Goal: Task Accomplishment & Management: Use online tool/utility

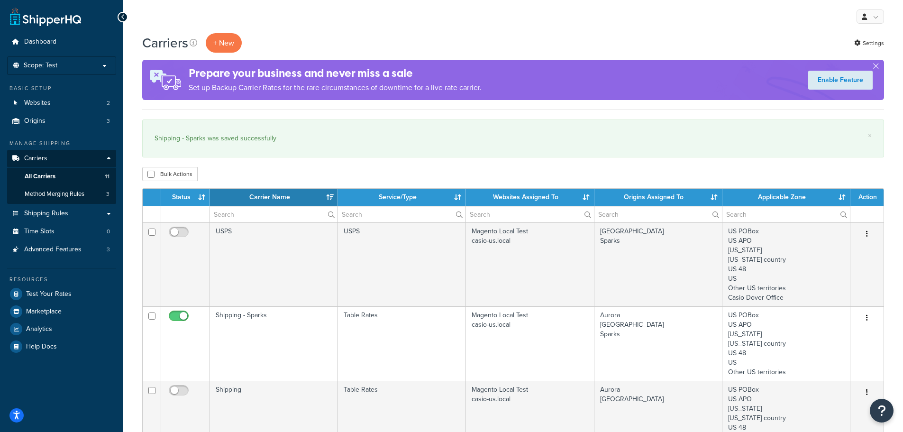
select select "15"
click at [67, 220] on link "Shipping Rules" at bounding box center [61, 214] width 109 height 18
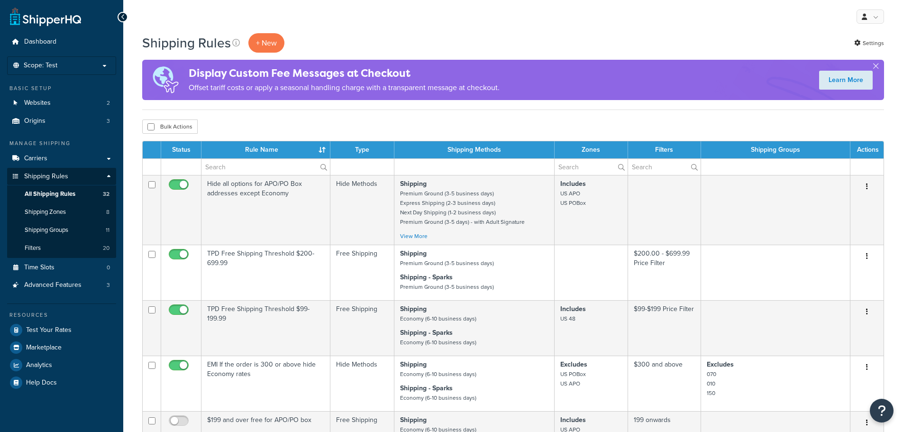
select select "50"
click at [280, 31] on div "My Profile Billing Global Settings Contact Us Logout" at bounding box center [513, 16] width 780 height 33
click at [274, 38] on p "+ New" at bounding box center [266, 42] width 36 height 19
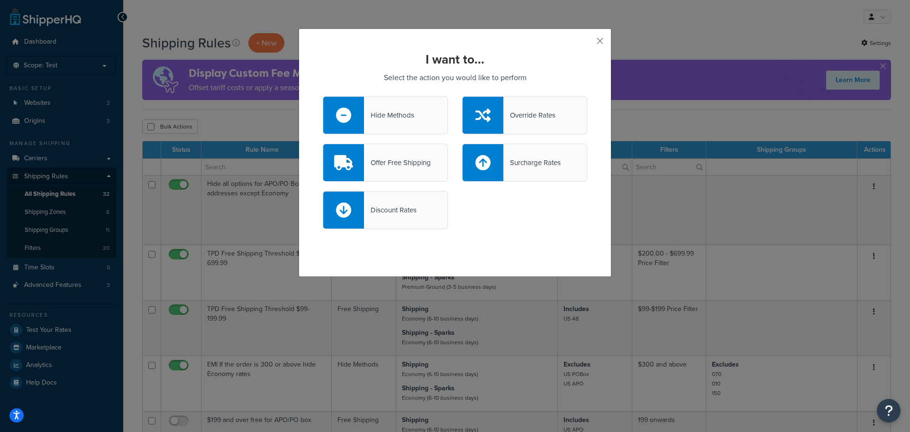
click at [402, 123] on div "Hide Methods" at bounding box center [385, 115] width 125 height 38
click at [0, 0] on input "Hide Methods" at bounding box center [0, 0] width 0 height 0
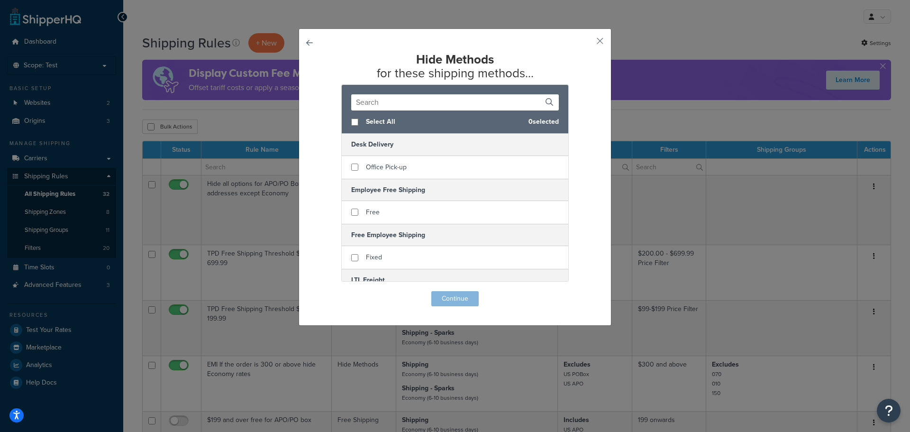
click at [366, 127] on span "Select All" at bounding box center [443, 121] width 155 height 13
checkbox input "true"
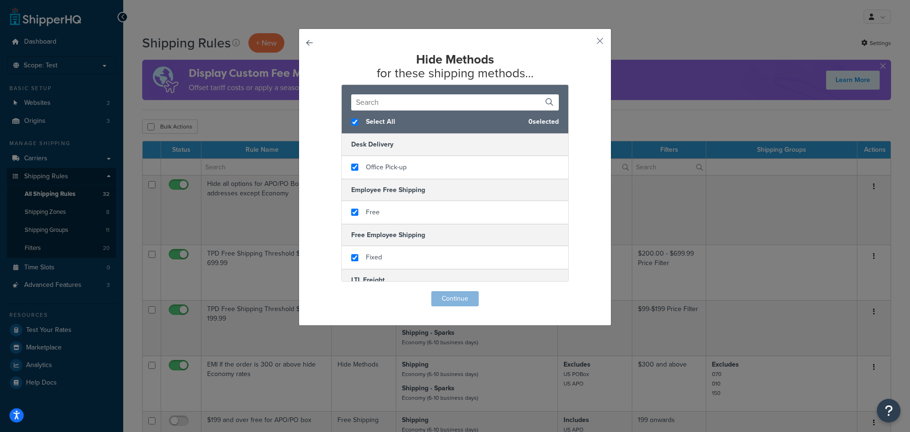
checkbox input "true"
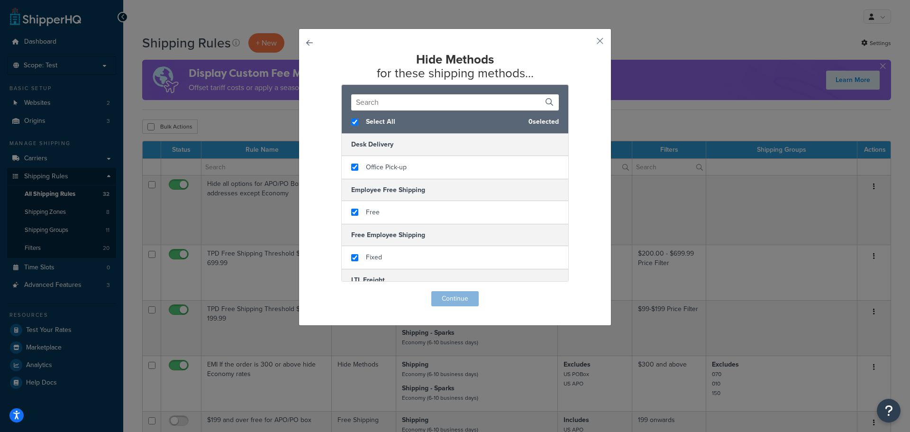
checkbox input "true"
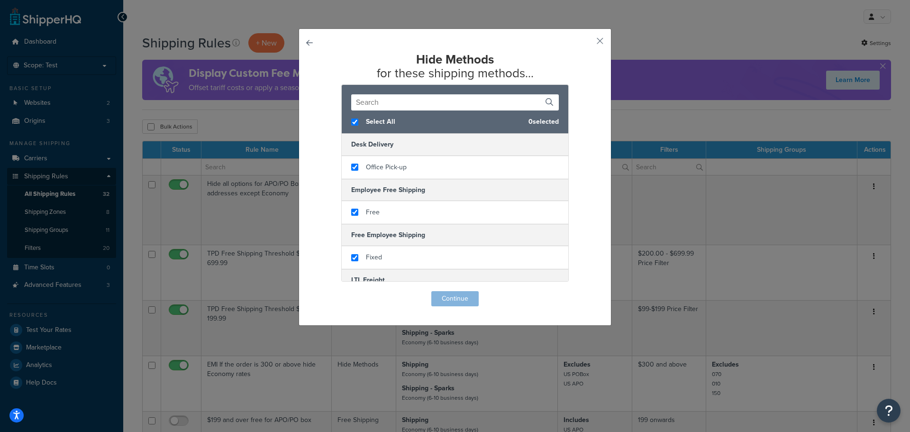
checkbox input "true"
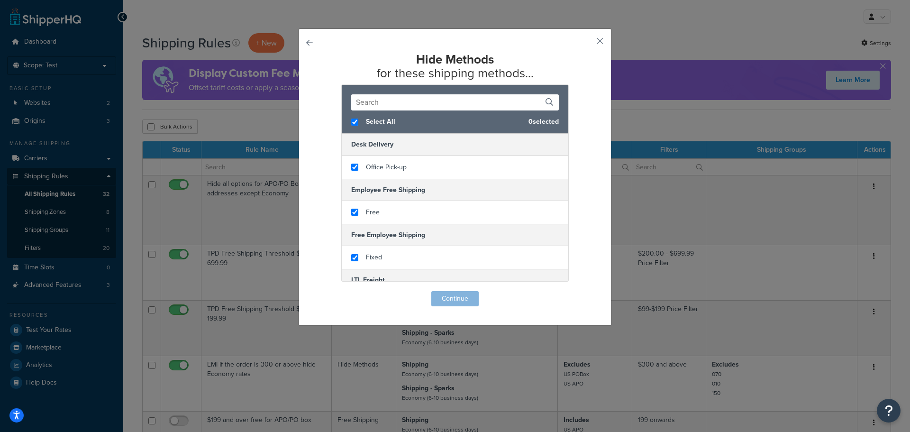
checkbox input "true"
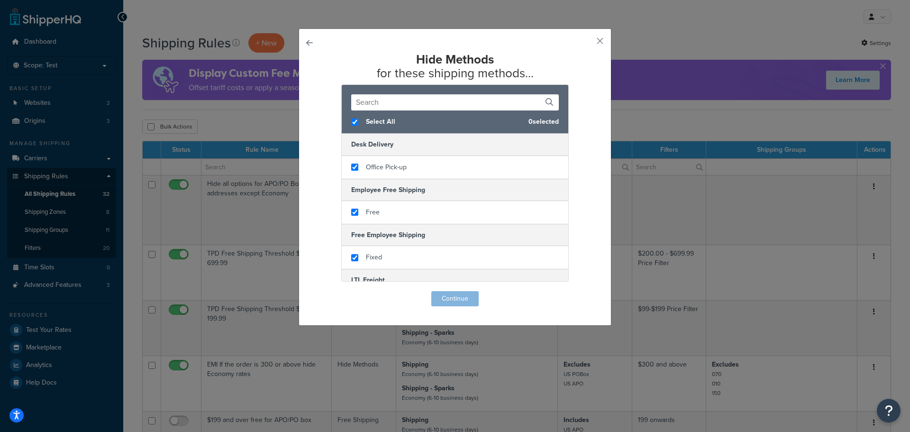
checkbox input "true"
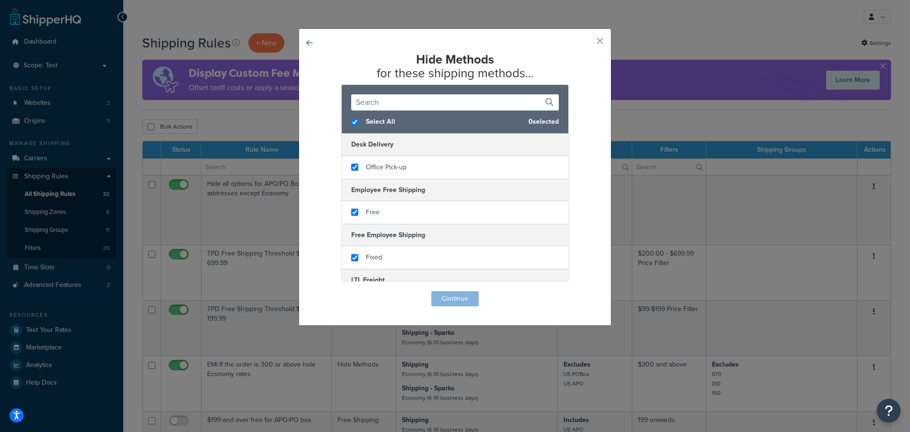
checkbox input "true"
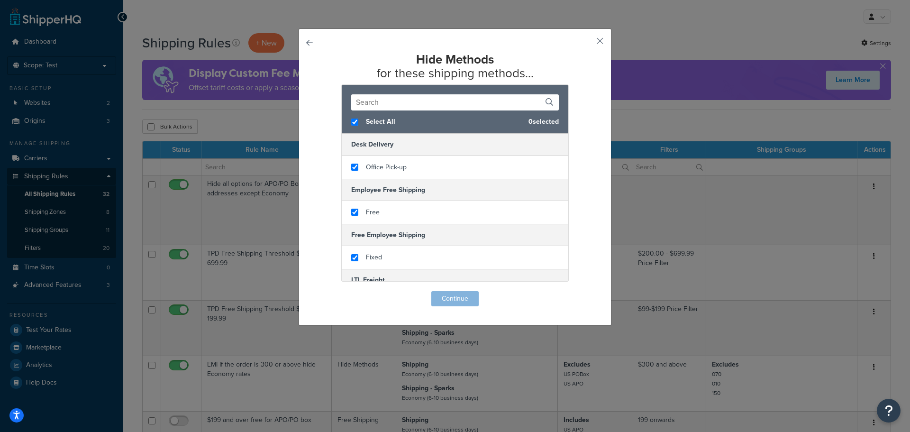
checkbox input "true"
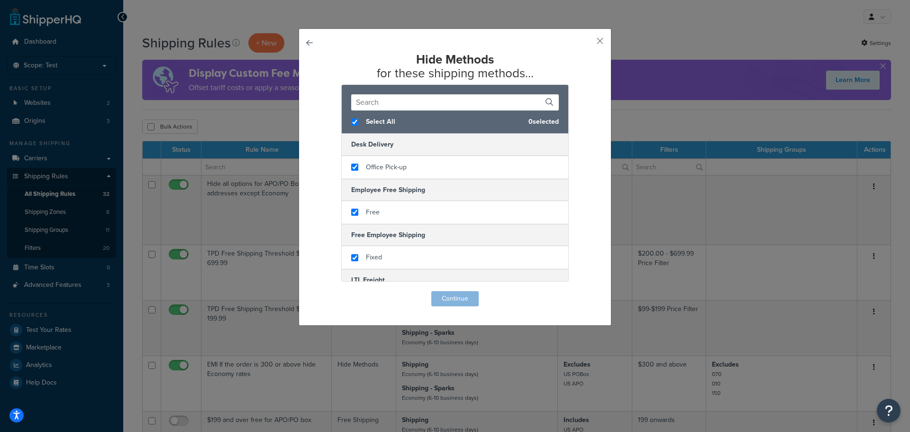
checkbox input "true"
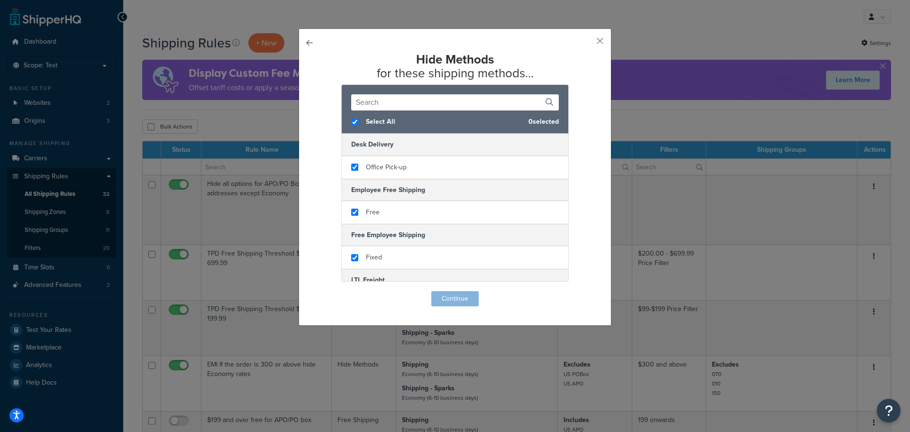
checkbox input "true"
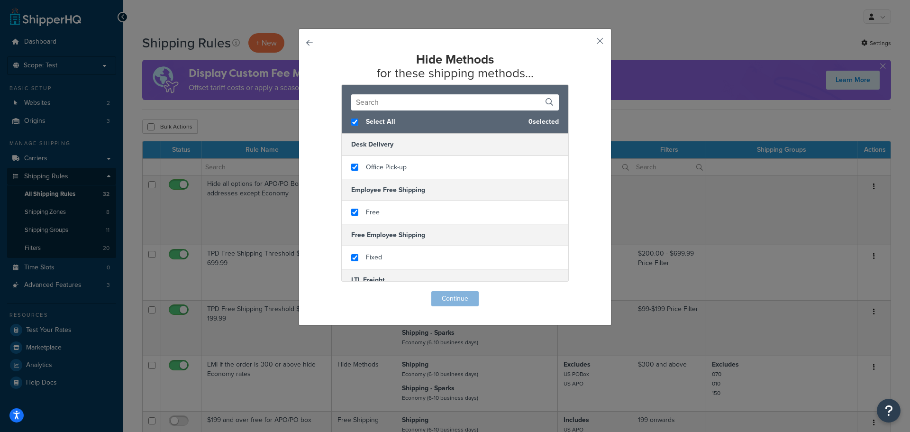
checkbox input "true"
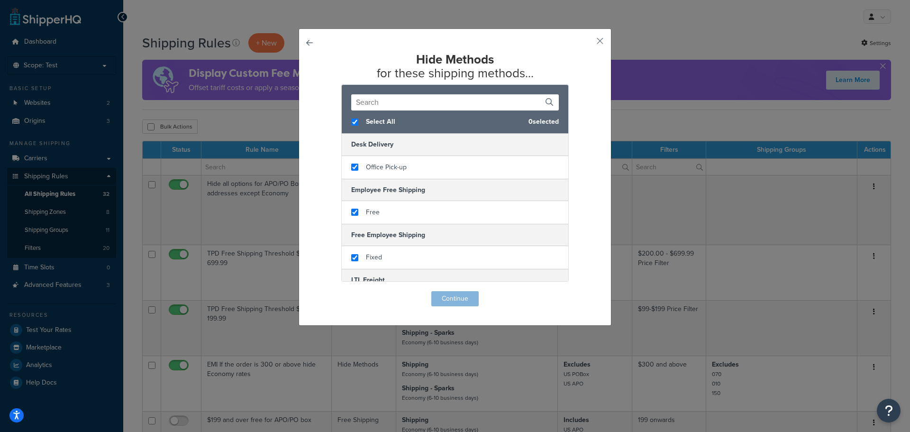
checkbox input "true"
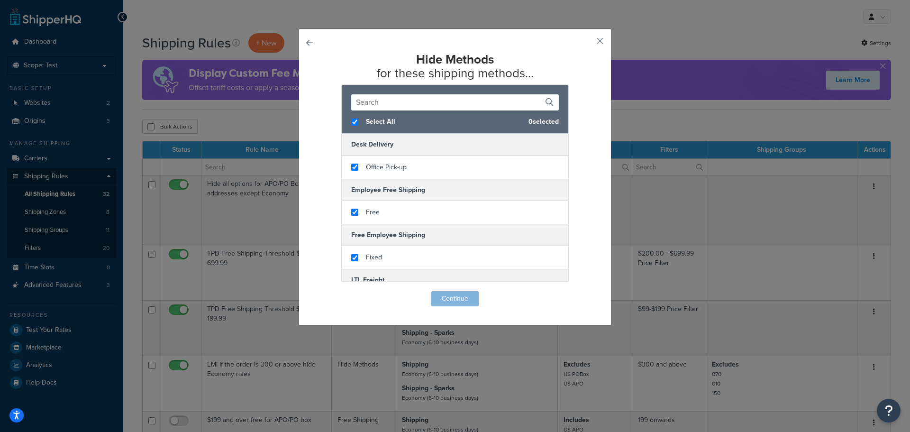
checkbox input "true"
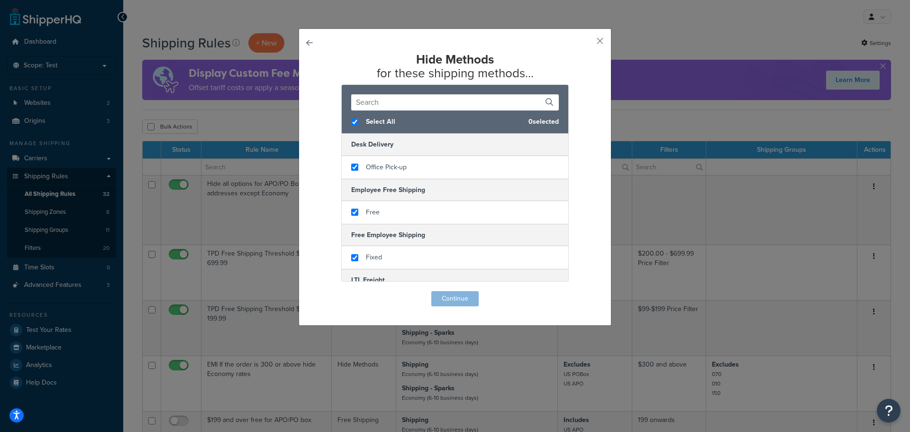
checkbox input "true"
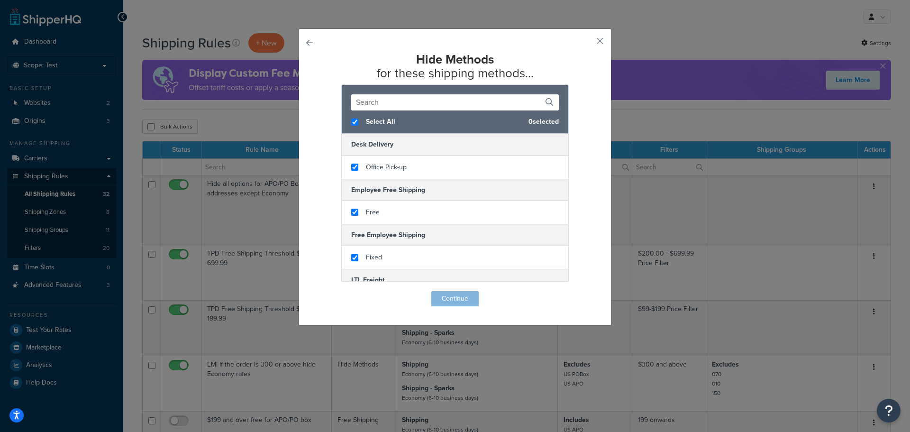
checkbox input "true"
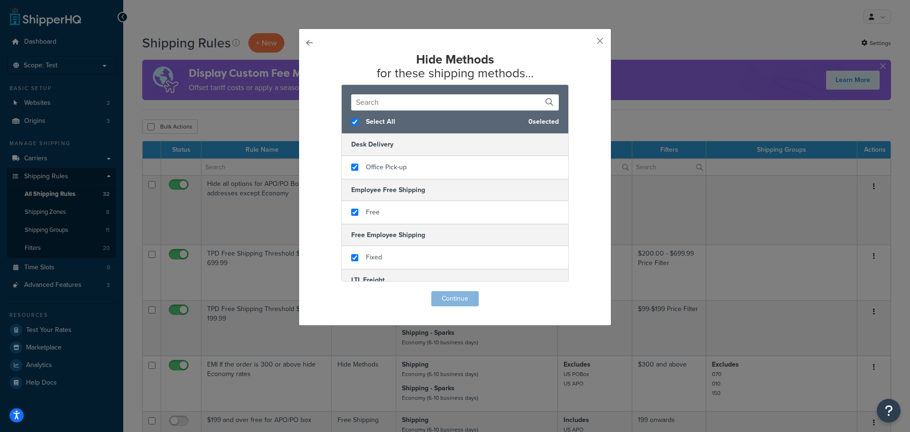
checkbox input "true"
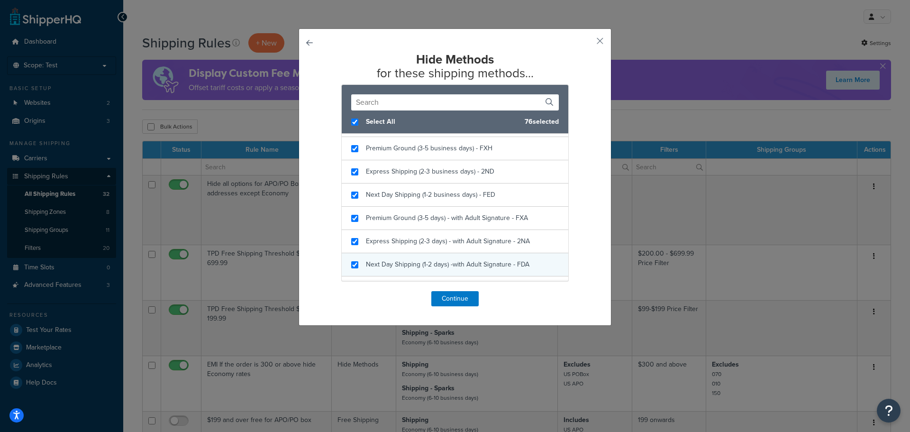
scroll to position [285, 0]
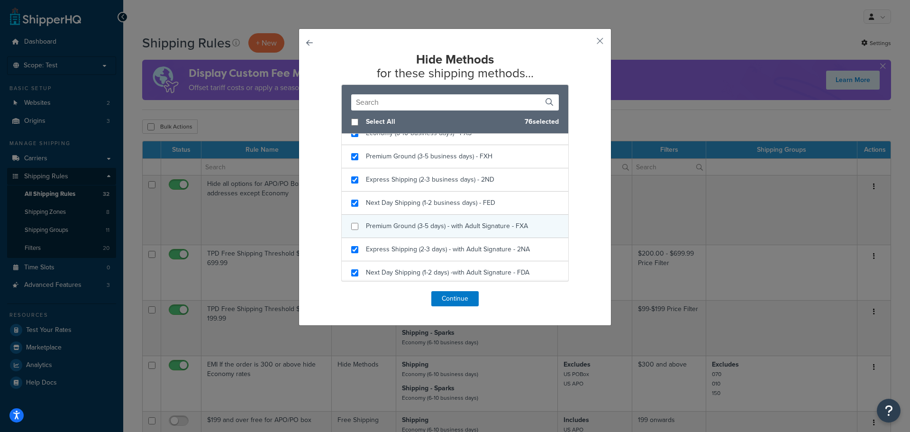
checkbox input "false"
click at [378, 225] on span "Premium Ground (3-5 days) - with Adult Signature - FXA" at bounding box center [447, 226] width 162 height 10
checkbox input "true"
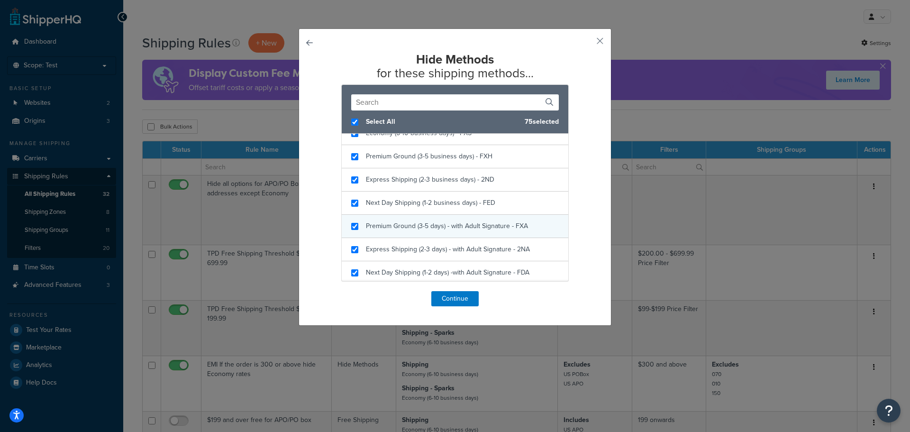
click at [366, 224] on span "Premium Ground (3-5 days) - with Adult Signature - FXA" at bounding box center [447, 226] width 162 height 10
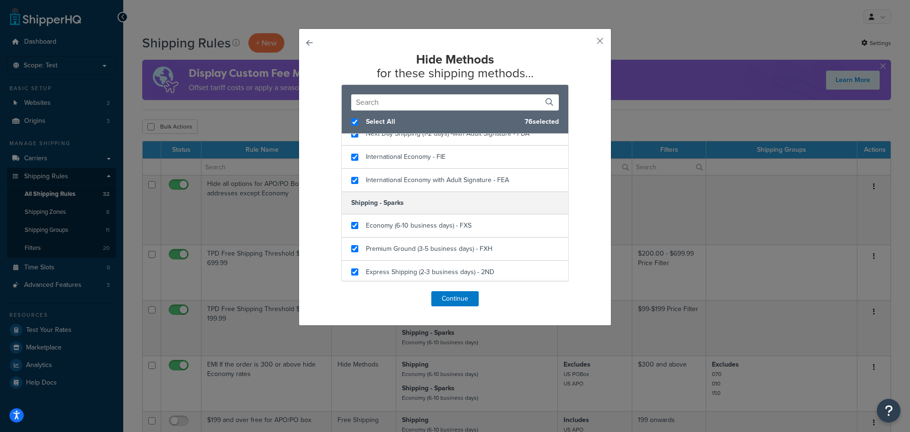
scroll to position [427, 0]
checkbox input "false"
click at [379, 241] on span "Premium Ground (3-5 business days) - FXH" at bounding box center [429, 245] width 127 height 10
checkbox input "true"
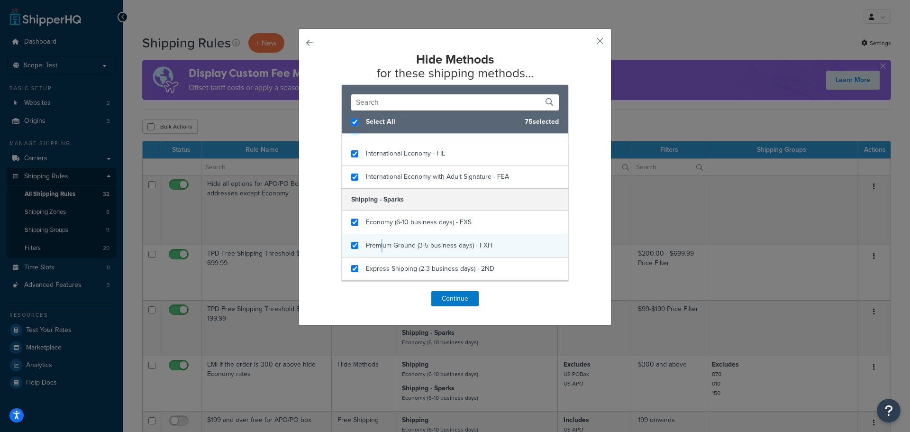
checkbox input "true"
click at [360, 242] on div "Premium Ground (3-5 business days) - FXH" at bounding box center [455, 245] width 227 height 23
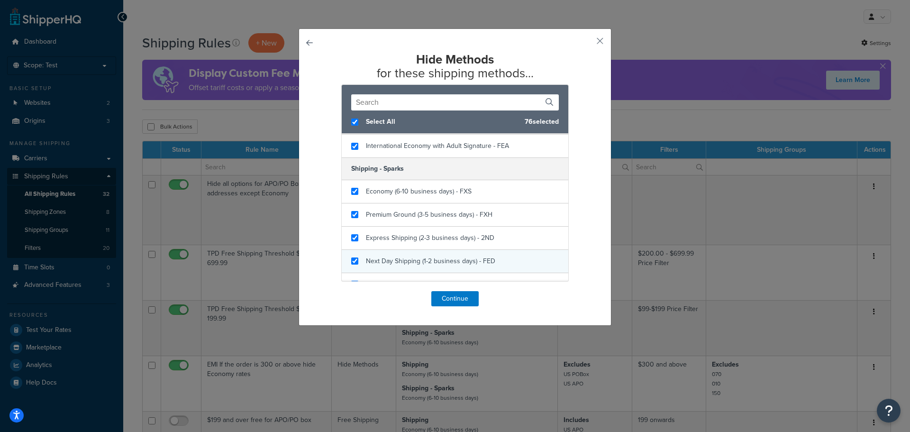
scroll to position [474, 0]
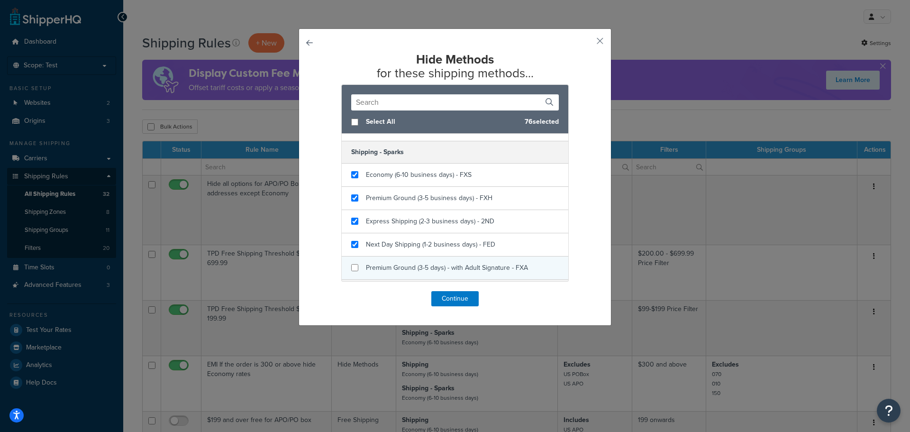
checkbox input "false"
drag, startPoint x: 372, startPoint y: 262, endPoint x: 392, endPoint y: 264, distance: 20.1
click at [382, 263] on div "Premium Ground (3-5 days) - with Adult Signature - FXA" at bounding box center [447, 267] width 162 height 13
click at [451, 300] on button "Continue" at bounding box center [455, 298] width 47 height 15
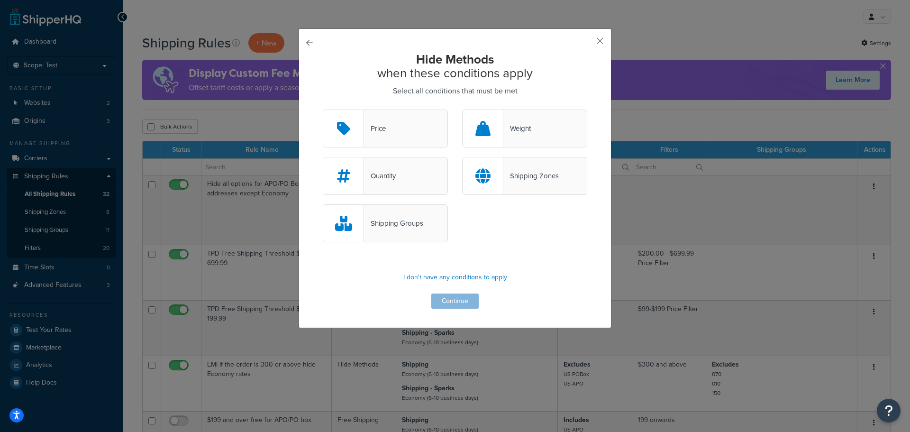
click at [394, 234] on div "Shipping Groups" at bounding box center [385, 223] width 125 height 38
click at [0, 0] on input "Shipping Groups" at bounding box center [0, 0] width 0 height 0
click at [460, 303] on button "Continue" at bounding box center [455, 301] width 47 height 15
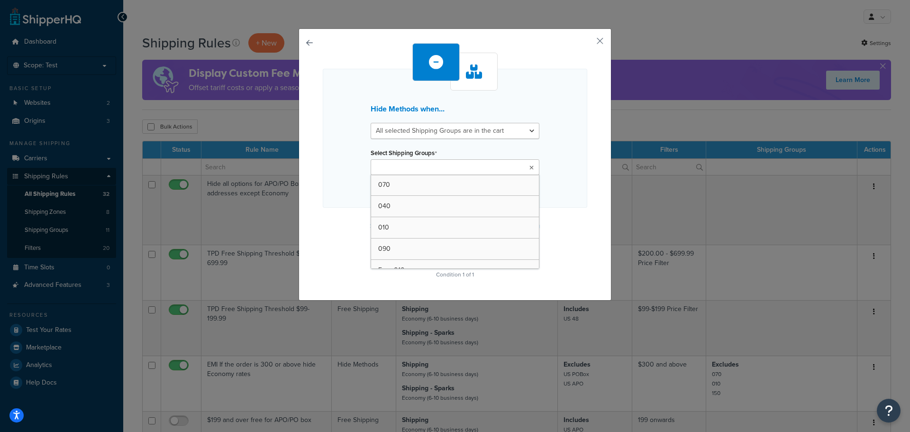
click at [504, 160] on ul at bounding box center [455, 167] width 169 height 16
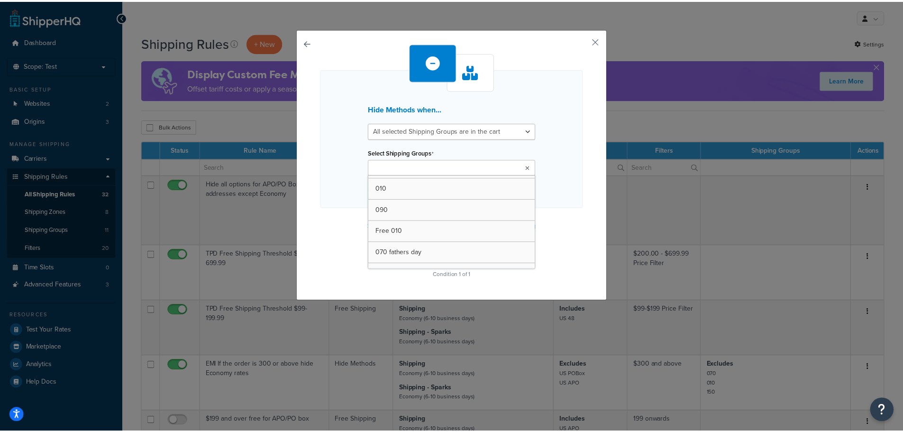
scroll to position [0, 0]
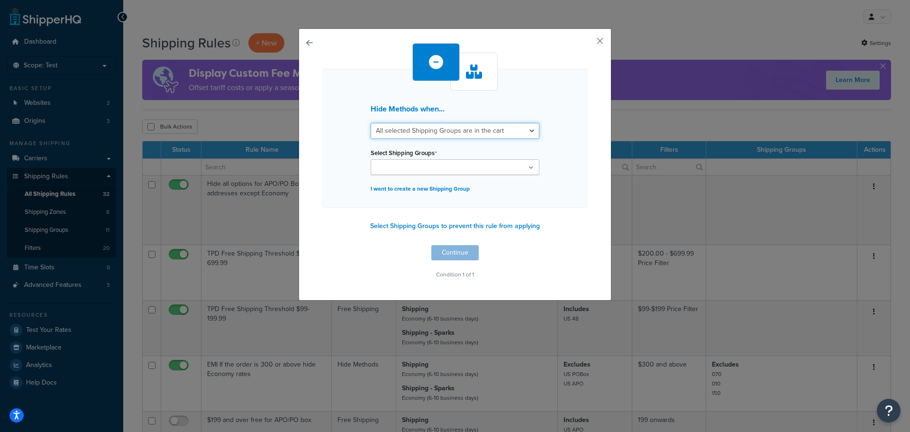
click at [523, 130] on select "All selected Shipping Groups are in the cart Any selected Shipping Groups are i…" at bounding box center [455, 131] width 169 height 16
select select "any"
click at [371, 123] on select "All selected Shipping Groups are in the cart Any selected Shipping Groups are i…" at bounding box center [455, 131] width 169 height 16
click at [450, 189] on p "I want to create a new Shipping Group" at bounding box center [455, 188] width 169 height 13
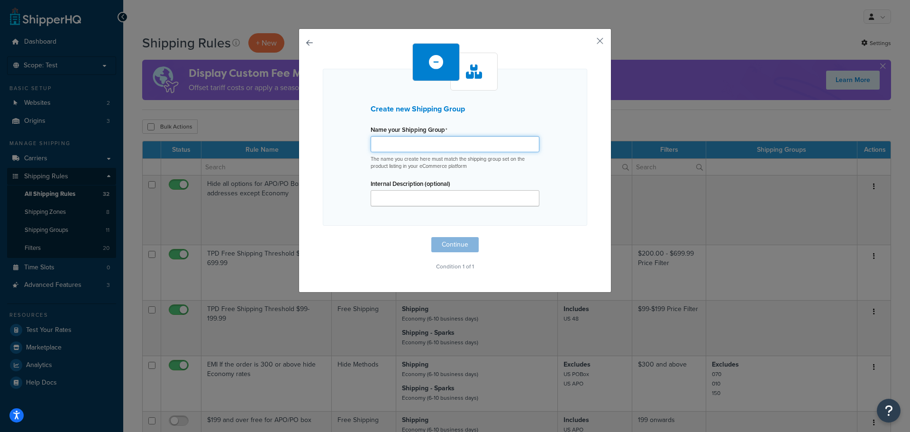
click at [463, 139] on input "Name your Shipping Group" at bounding box center [455, 144] width 169 height 16
click at [410, 169] on p "The name you create here must match the shipping group set on the product listi…" at bounding box center [455, 163] width 169 height 15
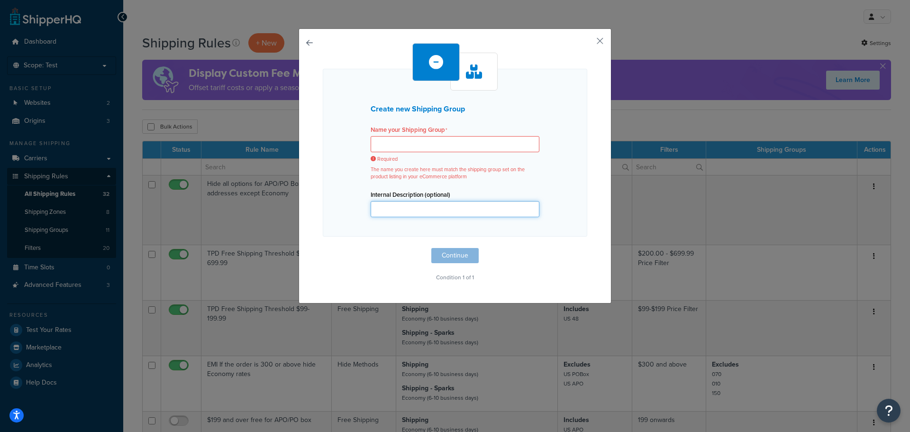
click at [411, 202] on input "Internal Description (optional)" at bounding box center [455, 209] width 169 height 16
click at [342, 188] on div "Create new Shipping Group Name your Shipping Group Required The name you create…" at bounding box center [455, 153] width 265 height 168
drag, startPoint x: 598, startPoint y: 39, endPoint x: 484, endPoint y: 159, distance: 165.4
click at [536, 147] on div "Create new Shipping Group Name your Shipping Group Required The name you create…" at bounding box center [455, 165] width 313 height 275
click at [301, 39] on div "Create new Shipping Group Name your Shipping Group Required The name you create…" at bounding box center [455, 165] width 313 height 275
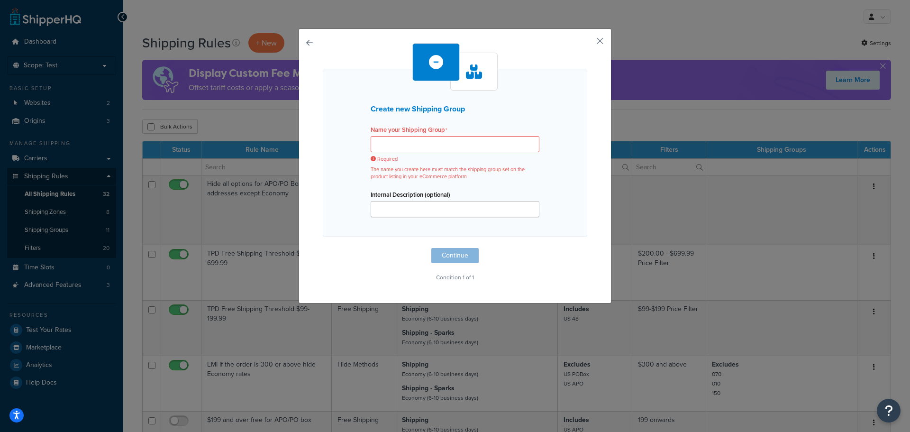
click at [323, 248] on button "button" at bounding box center [323, 248] width 0 height 0
select select "any"
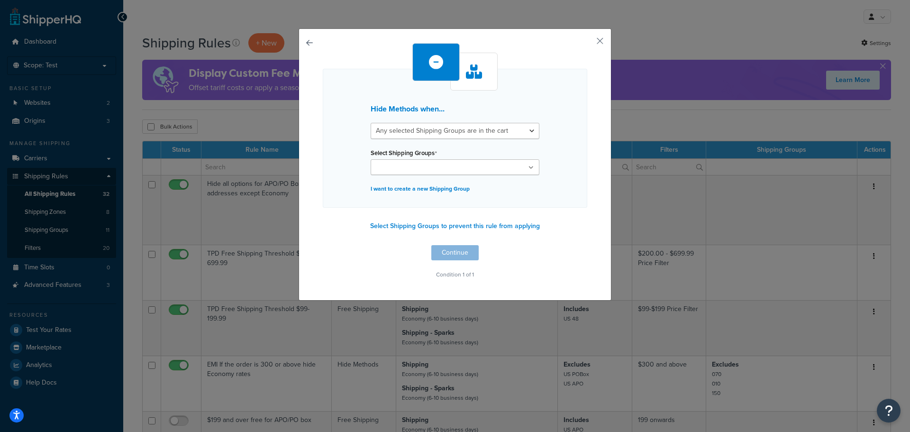
click at [323, 245] on button "button" at bounding box center [323, 245] width 0 height 0
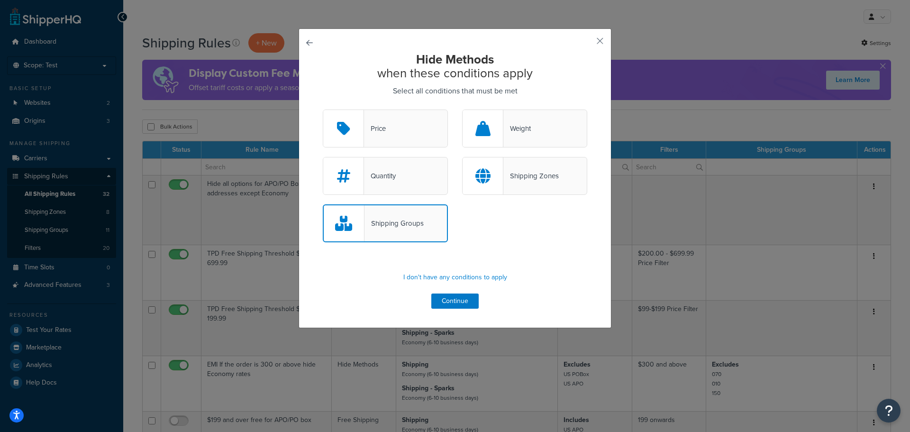
click at [602, 41] on div "Hide Methods when these conditions apply Select all conditions that must be met…" at bounding box center [455, 178] width 313 height 300
click at [590, 41] on div "Hide Methods when these conditions apply Select all conditions that must be met…" at bounding box center [455, 178] width 313 height 300
click at [588, 43] on button "button" at bounding box center [586, 44] width 2 height 2
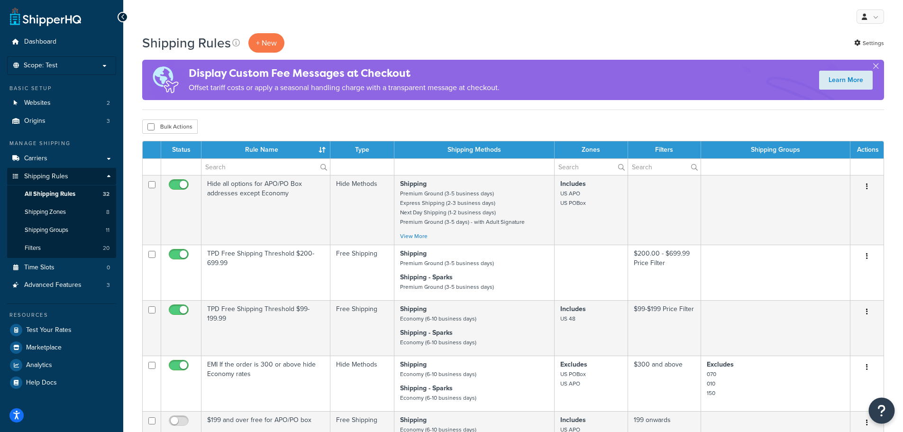
drag, startPoint x: 879, startPoint y: 408, endPoint x: 873, endPoint y: 404, distance: 7.1
click at [880, 408] on icon "Open Resource Center" at bounding box center [882, 410] width 9 height 13
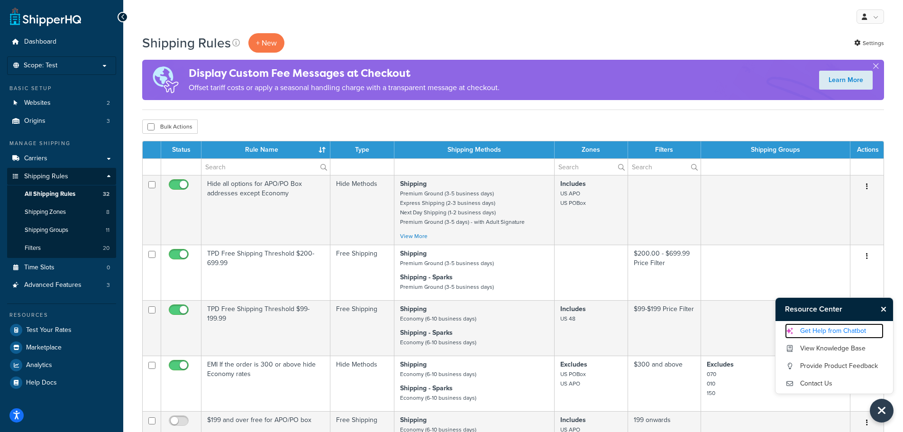
click at [837, 330] on link "Get Help from Chatbot" at bounding box center [834, 330] width 99 height 15
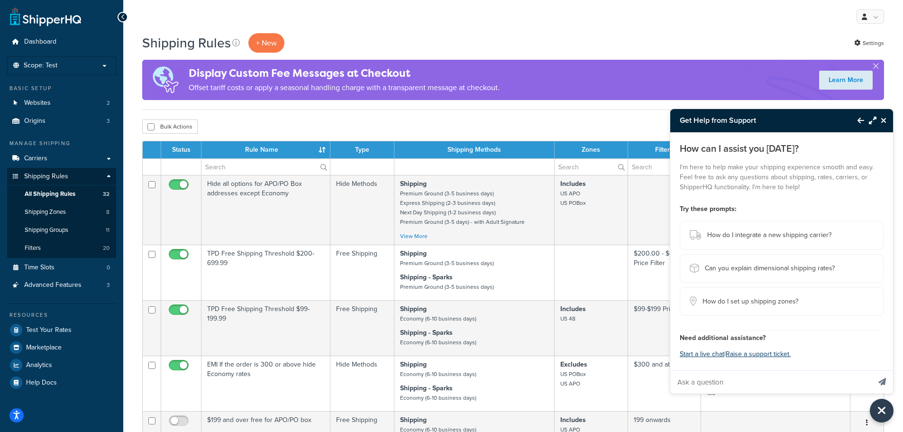
click at [885, 121] on icon "Close Resource Center" at bounding box center [884, 121] width 6 height 8
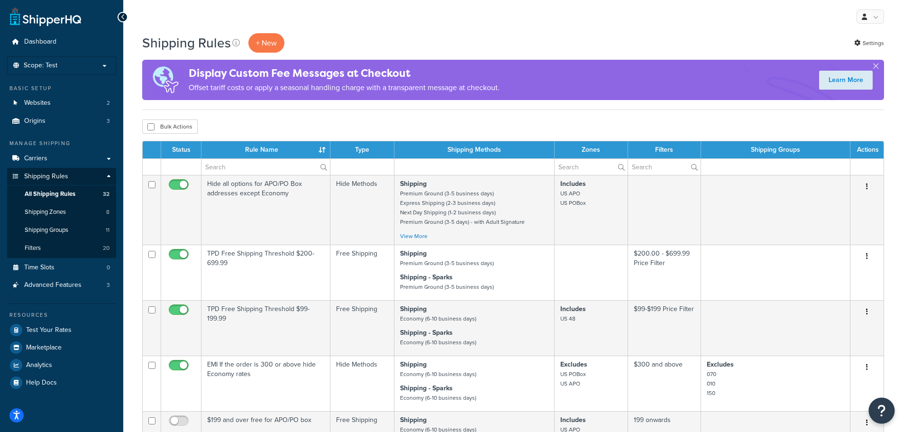
click at [879, 411] on icon "Open Resource Center" at bounding box center [882, 410] width 9 height 13
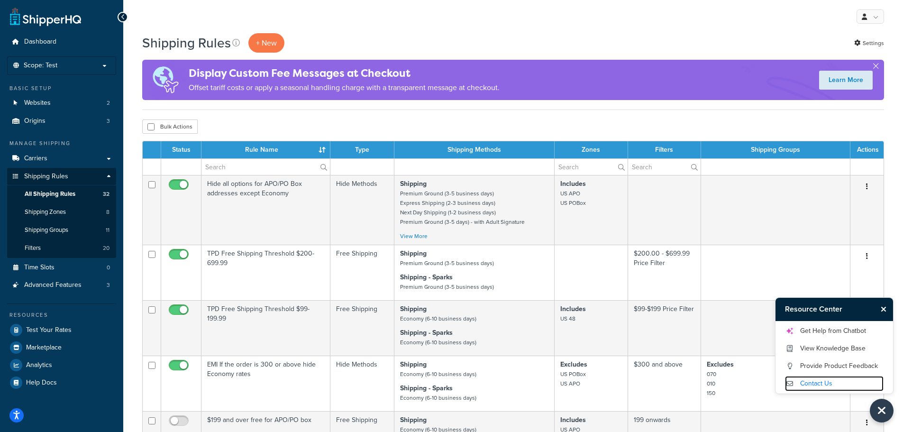
click at [808, 382] on link "Contact Us" at bounding box center [834, 383] width 99 height 15
click at [851, 332] on link "Get Help from Chatbot" at bounding box center [834, 330] width 99 height 15
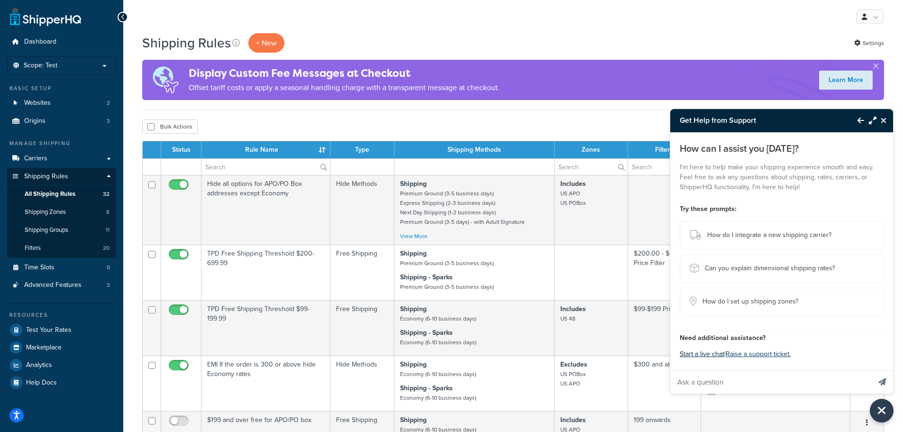
click at [700, 355] on button "Start a live chat" at bounding box center [702, 354] width 45 height 13
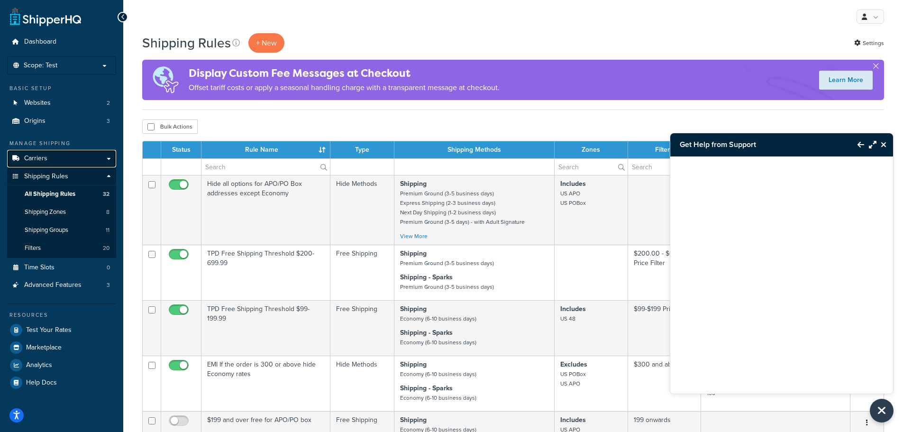
click at [101, 160] on link "Carriers" at bounding box center [61, 159] width 109 height 18
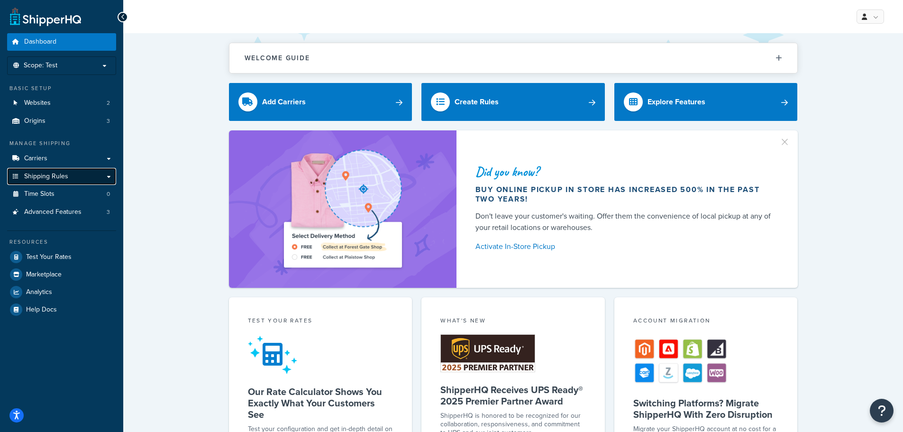
click at [91, 173] on link "Shipping Rules" at bounding box center [61, 177] width 109 height 18
click at [107, 175] on link "Shipping Rules" at bounding box center [61, 177] width 109 height 18
click at [107, 159] on link "Carriers" at bounding box center [61, 159] width 109 height 18
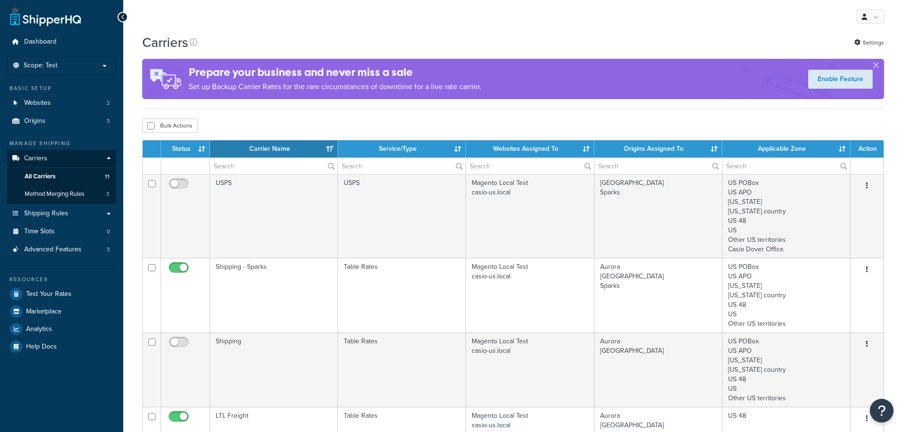
select select "15"
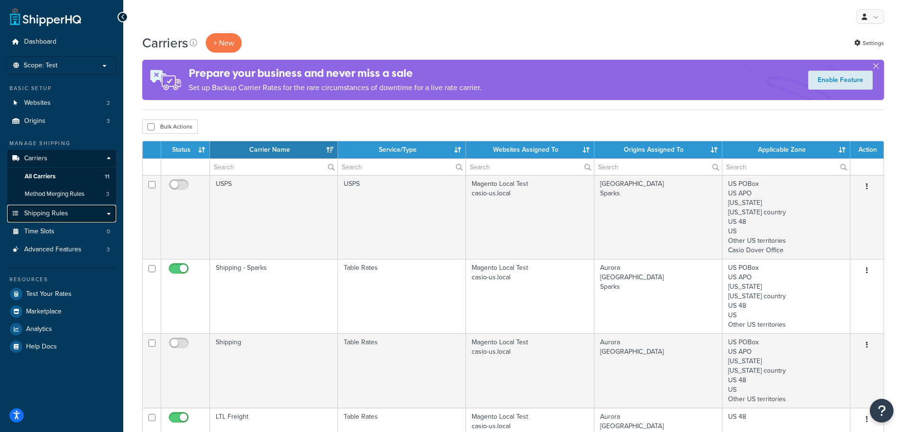
click at [104, 211] on link "Shipping Rules" at bounding box center [61, 214] width 109 height 18
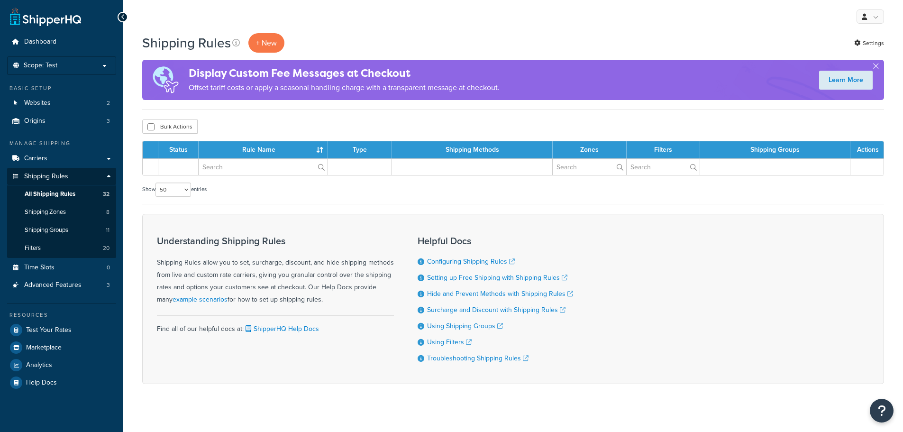
select select "50"
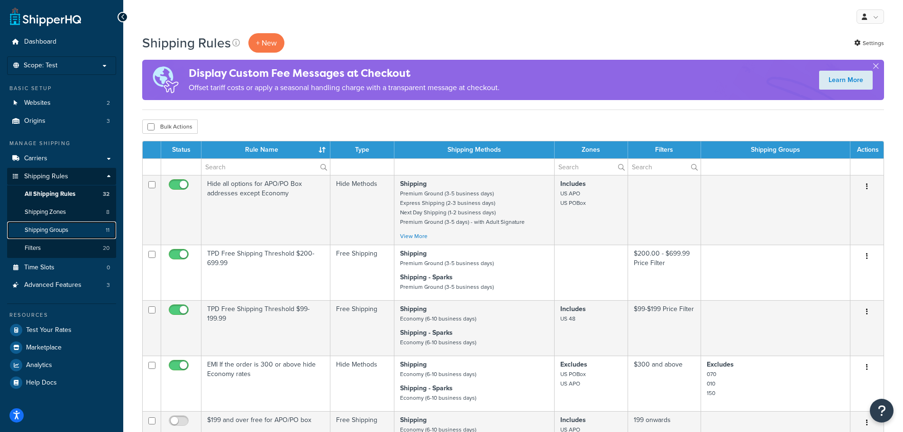
click at [72, 226] on link "Shipping Groups 11" at bounding box center [61, 230] width 109 height 18
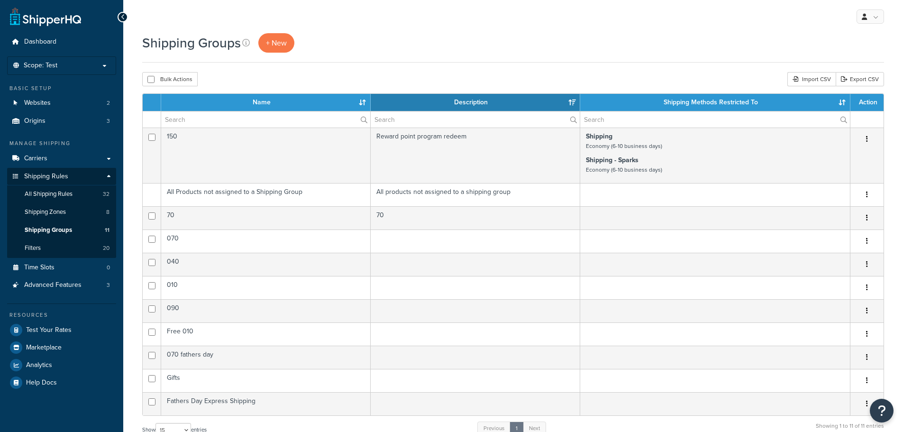
select select "15"
click at [276, 38] on span "+ New" at bounding box center [276, 42] width 21 height 11
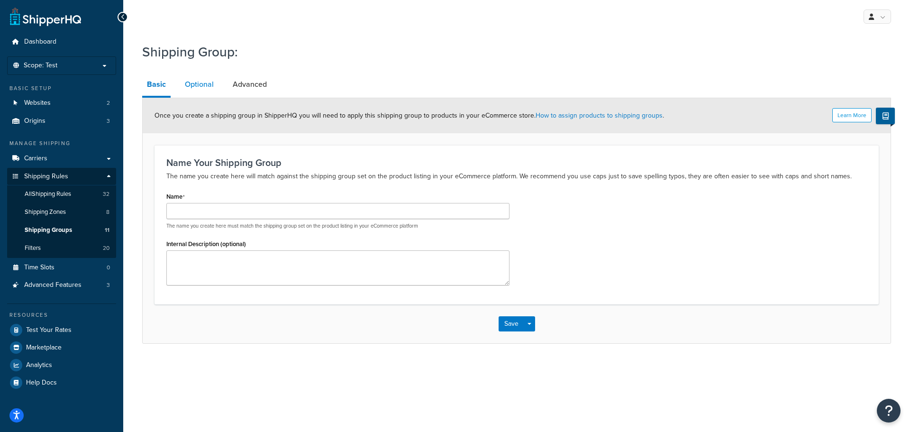
click at [204, 91] on link "Optional" at bounding box center [199, 84] width 38 height 23
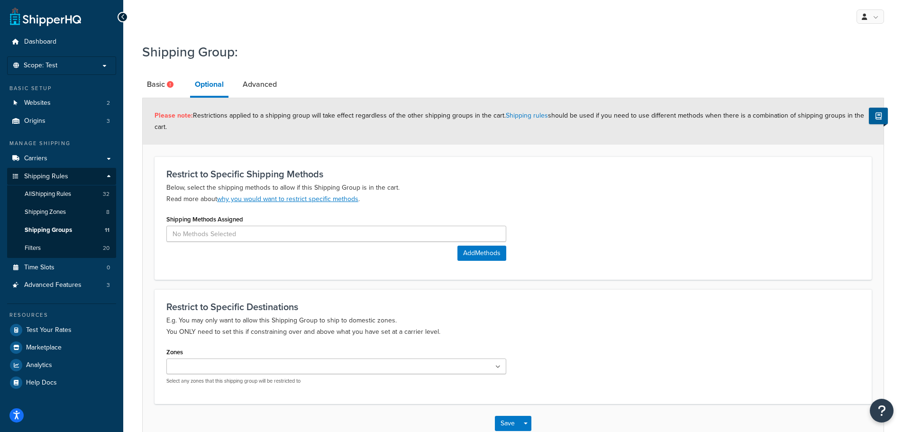
scroll to position [47, 0]
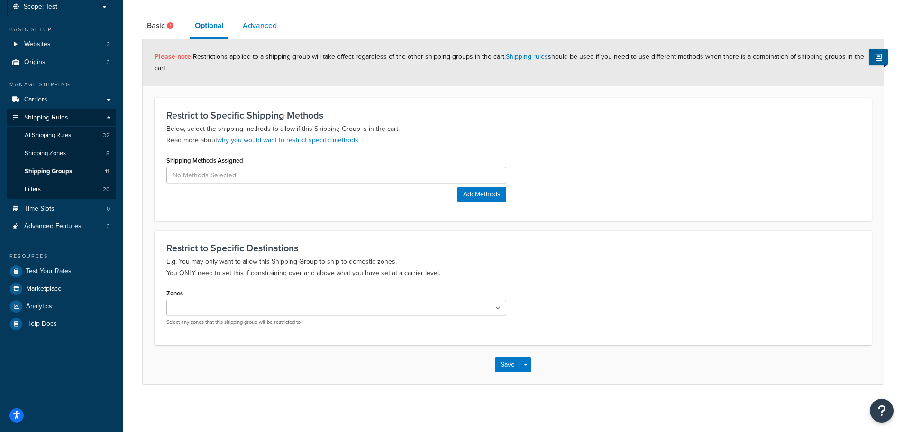
click at [268, 31] on link "Advanced" at bounding box center [260, 25] width 44 height 23
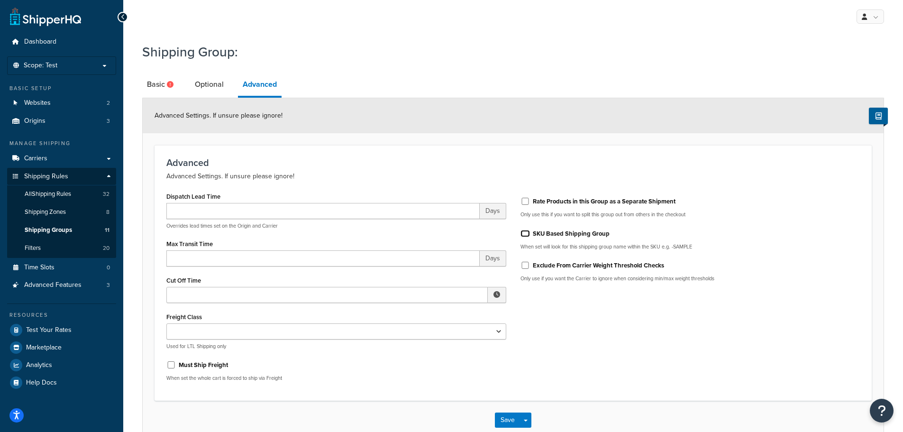
click at [528, 234] on input "SKU Based Shipping Group" at bounding box center [525, 233] width 9 height 7
checkbox input "true"
click at [142, 81] on div "Shipping Group: Basic Optional Advanced Advanced Settings. If unsure please ign…" at bounding box center [513, 251] width 780 height 426
click at [159, 84] on link "Basic" at bounding box center [161, 84] width 38 height 23
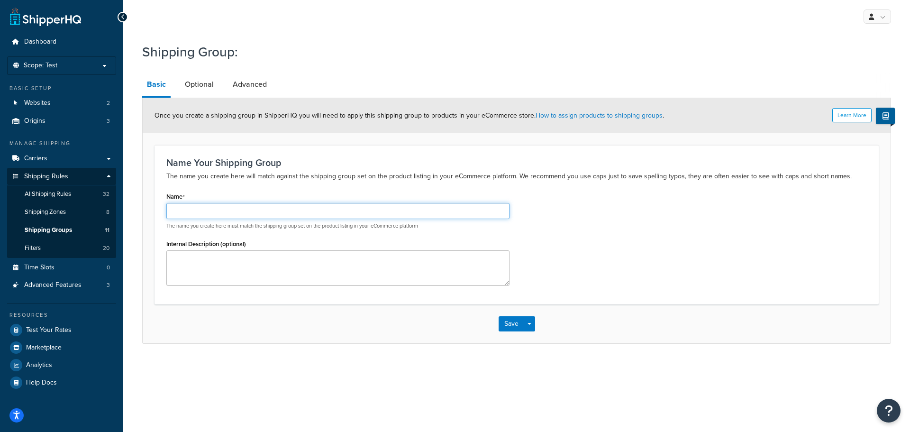
click at [315, 219] on input "Name" at bounding box center [337, 211] width 343 height 16
type input "Moflin"
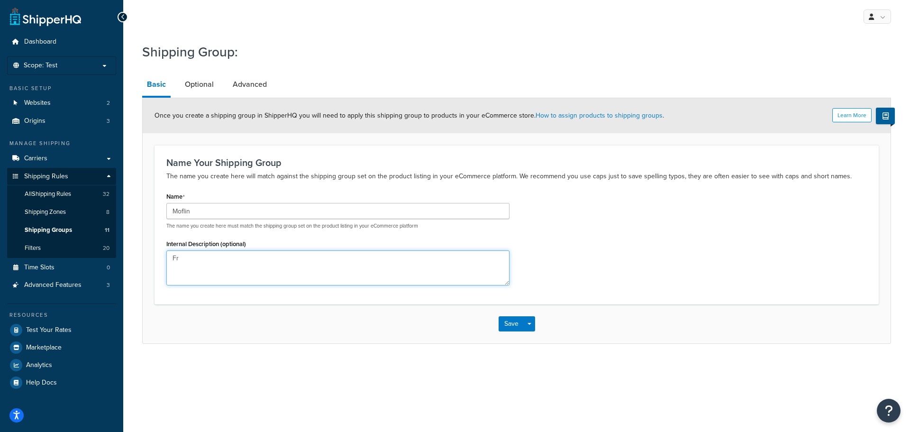
type textarea "F"
type textarea "Moflin Shipping Group for Free Signature Delivery"
click at [196, 85] on link "Optional" at bounding box center [199, 84] width 38 height 23
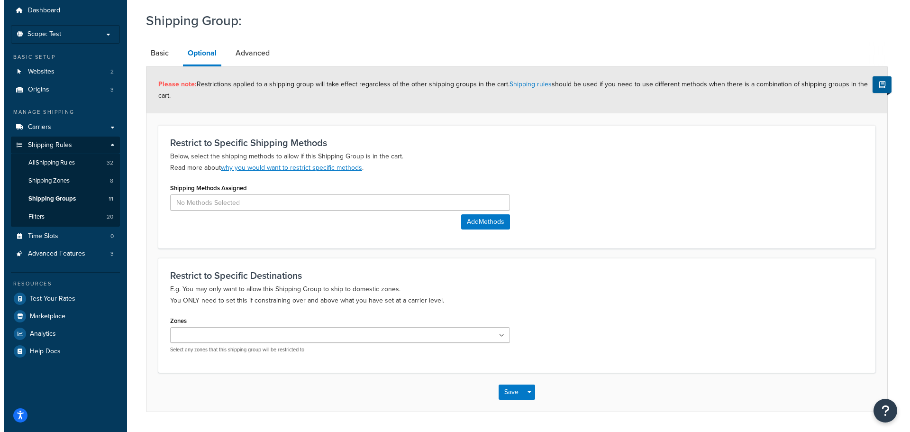
scroll to position [47, 0]
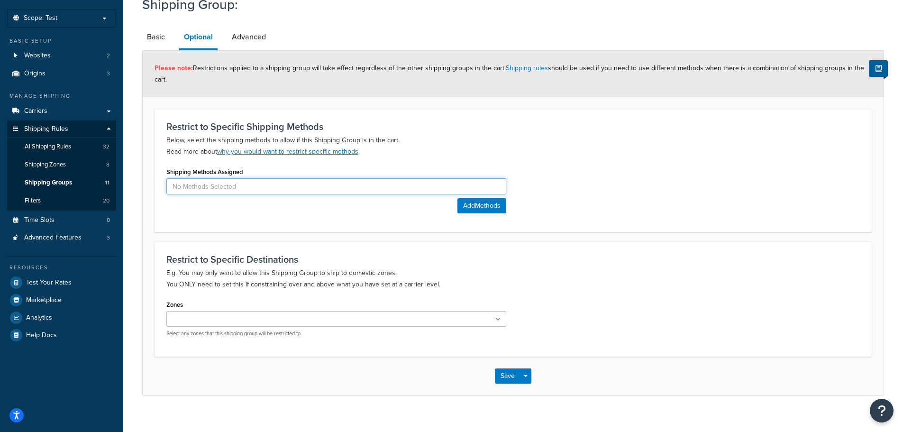
click at [301, 189] on input at bounding box center [336, 186] width 340 height 16
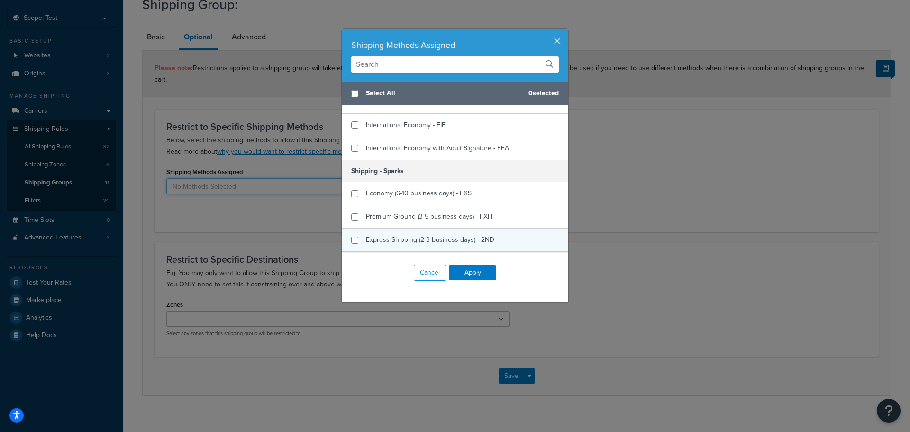
scroll to position [474, 0]
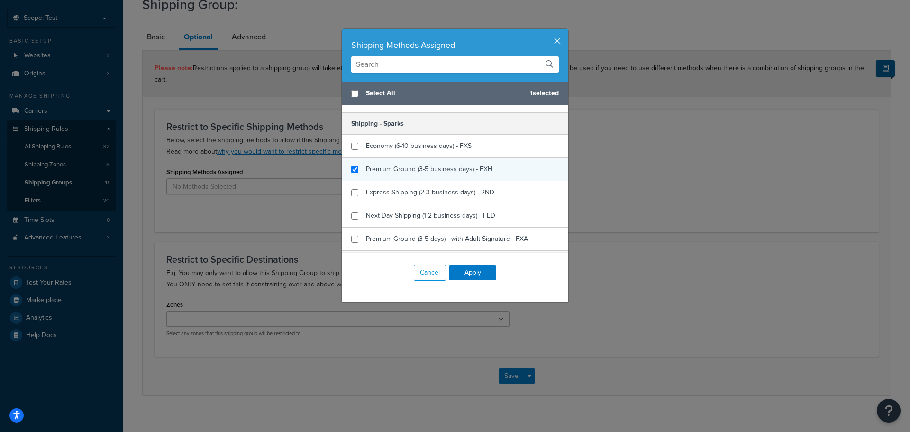
click at [389, 172] on span "Premium Ground (3-5 business days) - FXH" at bounding box center [429, 169] width 127 height 10
checkbox input "false"
click at [355, 167] on div "Premium Ground (3-5 business days) - FXH" at bounding box center [455, 169] width 227 height 23
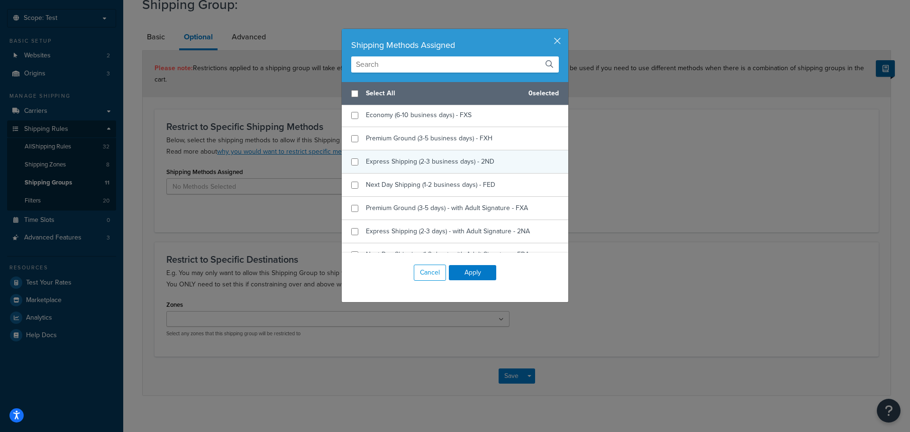
scroll to position [522, 0]
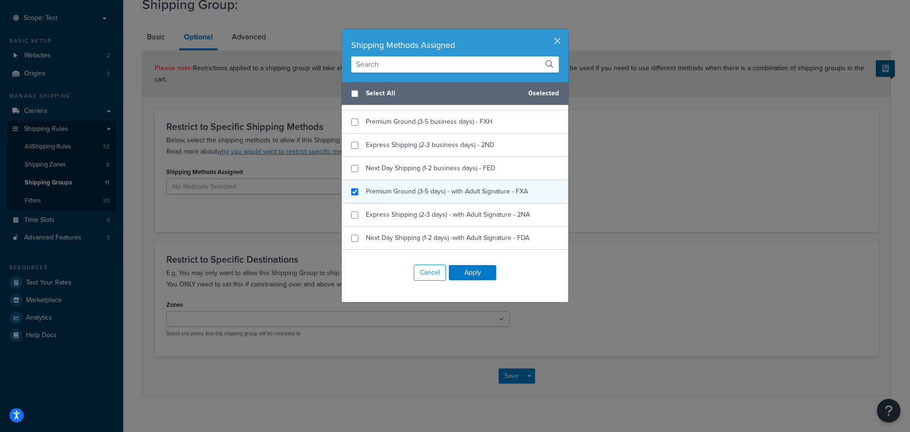
checkbox input "true"
click at [375, 193] on span "Premium Ground (3-5 days) - with Adult Signature - FXA" at bounding box center [447, 191] width 162 height 10
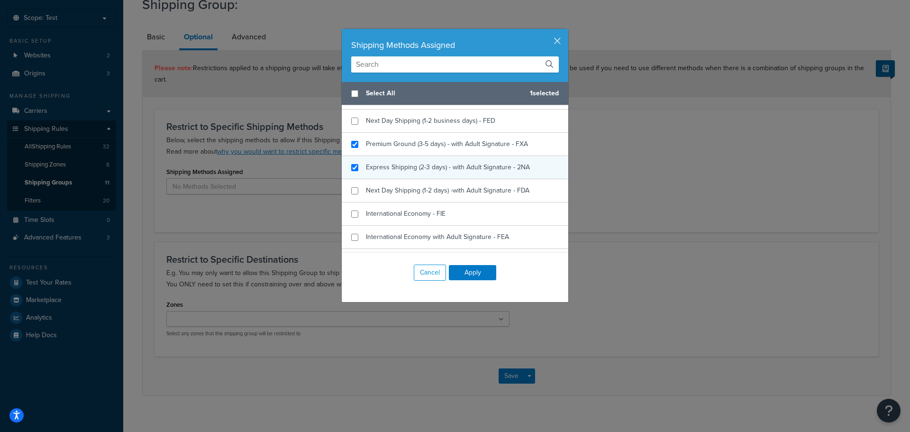
checkbox input "true"
click at [415, 169] on span "Express Shipping (2-3 days) - with Adult Signature - 2NA" at bounding box center [448, 167] width 164 height 10
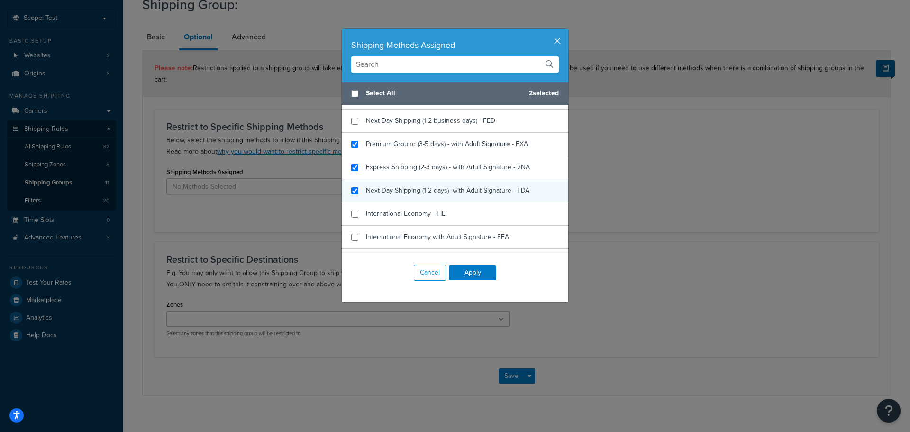
checkbox input "true"
click at [402, 192] on span "Next Day Shipping (1-2 days) -with Adult Signature - FDA" at bounding box center [448, 190] width 164 height 10
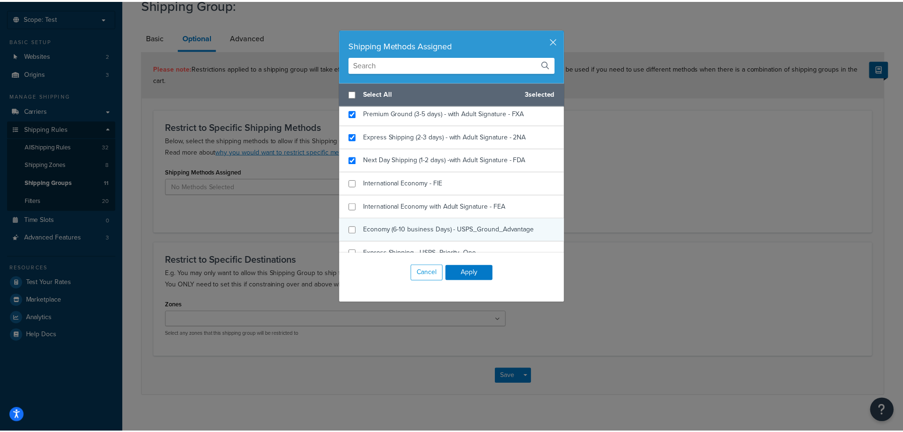
scroll to position [616, 0]
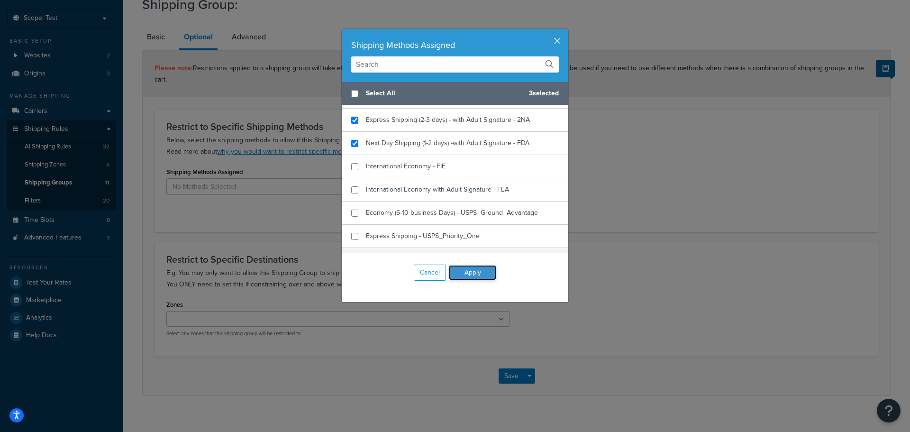
click at [475, 273] on button "Apply" at bounding box center [472, 272] width 47 height 15
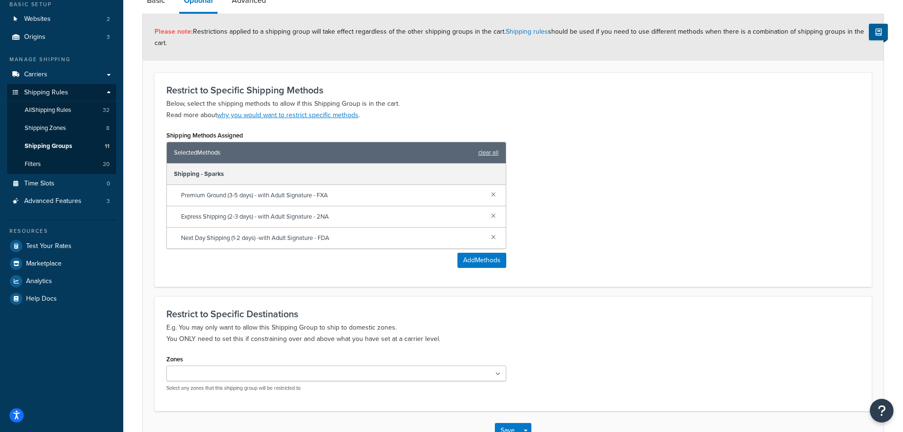
scroll to position [142, 0]
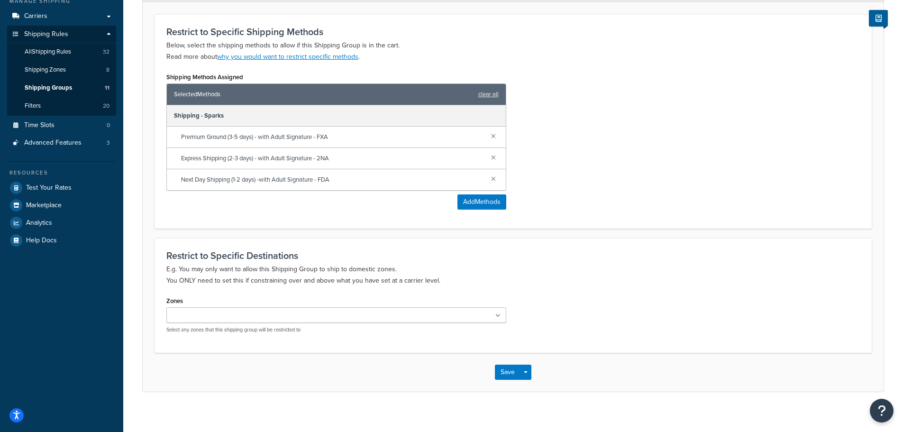
click at [472, 313] on ul at bounding box center [336, 315] width 340 height 16
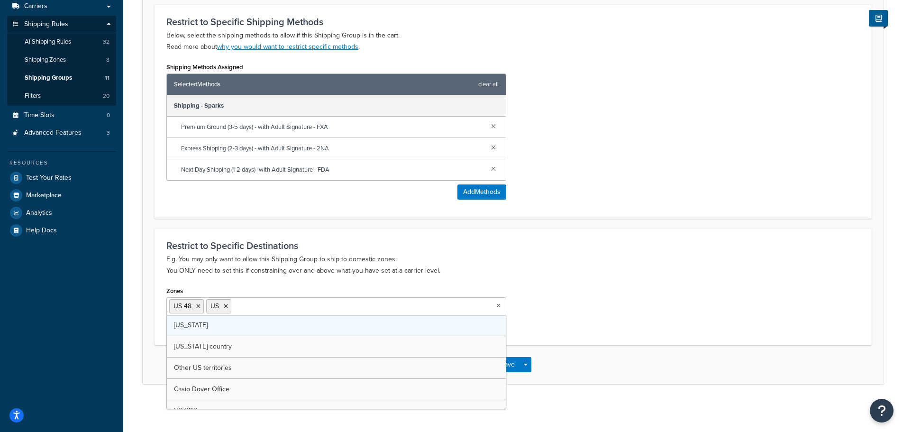
scroll to position [0, 0]
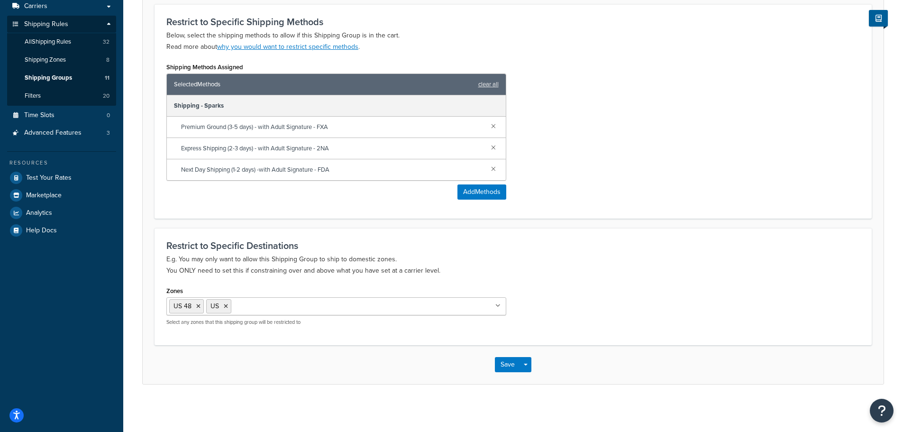
click at [406, 274] on p "E.g. You may only want to allow this Shipping Group to ship to domestic zones. …" at bounding box center [513, 265] width 694 height 23
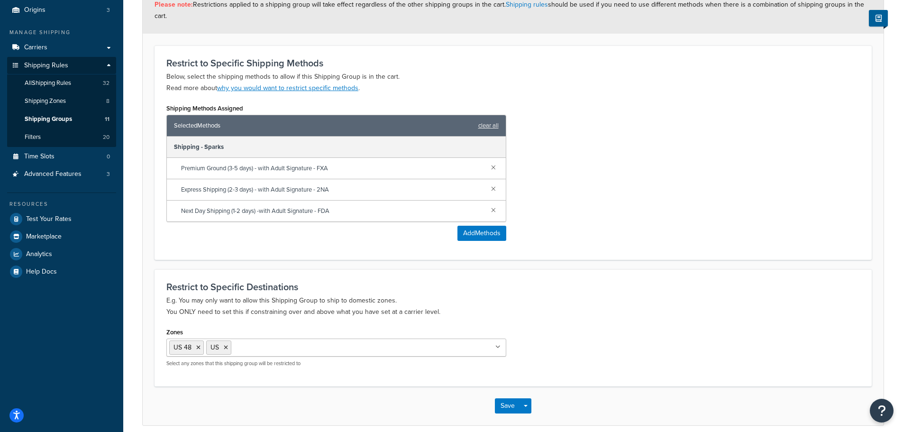
scroll to position [58, 0]
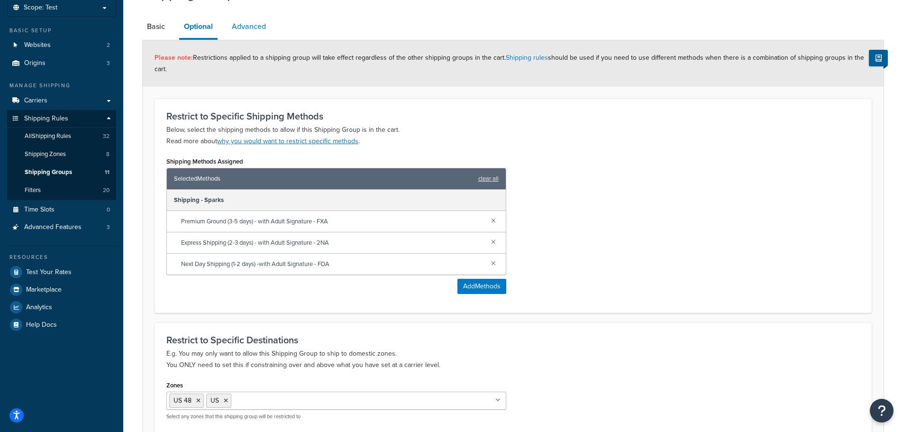
click at [250, 23] on link "Advanced" at bounding box center [249, 26] width 44 height 23
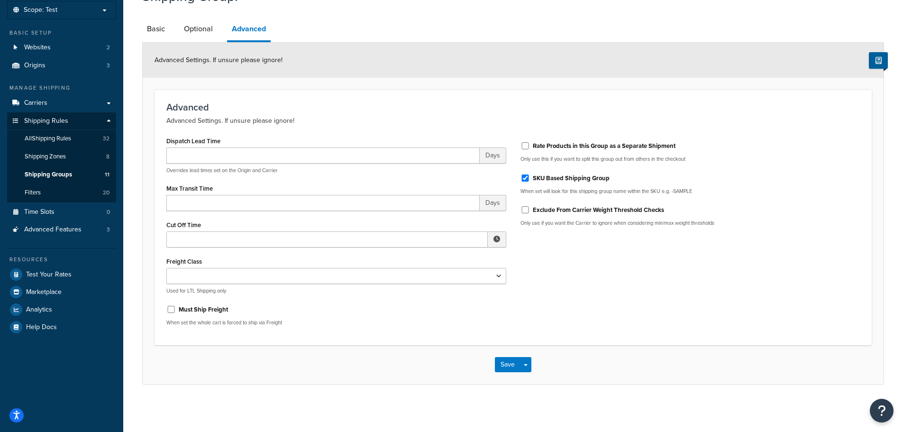
scroll to position [56, 0]
click at [142, 25] on link "Basic" at bounding box center [156, 29] width 28 height 23
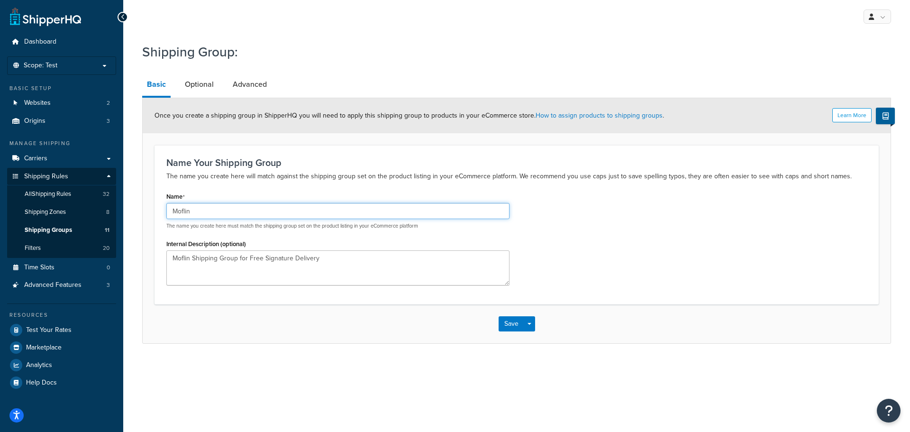
drag, startPoint x: 200, startPoint y: 212, endPoint x: 128, endPoint y: 211, distance: 71.6
click at [128, 211] on div "Shipping Group: Basic Optional Advanced Learn More Once you create a shipping g…" at bounding box center [516, 203] width 787 height 330
type input "PE-M10"
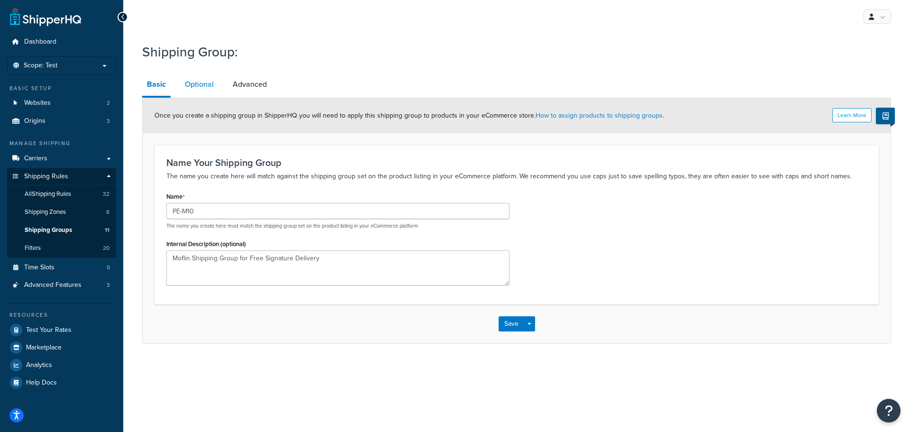
click at [204, 91] on link "Optional" at bounding box center [199, 84] width 38 height 23
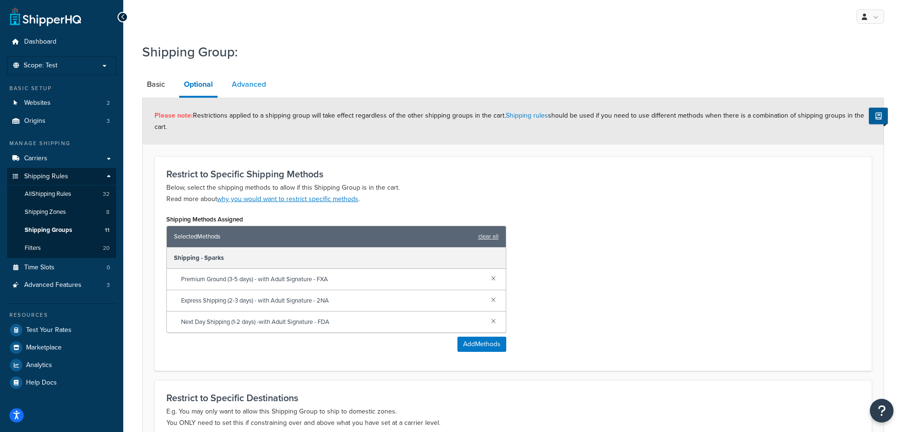
click at [239, 90] on link "Advanced" at bounding box center [249, 84] width 44 height 23
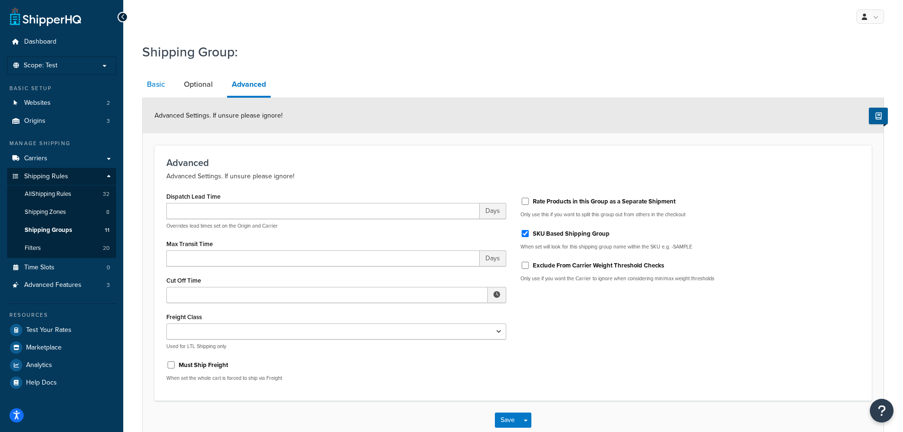
click at [159, 88] on link "Basic" at bounding box center [156, 84] width 28 height 23
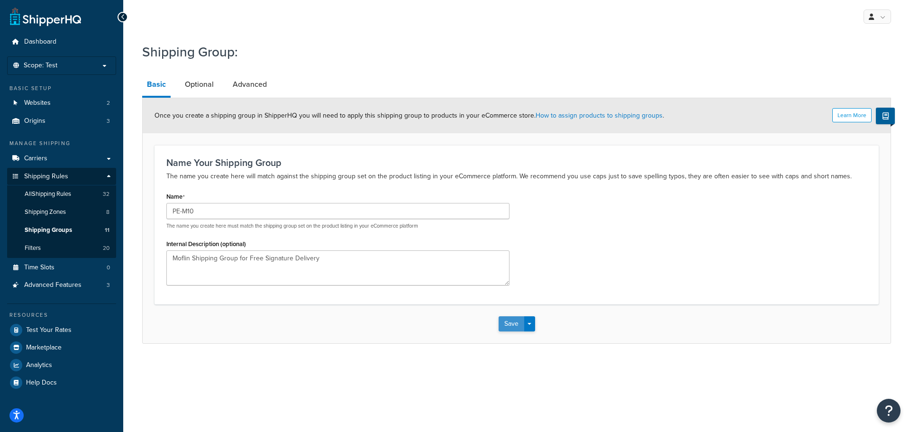
click at [511, 322] on button "Save" at bounding box center [512, 323] width 26 height 15
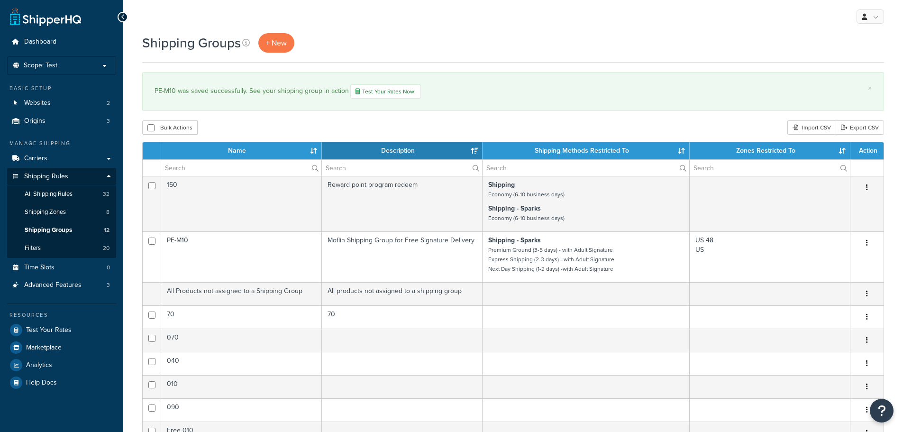
select select "15"
click at [69, 196] on span "All Shipping Rules" at bounding box center [49, 194] width 48 height 8
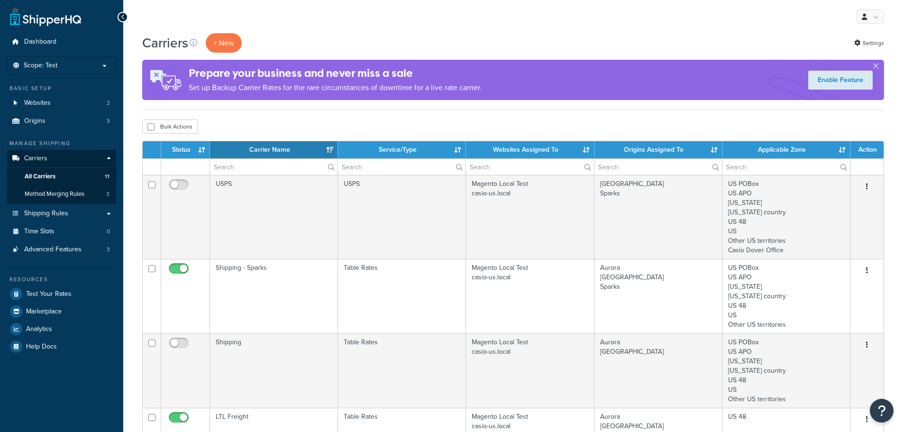
select select "15"
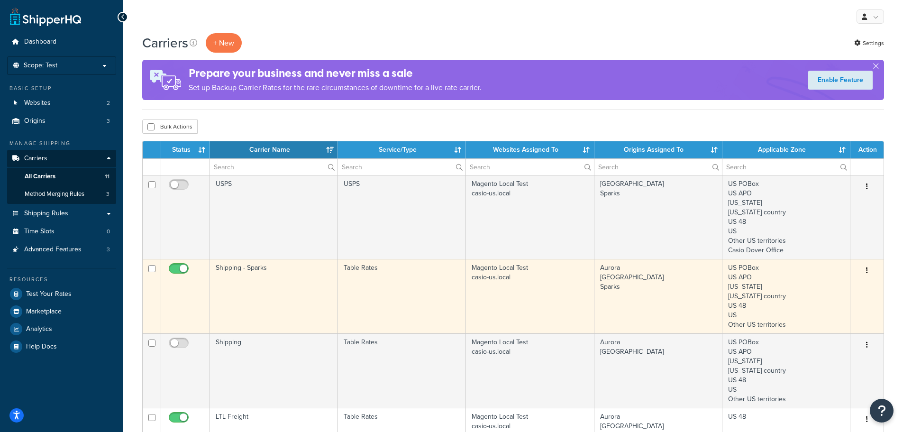
click at [228, 268] on td "Shipping - Sparks" at bounding box center [274, 296] width 128 height 74
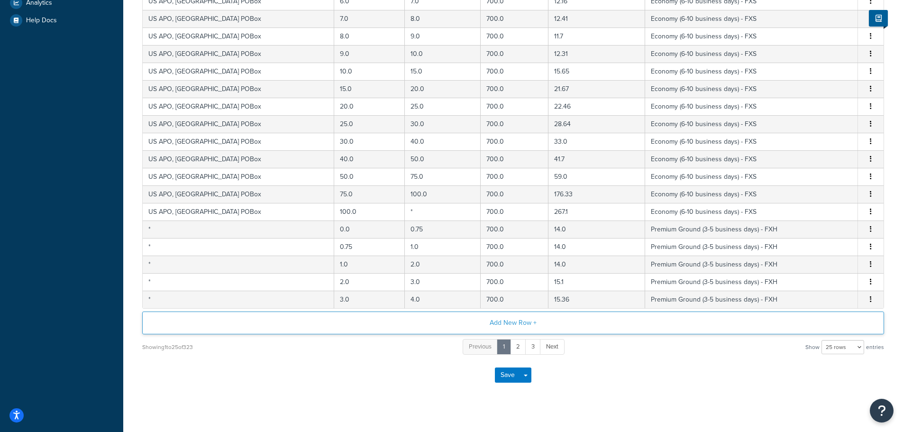
scroll to position [337, 0]
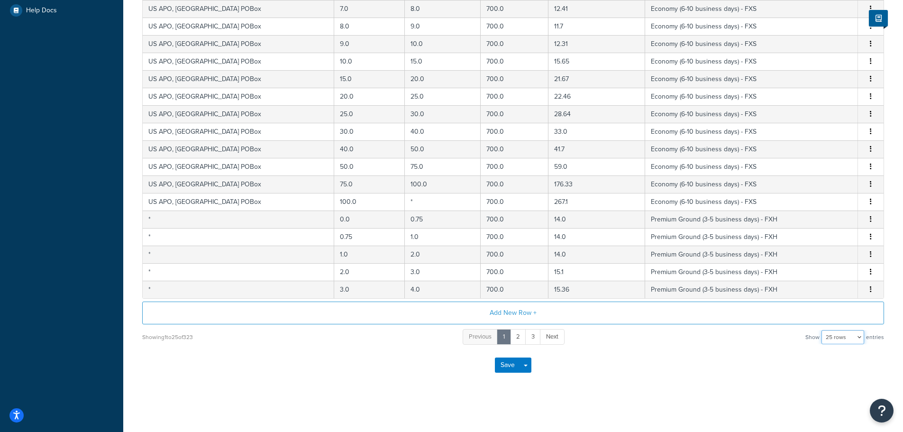
click at [850, 336] on select "10 rows 15 rows 25 rows 50 rows 100 rows 1000 rows" at bounding box center [843, 337] width 43 height 14
select select "1000"
click at [823, 330] on select "10 rows 15 rows 25 rows 50 rows 100 rows 1000 rows" at bounding box center [843, 337] width 43 height 14
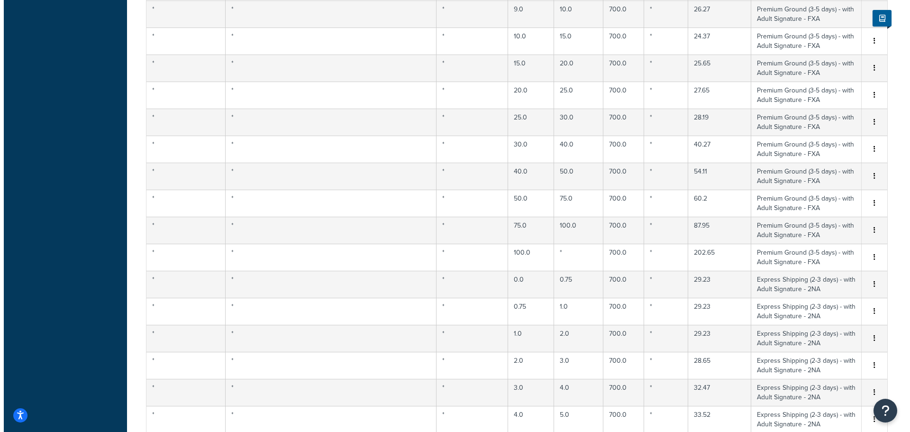
scroll to position [7044, 0]
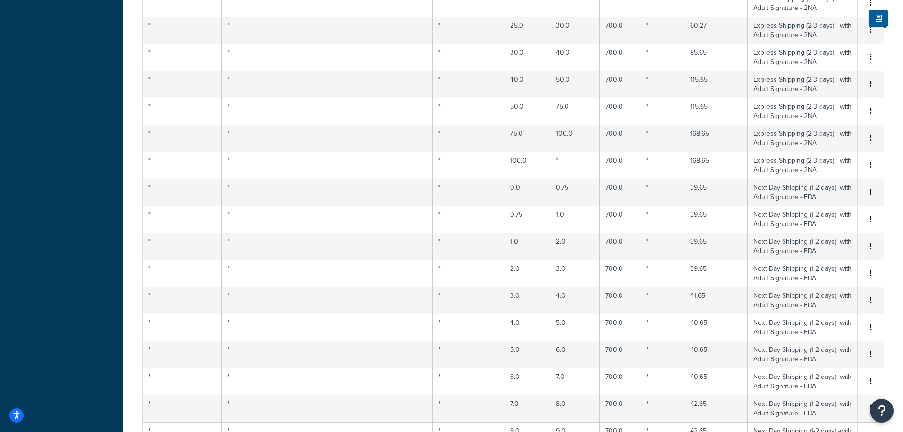
click at [816, 315] on div "Edit" at bounding box center [822, 312] width 67 height 19
select select "180522"
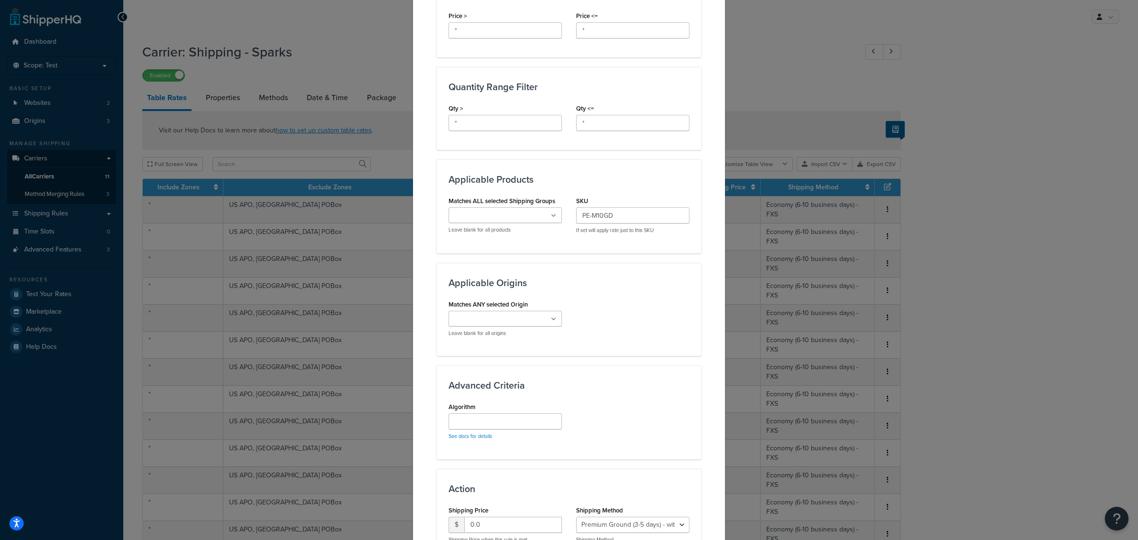
scroll to position [288, 0]
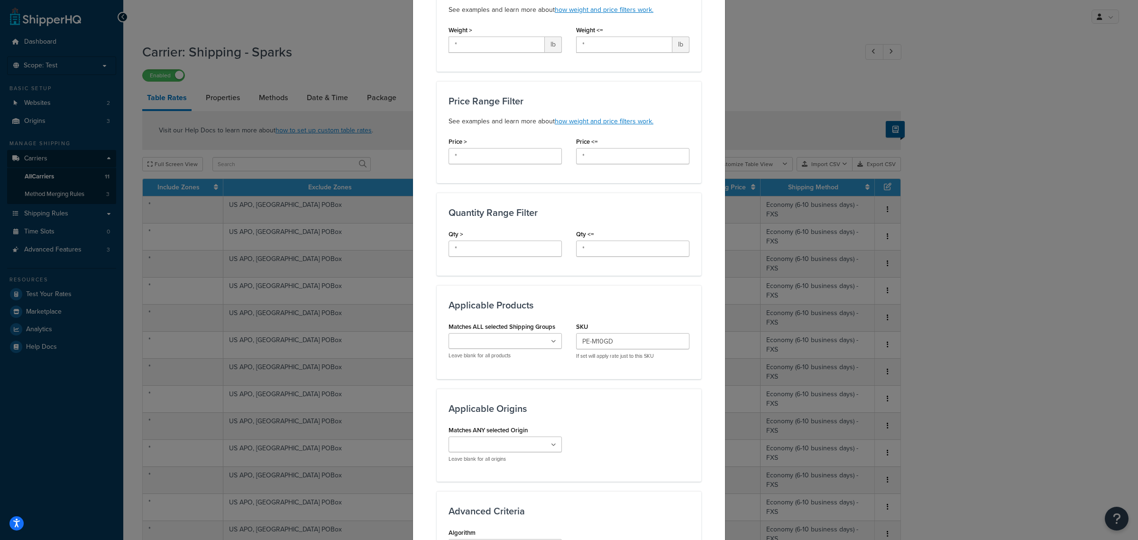
click at [903, 112] on div "Update Table Rate Applicable Zones See examples and learn more about how includ…" at bounding box center [569, 270] width 1138 height 540
click at [903, 424] on div "Update Table Rate Applicable Zones See examples and learn more about how includ…" at bounding box center [569, 270] width 1138 height 540
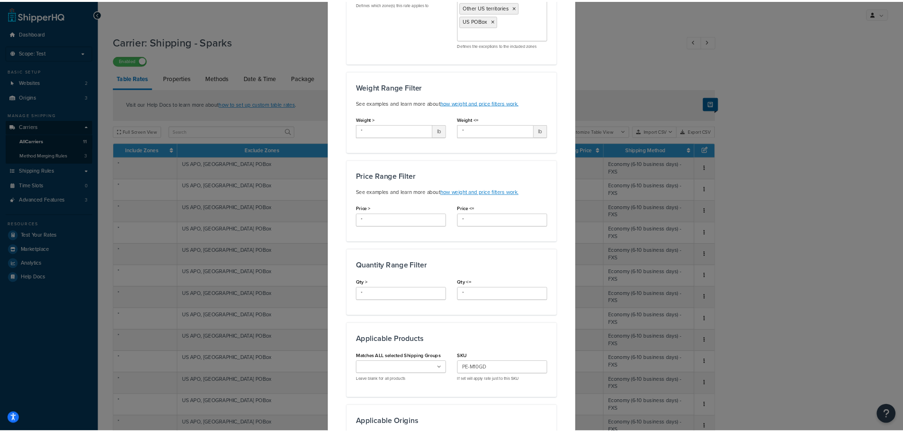
scroll to position [0, 0]
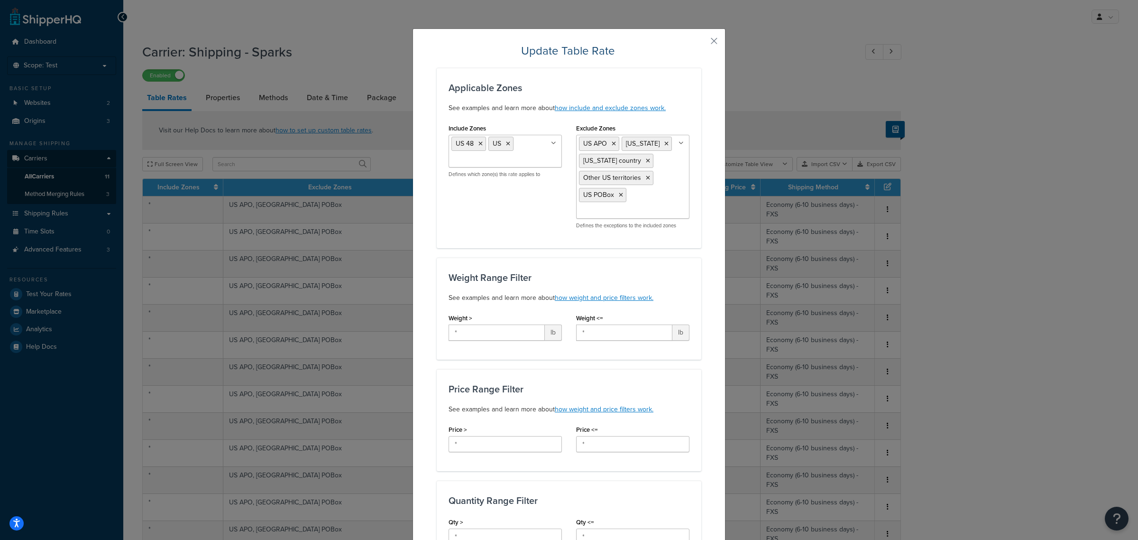
click at [703, 39] on div "Update Table Rate Applicable Zones See examples and learn more about how includ…" at bounding box center [569, 536] width 313 height 1017
click at [701, 43] on button "button" at bounding box center [700, 44] width 2 height 2
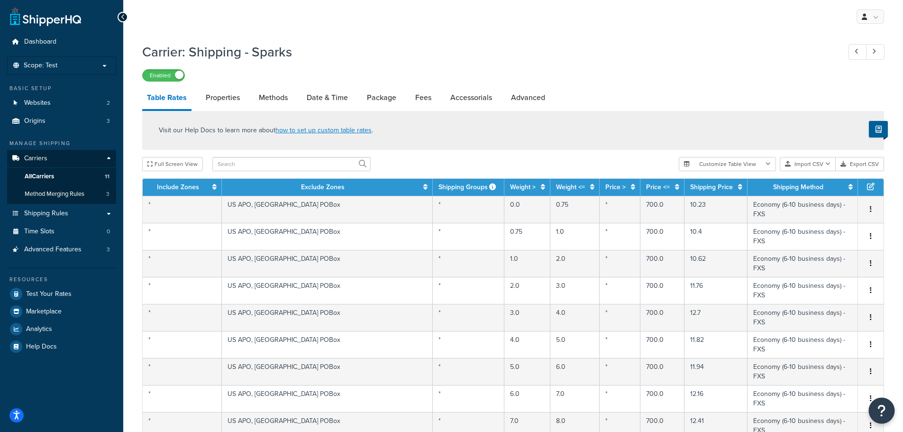
click at [877, 407] on button "Open Resource Center" at bounding box center [882, 411] width 26 height 26
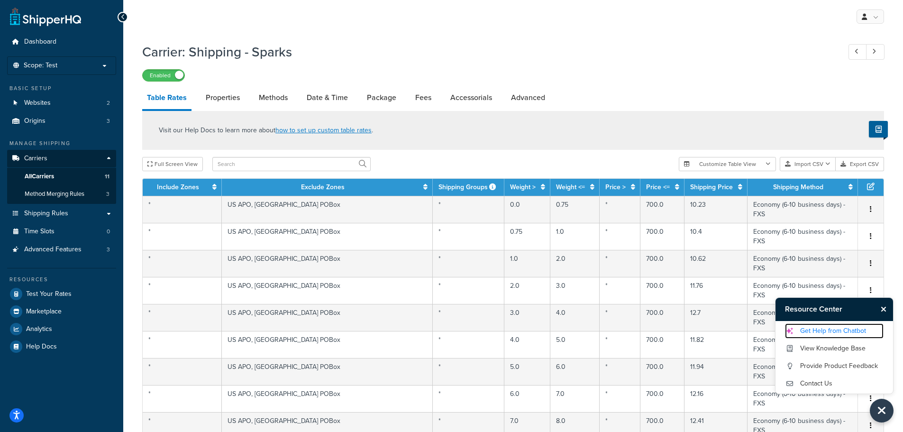
click at [833, 331] on link "Get Help from Chatbot" at bounding box center [834, 330] width 99 height 15
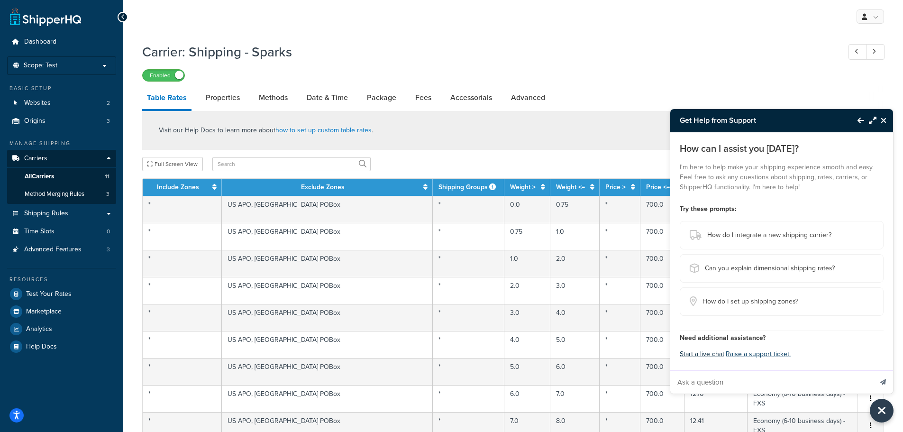
click at [712, 355] on button "Start a live chat" at bounding box center [702, 354] width 45 height 13
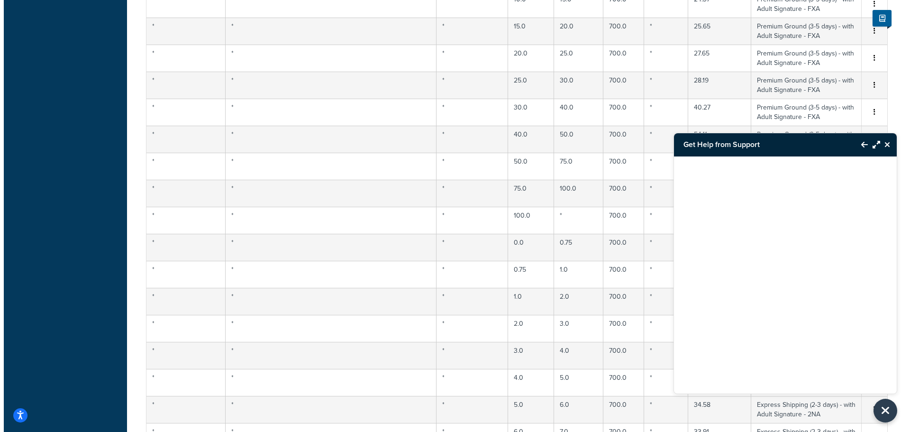
scroll to position [7092, 0]
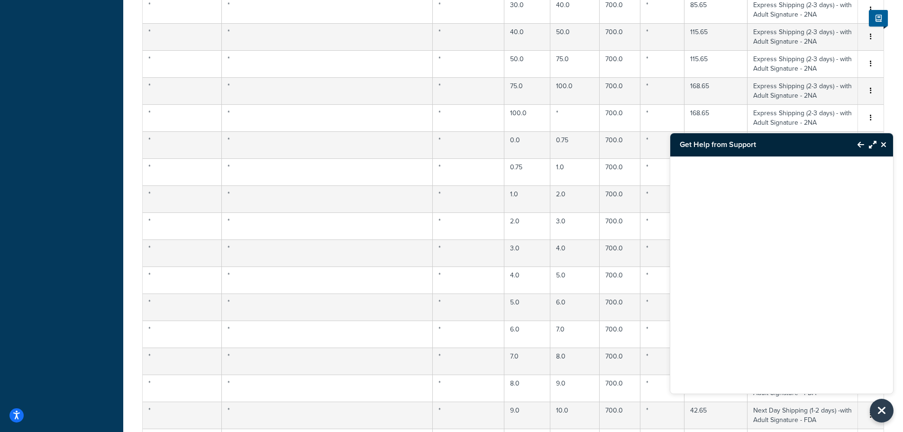
click at [870, 146] on icon "Maximize Resource Center" at bounding box center [873, 145] width 8 height 8
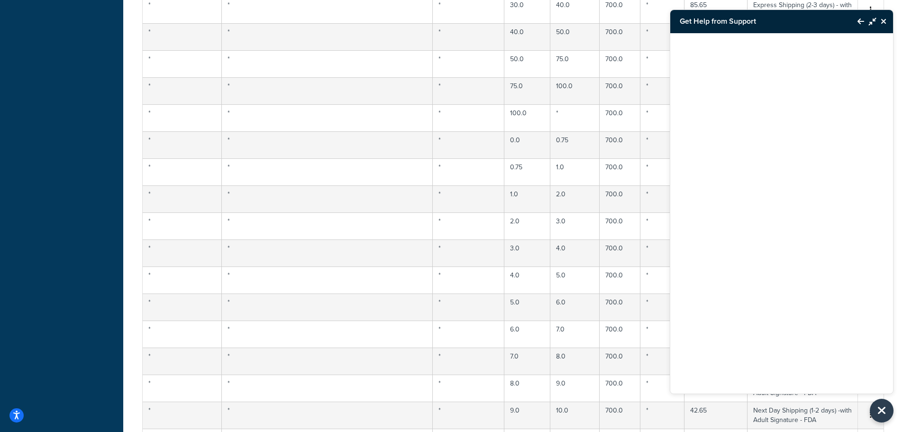
click at [873, 20] on icon "Minimize Resource Center" at bounding box center [873, 22] width 8 height 8
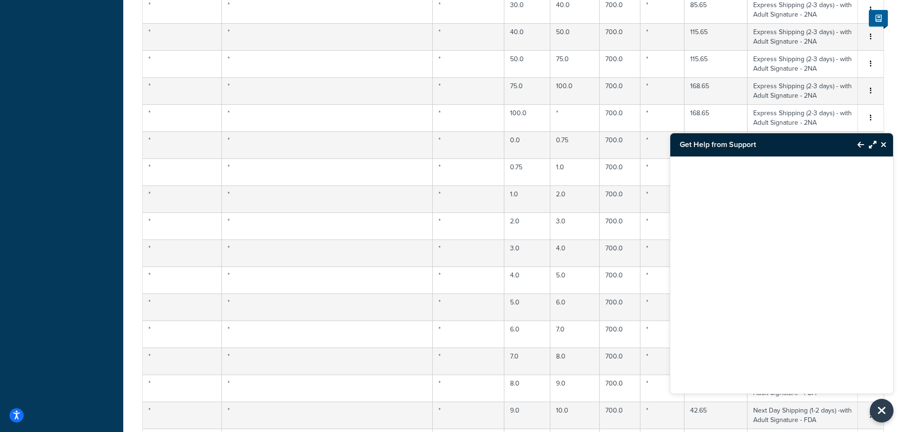
click at [883, 143] on icon "Close Resource Center" at bounding box center [884, 145] width 6 height 8
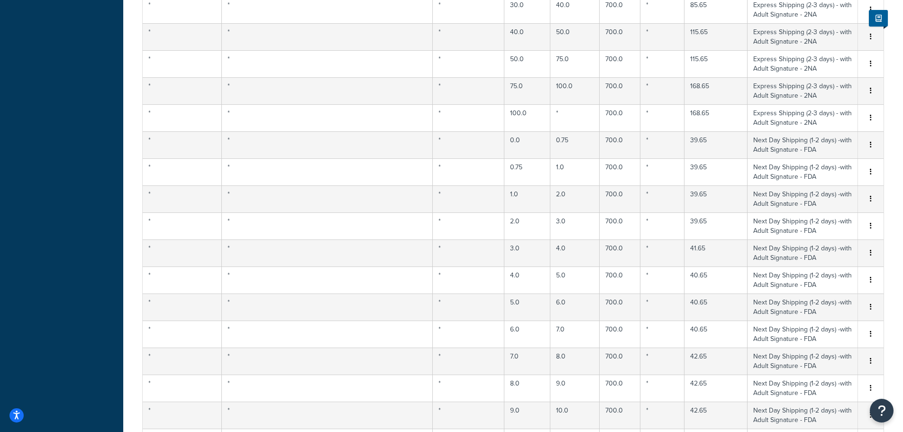
click at [832, 268] on div "Edit" at bounding box center [822, 265] width 67 height 19
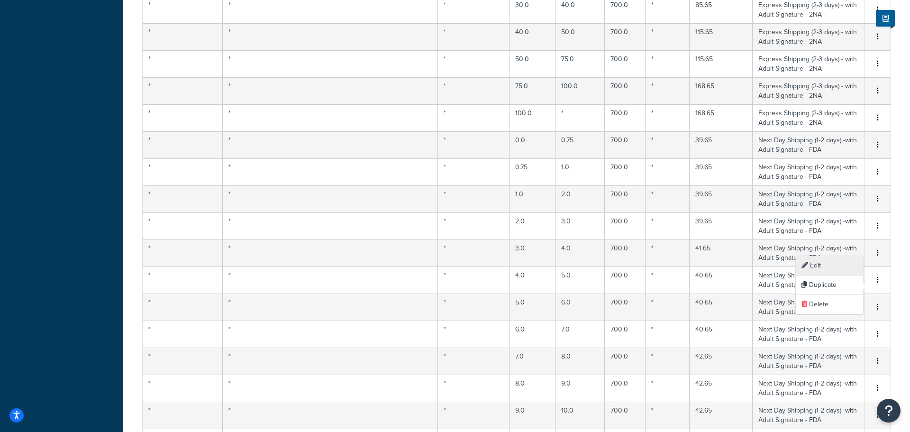
select select "180522"
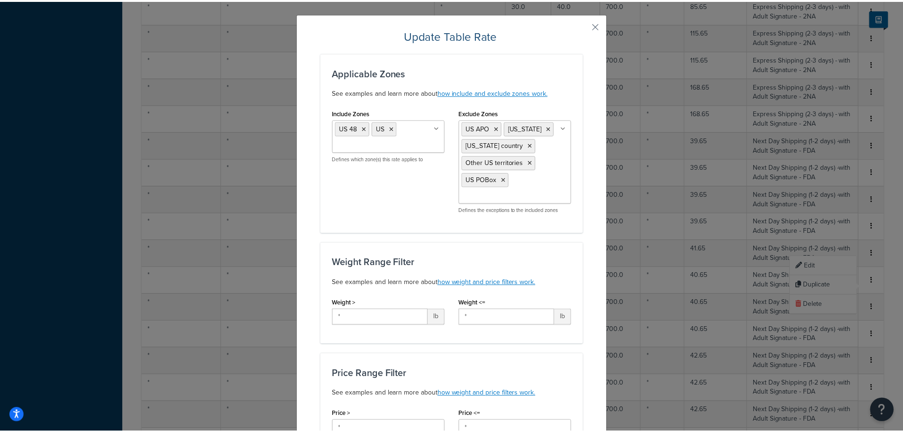
scroll to position [0, 0]
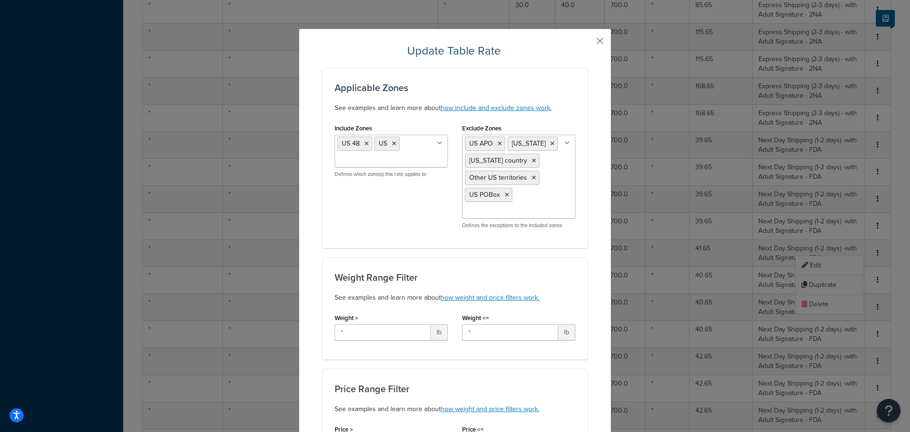
click at [588, 43] on button "button" at bounding box center [586, 44] width 2 height 2
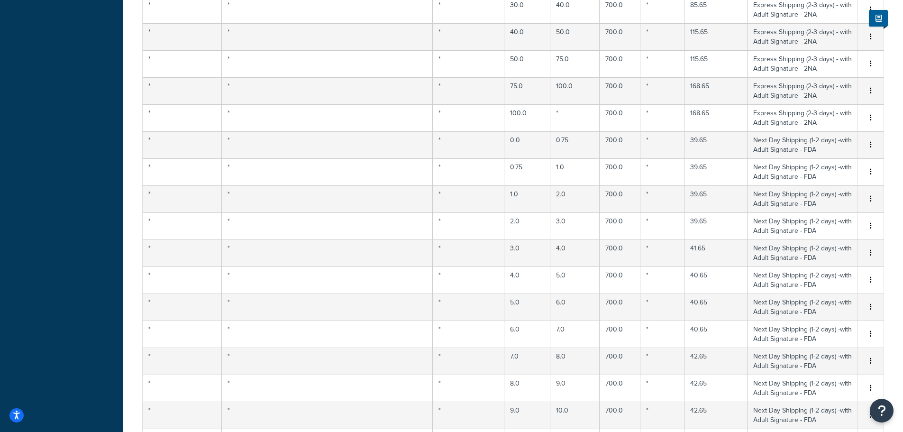
click at [821, 307] on div "Delete" at bounding box center [822, 304] width 67 height 19
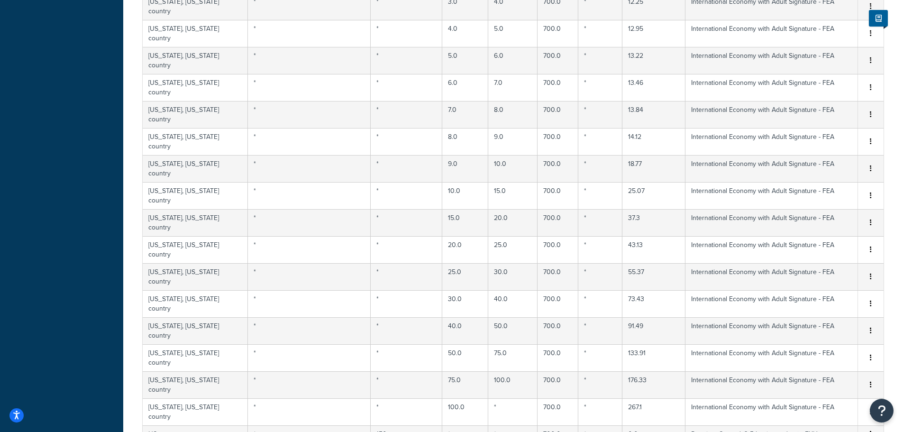
scroll to position [5547, 0]
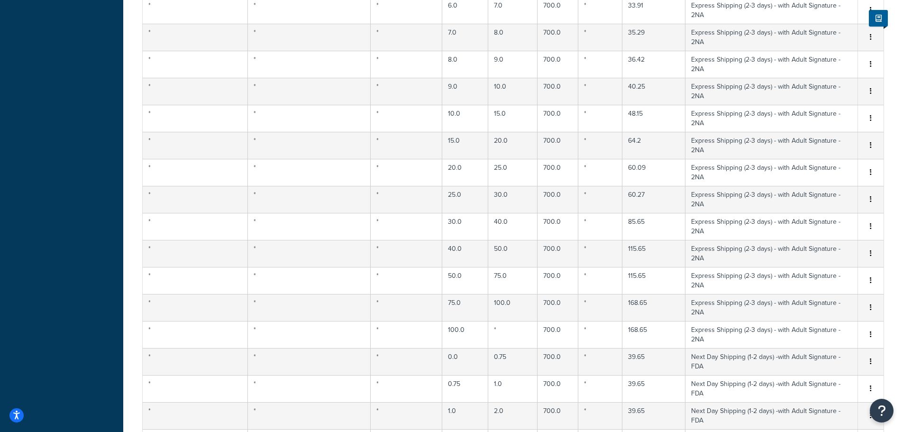
click at [886, 410] on button "Open Resource Center" at bounding box center [882, 411] width 26 height 26
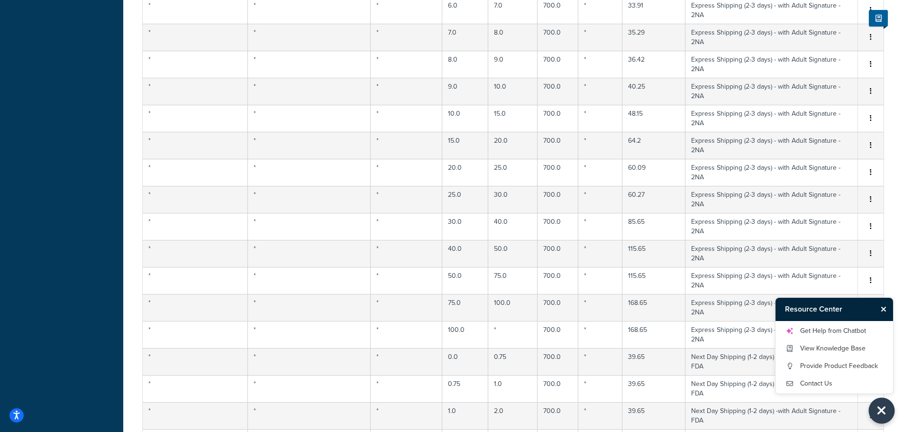
scroll to position [0, 0]
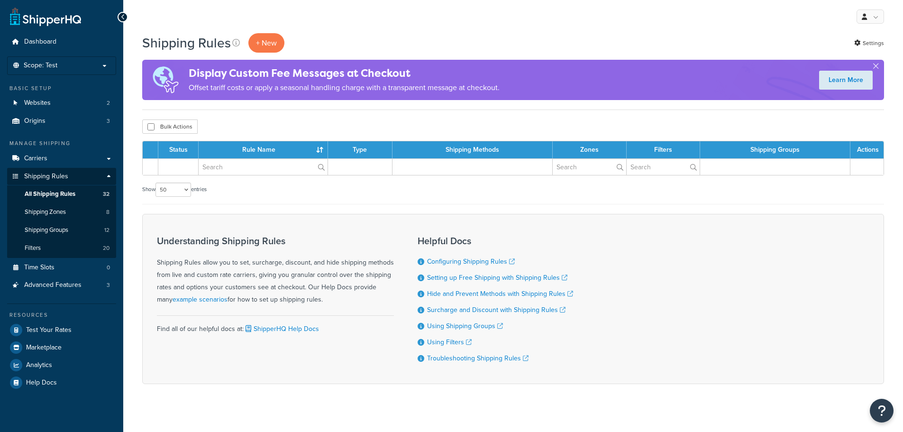
select select "50"
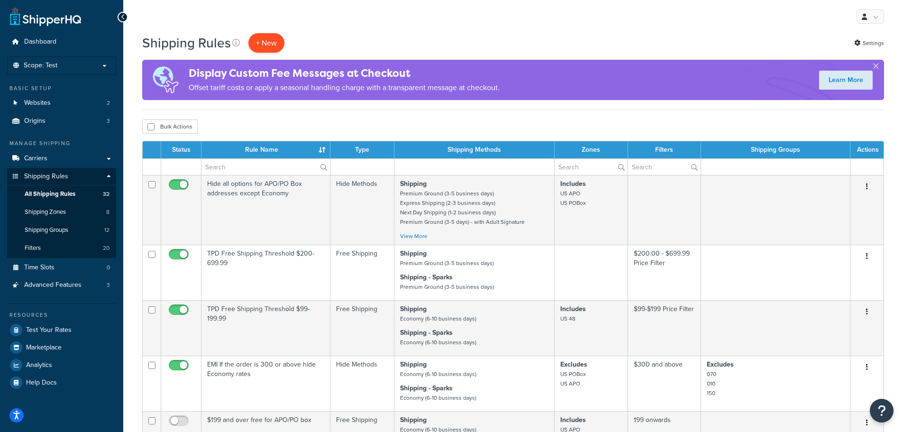
click at [261, 44] on p "+ New" at bounding box center [266, 42] width 36 height 19
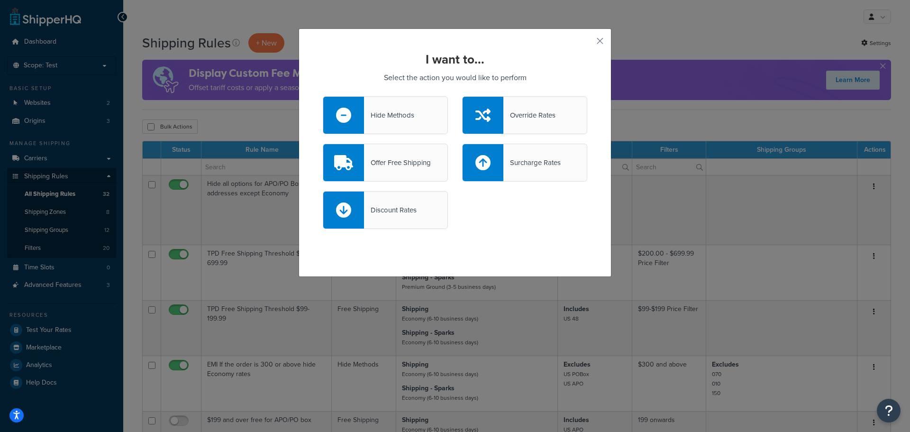
click at [395, 162] on div "Offer Free Shipping" at bounding box center [397, 162] width 67 height 13
click at [0, 0] on input "Offer Free Shipping" at bounding box center [0, 0] width 0 height 0
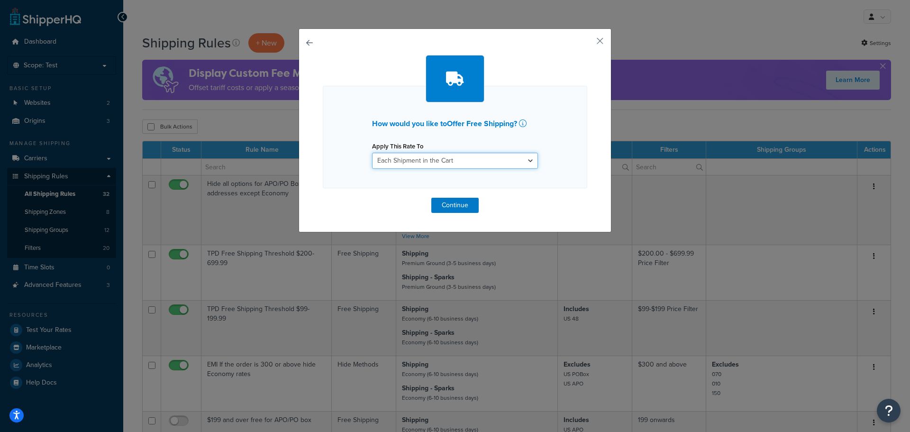
click at [445, 163] on select "Each Shipment in the Cart Each Origin in the Cart Each Shipping Group in the Ca…" at bounding box center [455, 161] width 166 height 16
drag, startPoint x: 449, startPoint y: 157, endPoint x: 469, endPoint y: 152, distance: 21.4
click at [449, 157] on select "Each Shipment in the Cart Each Origin in the Cart Each Shipping Group in the Ca…" at bounding box center [455, 161] width 166 height 16
drag, startPoint x: 593, startPoint y: 36, endPoint x: 599, endPoint y: 35, distance: 6.7
click at [588, 43] on button "button" at bounding box center [586, 44] width 2 height 2
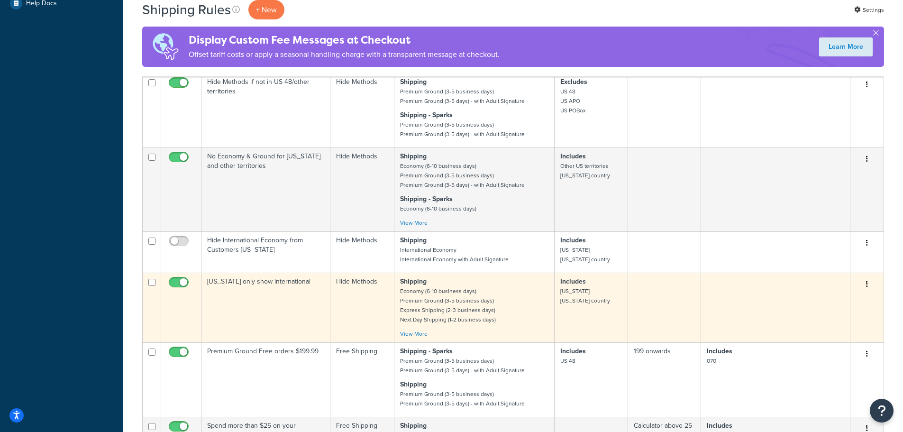
scroll to position [427, 0]
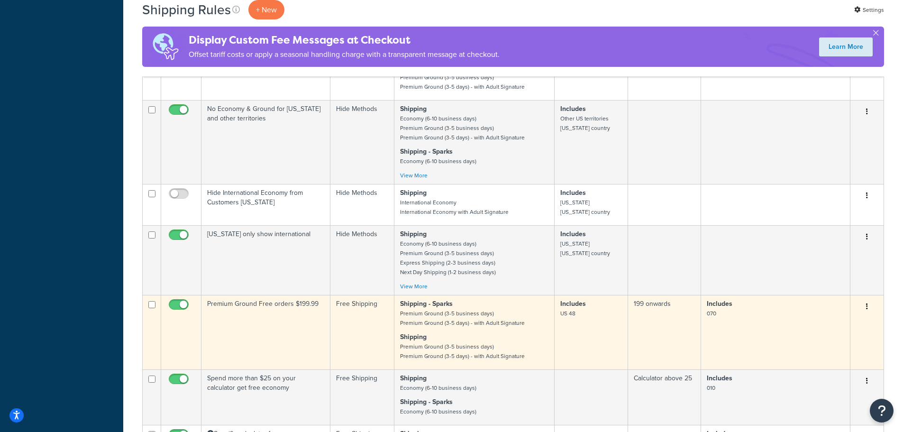
click at [289, 304] on td "Premium Ground Free orders $199.99" at bounding box center [266, 332] width 129 height 74
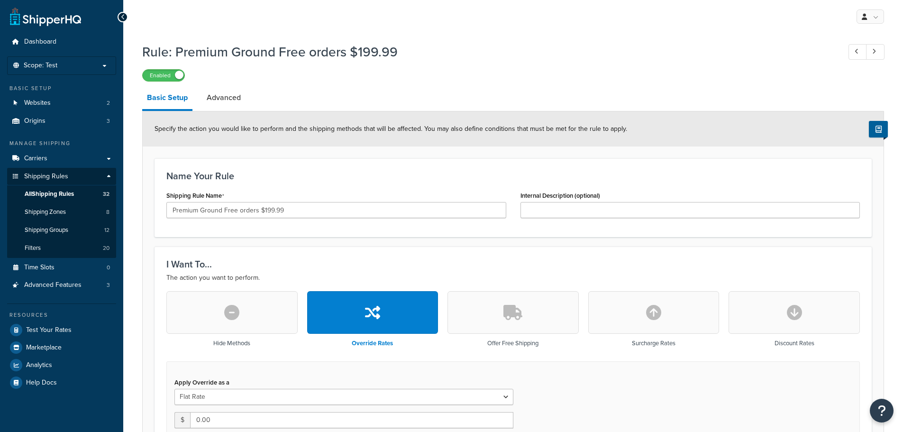
select select "SHIPPING_GROUP"
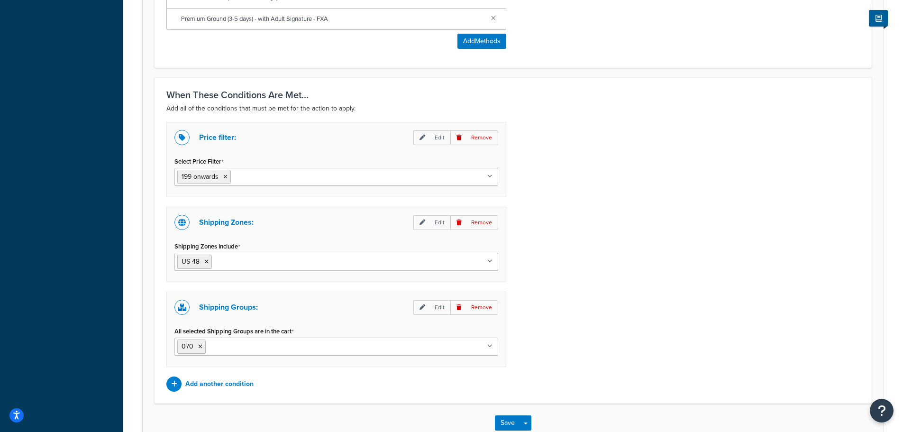
scroll to position [800, 0]
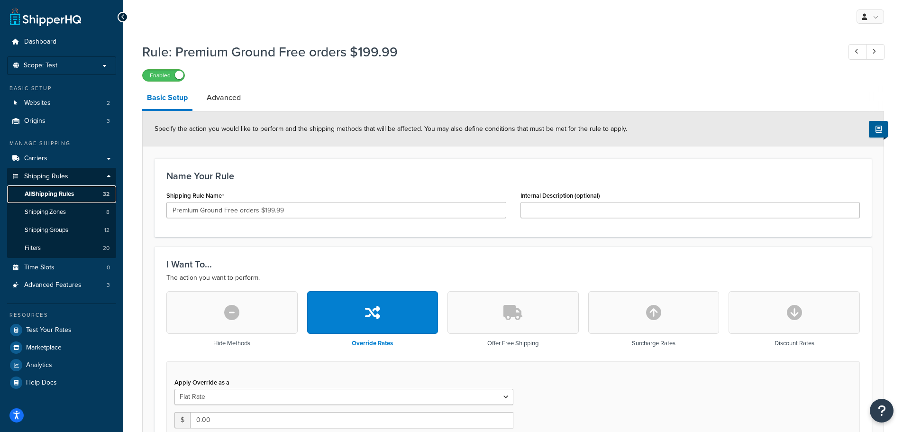
click at [76, 192] on link "All Shipping Rules 32" at bounding box center [61, 194] width 109 height 18
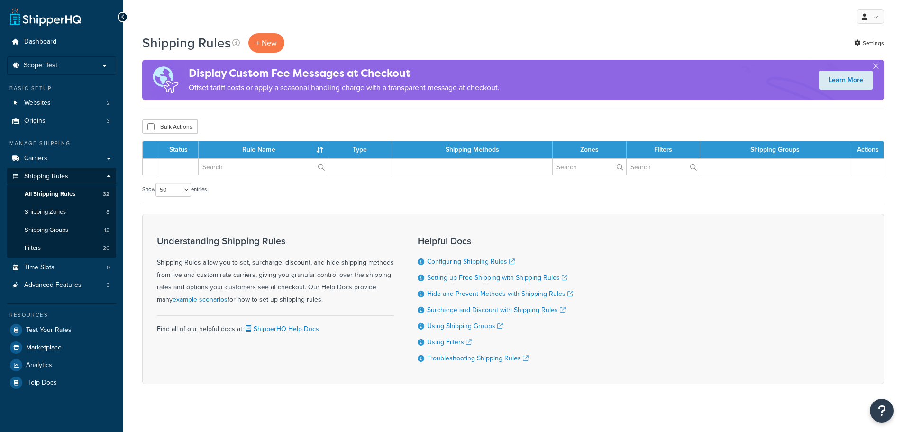
select select "50"
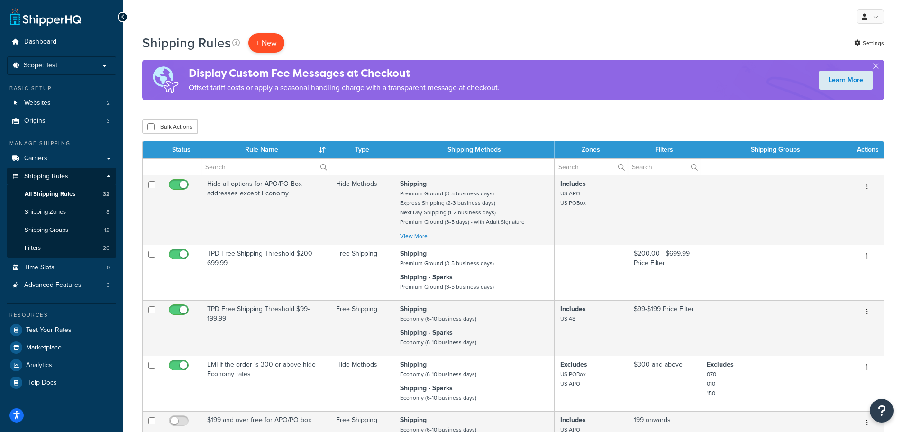
click at [269, 42] on p "+ New" at bounding box center [266, 42] width 36 height 19
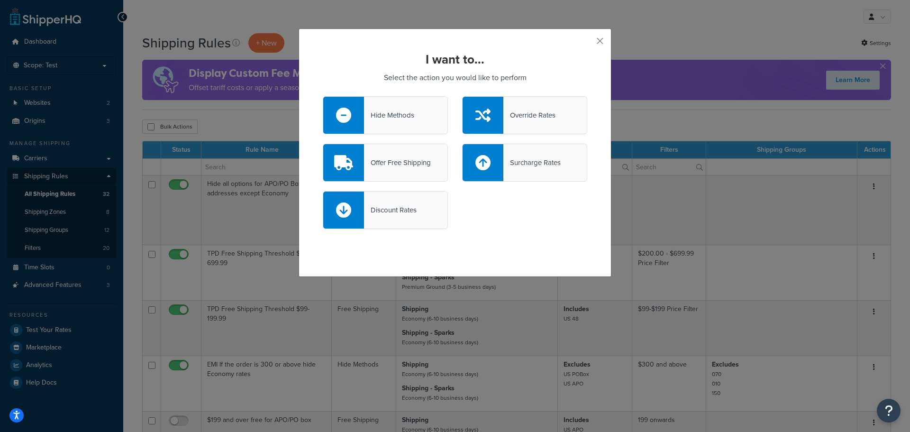
click at [526, 113] on div "Override Rates" at bounding box center [530, 115] width 52 height 13
click at [0, 0] on input "Override Rates" at bounding box center [0, 0] width 0 height 0
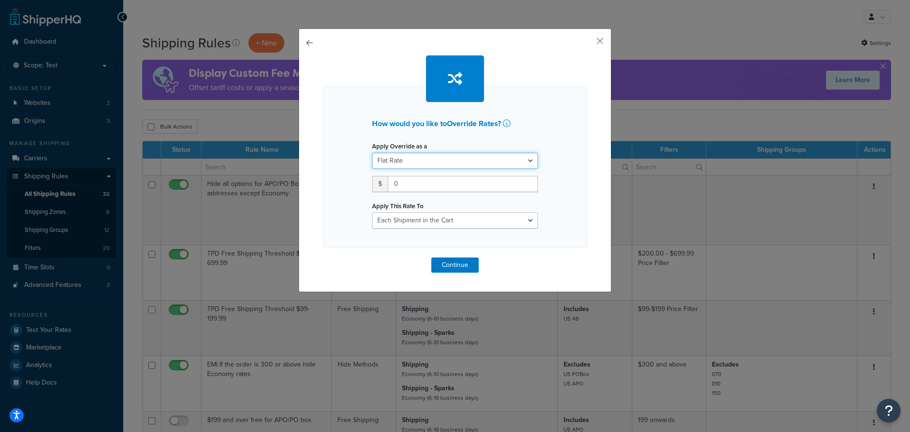
click at [426, 153] on select "Flat Rate Percentage Flat Rate & Percentage" at bounding box center [455, 161] width 166 height 16
click at [427, 153] on select "Flat Rate Percentage Flat Rate & Percentage" at bounding box center [455, 161] width 166 height 16
click at [482, 218] on select "Each Shipment in the Cart Each Origin in the Cart Each Shipping Group in the Ca…" at bounding box center [455, 220] width 166 height 16
select select "SHIPPING_GROUP"
click at [372, 212] on select "Each Shipment in the Cart Each Origin in the Cart Each Shipping Group in the Ca…" at bounding box center [455, 220] width 166 height 16
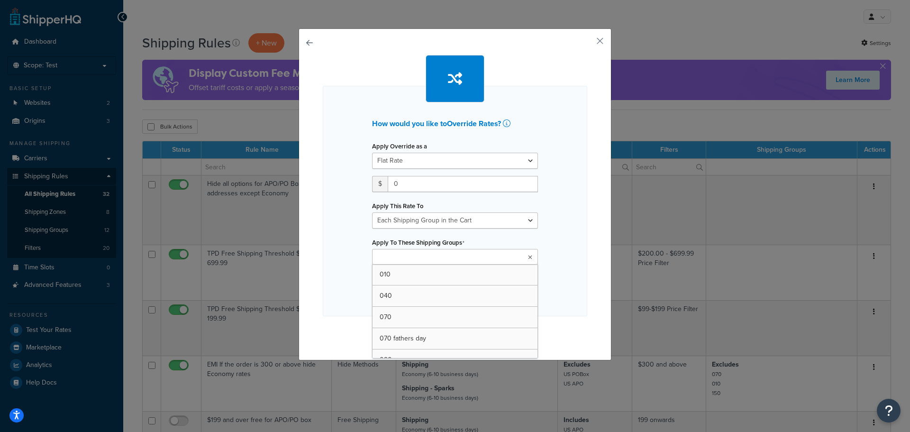
click at [437, 262] on input "Apply To These Shipping Groups" at bounding box center [417, 257] width 84 height 10
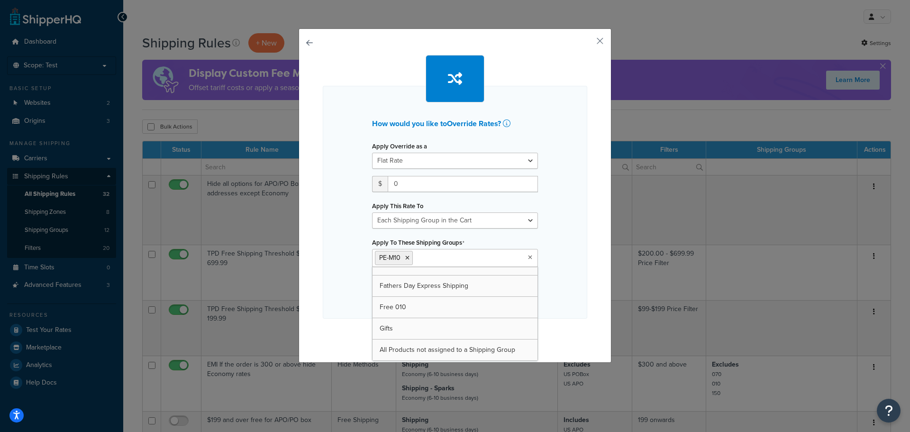
click at [589, 283] on div "How would you like to Override Rates ? Apply Override as a Flat Rate Percentage…" at bounding box center [455, 195] width 313 height 334
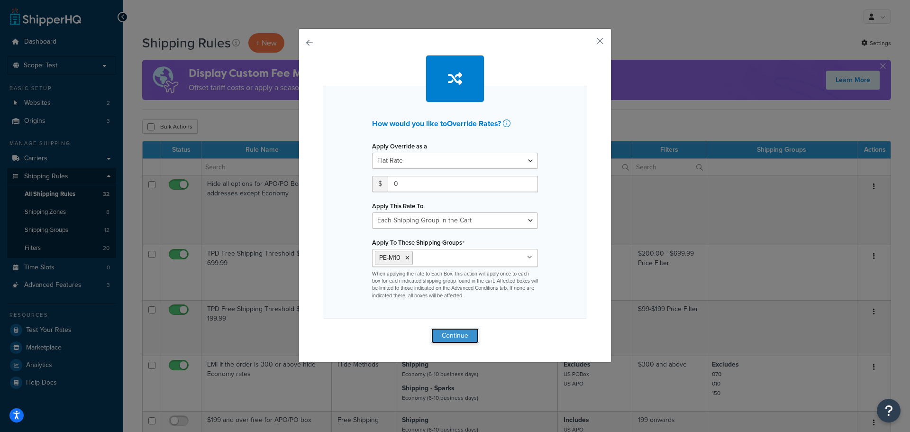
click at [448, 332] on button "Continue" at bounding box center [455, 335] width 47 height 15
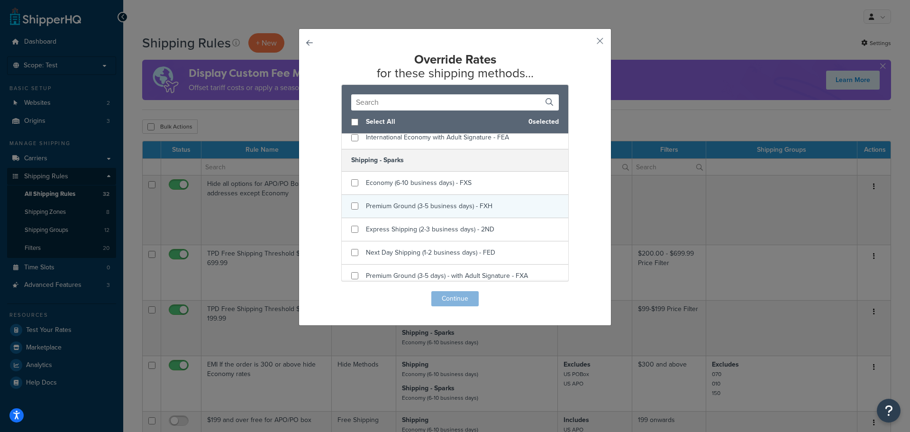
scroll to position [474, 0]
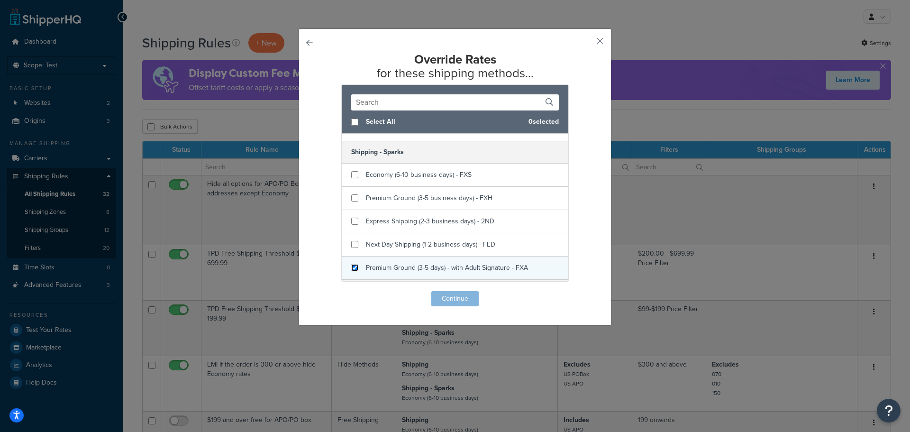
click at [352, 269] on input "checkbox" at bounding box center [354, 267] width 7 height 7
checkbox input "true"
click at [443, 295] on button "Continue" at bounding box center [455, 298] width 47 height 15
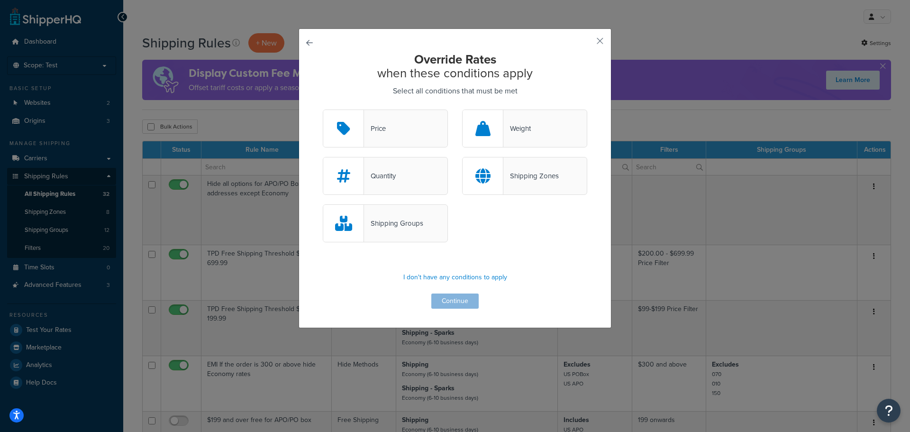
click at [395, 234] on div "Shipping Groups" at bounding box center [385, 223] width 125 height 38
click at [0, 0] on input "Shipping Groups" at bounding box center [0, 0] width 0 height 0
click at [449, 301] on button "Continue" at bounding box center [455, 301] width 47 height 15
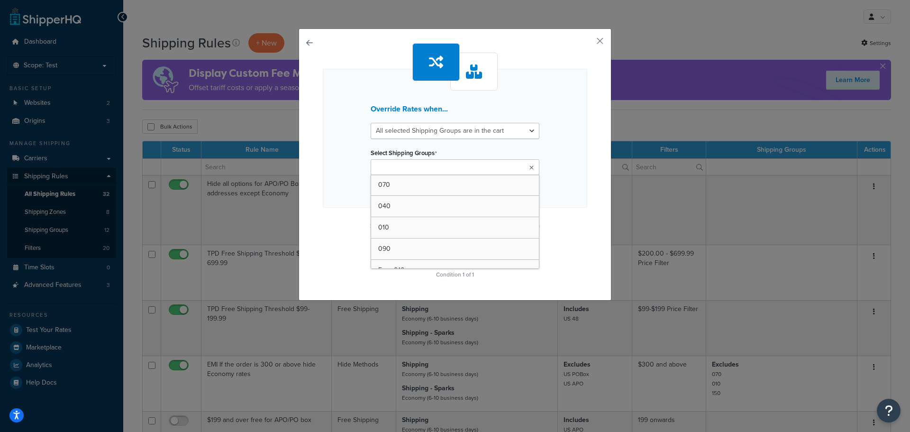
click at [471, 165] on ul at bounding box center [455, 167] width 169 height 16
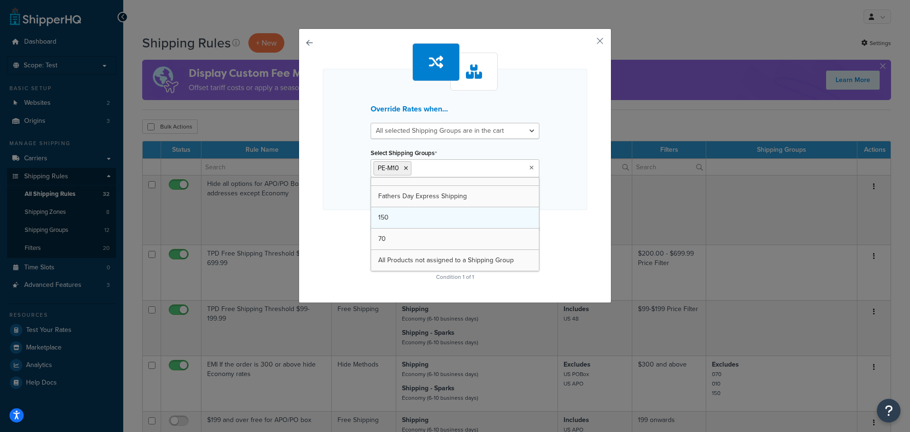
drag, startPoint x: 424, startPoint y: 254, endPoint x: 449, endPoint y: 226, distance: 37.6
click at [508, 135] on select "All selected Shipping Groups are in the cart Any selected Shipping Groups are i…" at bounding box center [455, 131] width 169 height 16
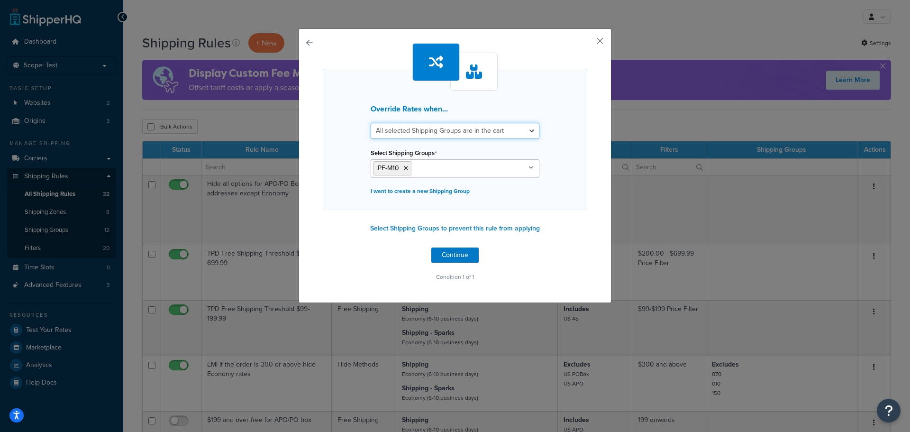
select select "any"
click at [371, 123] on select "All selected Shipping Groups are in the cart Any selected Shipping Groups are i…" at bounding box center [455, 131] width 169 height 16
click at [456, 256] on button "Continue" at bounding box center [455, 255] width 47 height 15
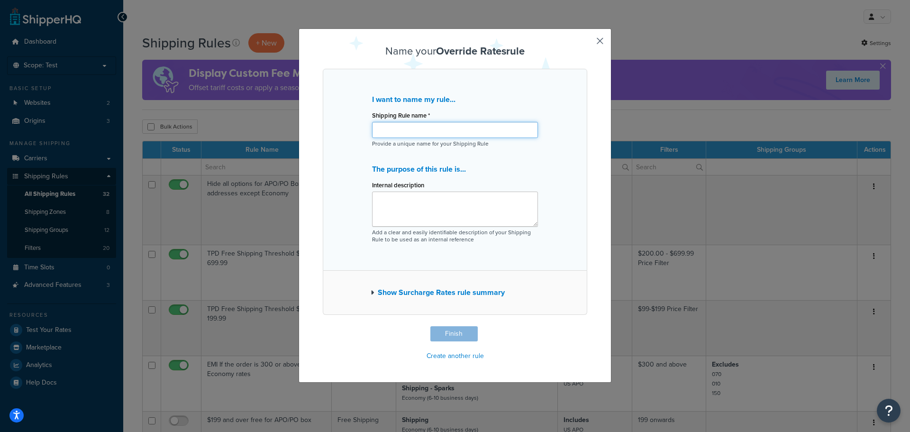
click at [441, 135] on input "Shipping Rule name *" at bounding box center [455, 130] width 166 height 16
type input "F"
type input "Moflin Free Premium Ground Signature"
click at [481, 203] on textarea "Internal description" at bounding box center [455, 209] width 166 height 35
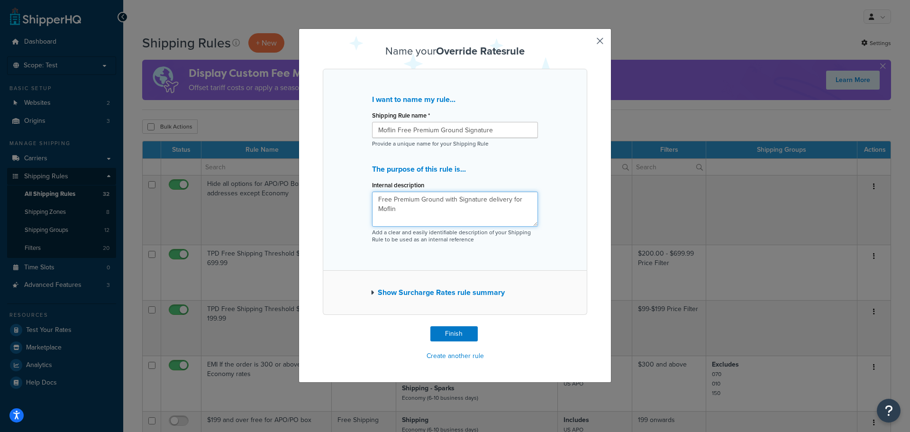
type textarea "Free Premium Ground with Signature delivery for Moflin"
click at [424, 291] on button "Show Surcharge Rates rule summary" at bounding box center [438, 292] width 134 height 13
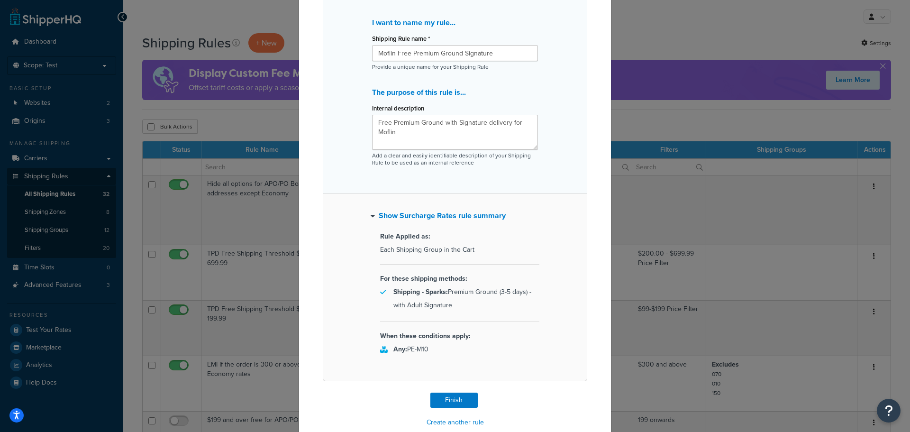
scroll to position [94, 0]
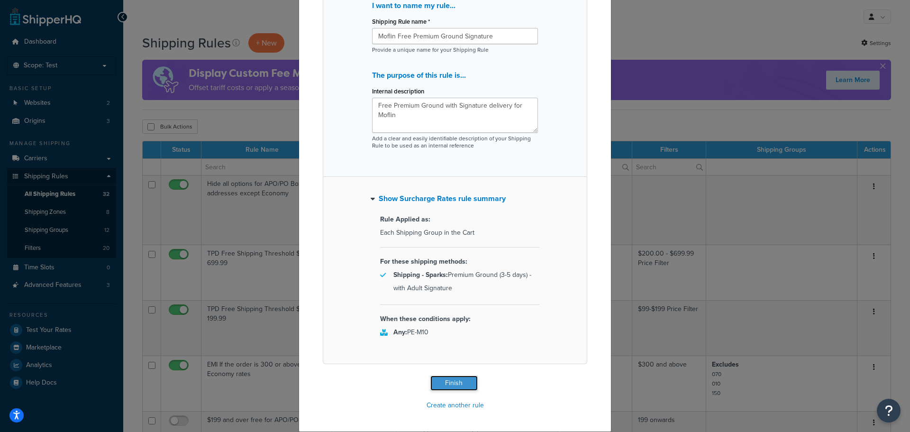
click at [444, 380] on button "Finish" at bounding box center [454, 383] width 47 height 15
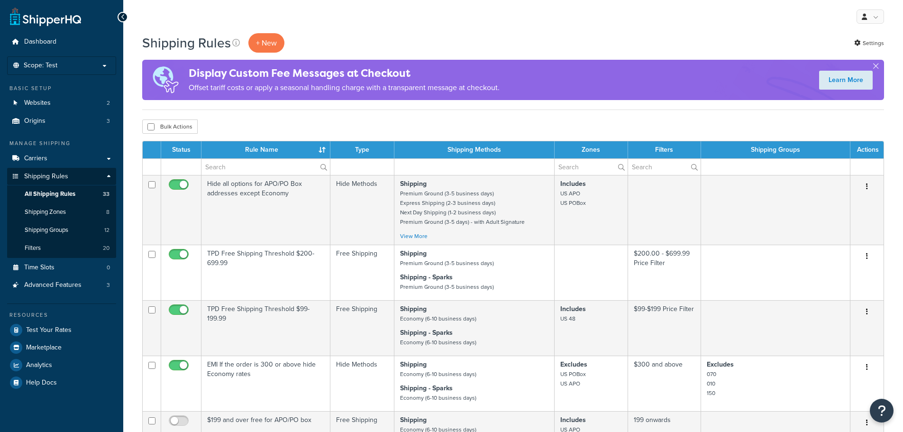
select select "50"
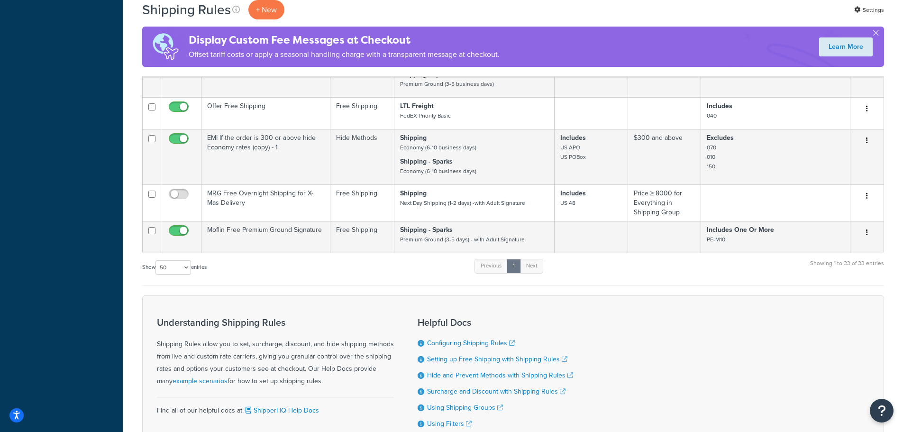
scroll to position [1867, 0]
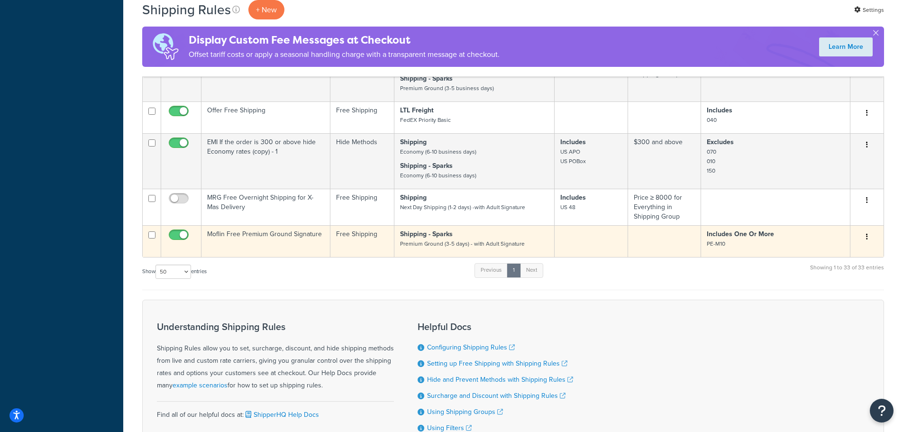
click at [281, 233] on td "Moflin Free Premium Ground Signature" at bounding box center [266, 241] width 129 height 32
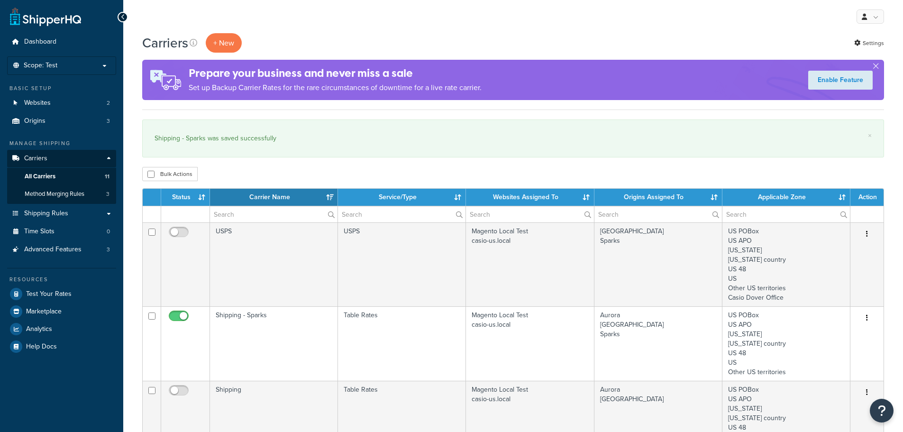
select select "15"
click at [881, 411] on icon "Open Resource Center" at bounding box center [882, 410] width 9 height 13
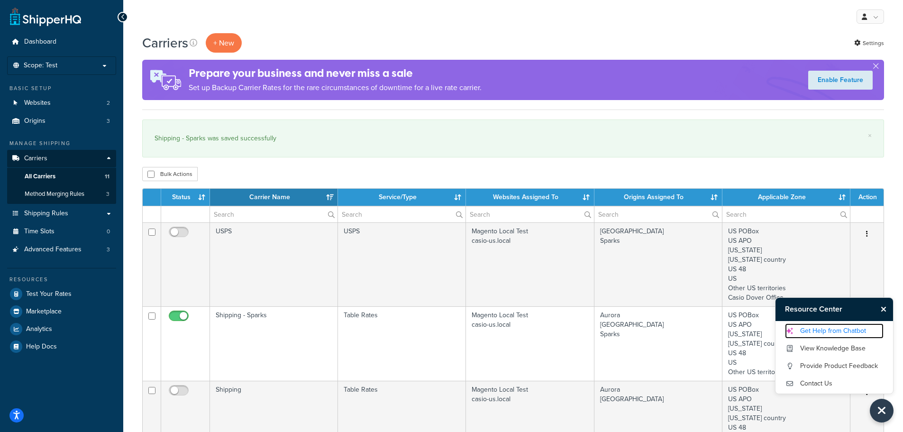
click at [825, 333] on link "Get Help from Chatbot" at bounding box center [834, 330] width 99 height 15
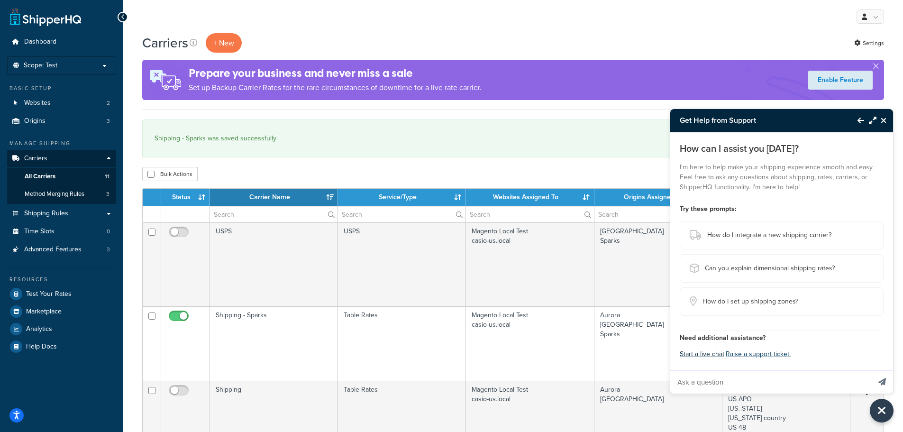
click at [695, 350] on button "Start a live chat" at bounding box center [702, 354] width 45 height 13
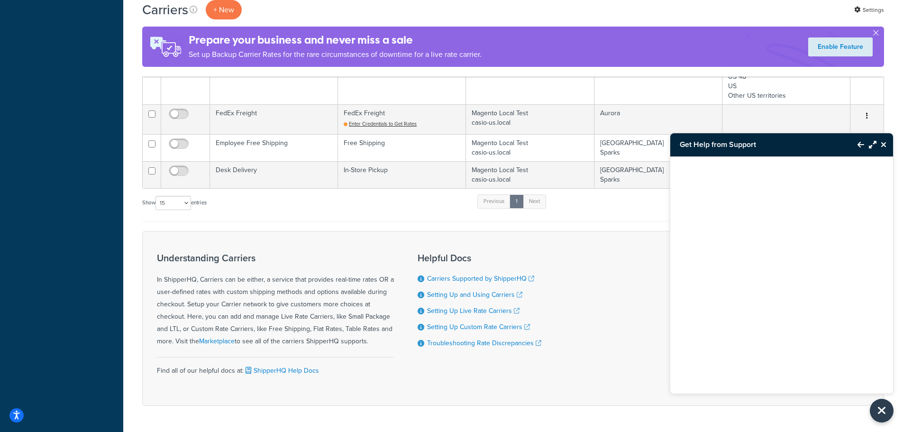
scroll to position [621, 0]
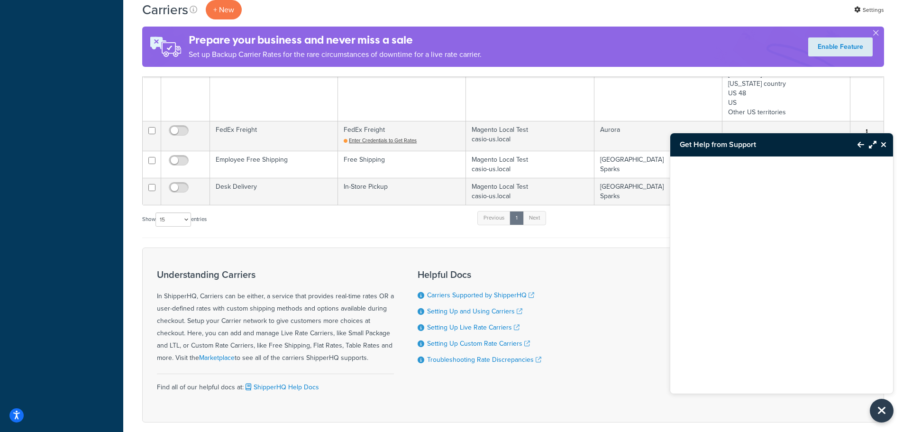
click at [881, 145] on icon "Close Resource Center" at bounding box center [884, 145] width 6 height 8
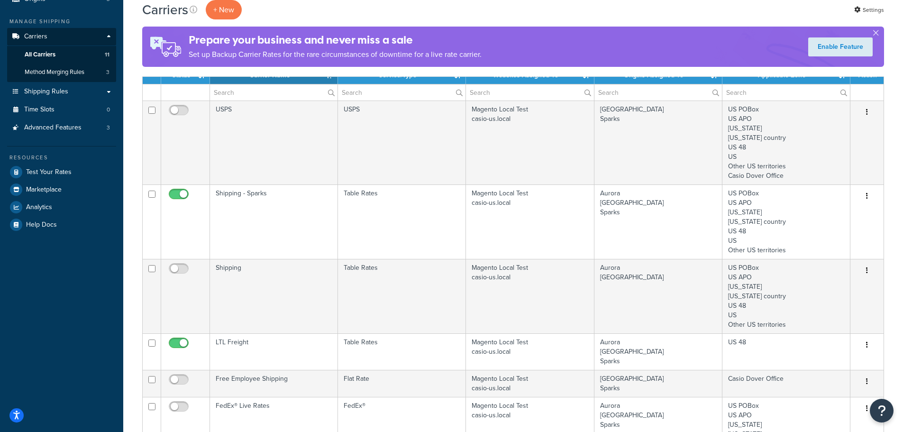
scroll to position [0, 0]
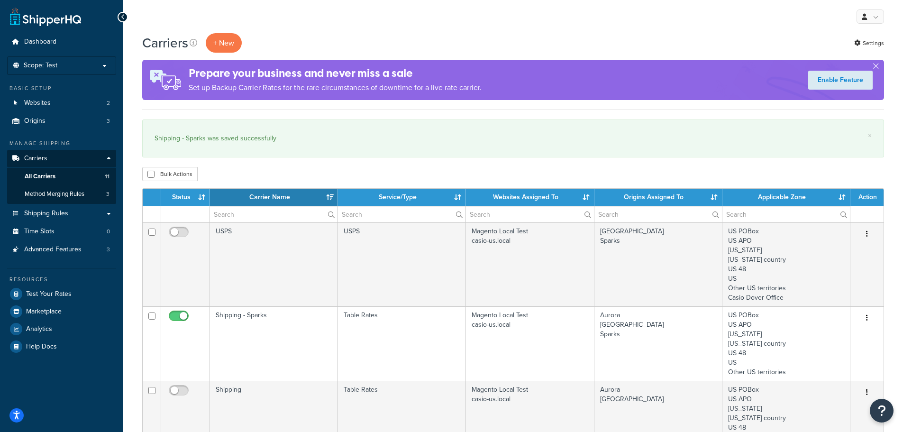
click at [376, 33] on div "My Profile Billing Global Settings Contact Us Logout" at bounding box center [513, 16] width 780 height 33
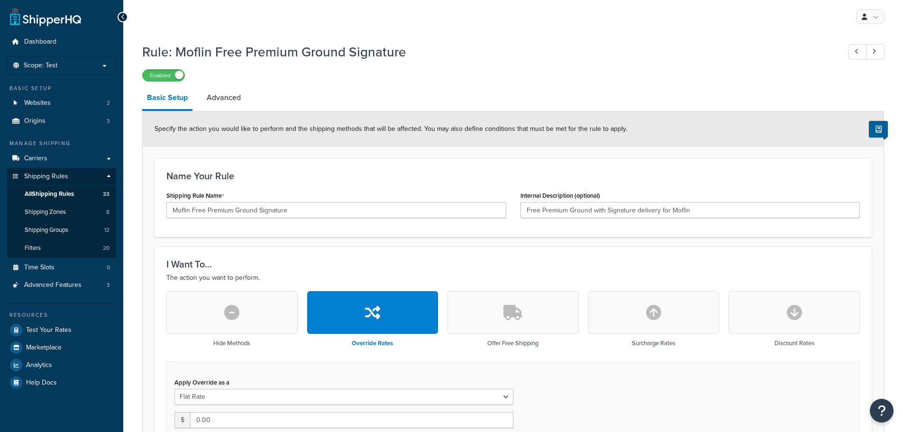
select select "SHIPPING_GROUP"
click at [210, 94] on link "Advanced" at bounding box center [224, 97] width 44 height 23
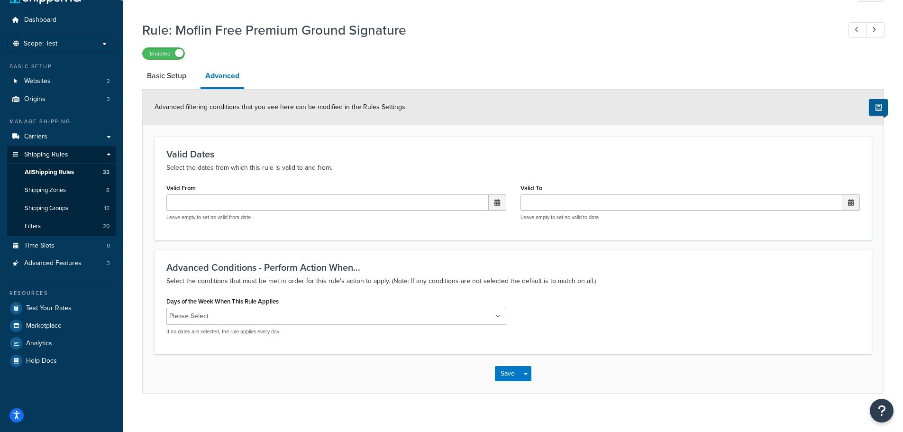
scroll to position [31, 0]
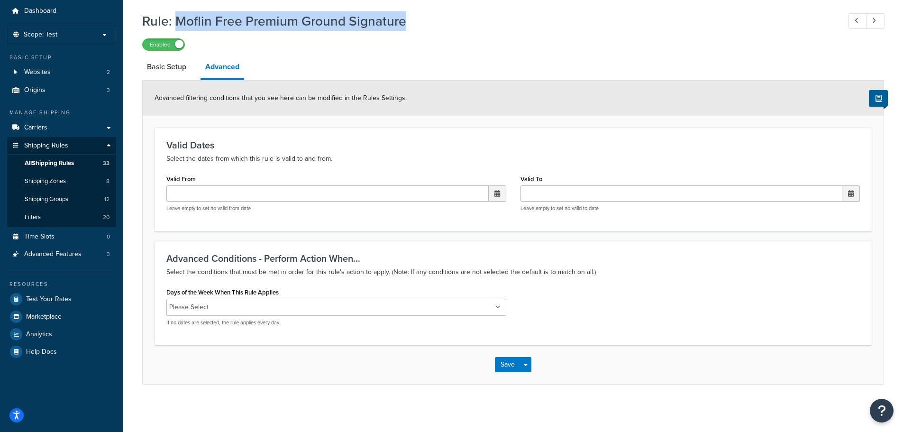
drag, startPoint x: 176, startPoint y: 21, endPoint x: 404, endPoint y: 32, distance: 227.4
click at [404, 32] on div "Rule: Moflin Free Premium Ground Signature Enabled" at bounding box center [513, 29] width 742 height 44
copy h1 "Moflin Free Premium Ground Signature"
click at [177, 66] on link "Basic Setup" at bounding box center [166, 66] width 49 height 23
select select "SHIPPING_GROUP"
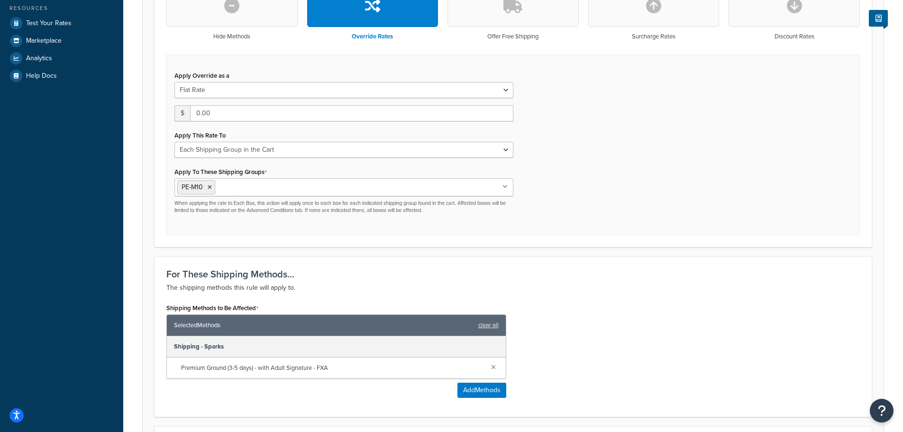
scroll to position [260, 0]
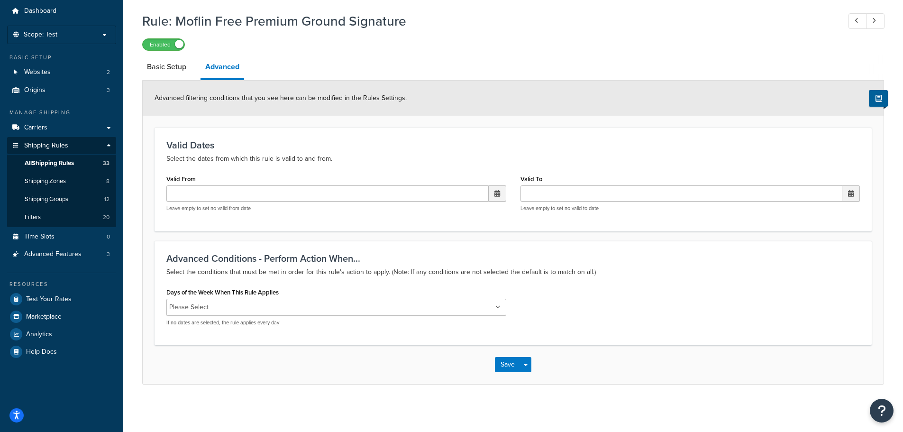
scroll to position [31, 0]
click at [62, 161] on span "All Shipping Rules" at bounding box center [49, 163] width 49 height 8
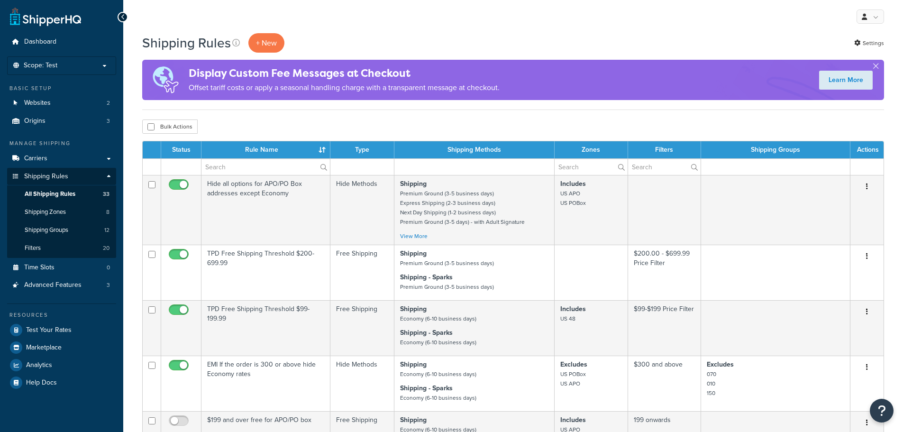
select select "50"
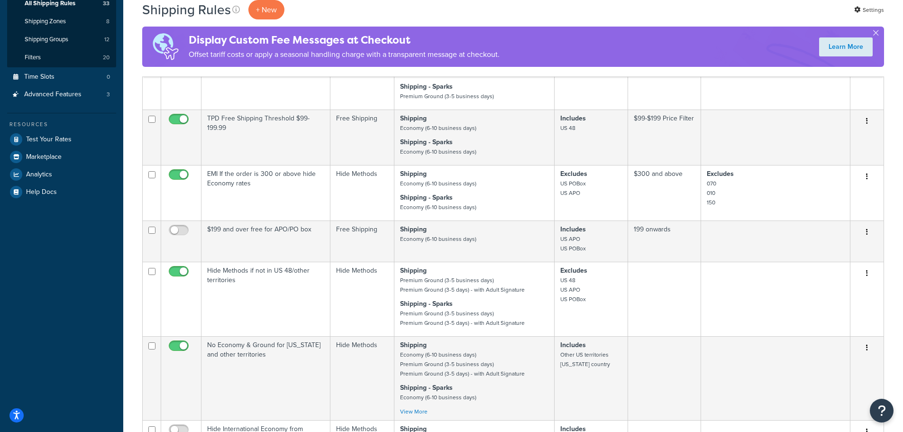
scroll to position [190, 0]
click at [59, 138] on span "Test Your Rates" at bounding box center [49, 141] width 46 height 8
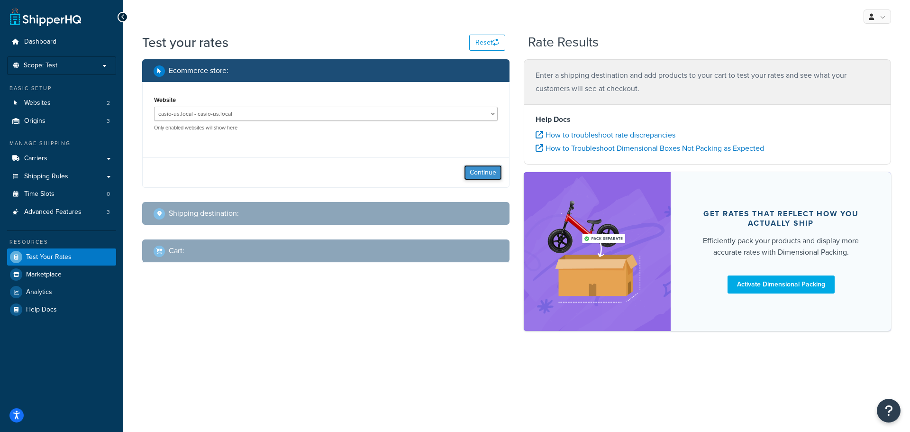
click at [479, 174] on button "Continue" at bounding box center [483, 172] width 38 height 15
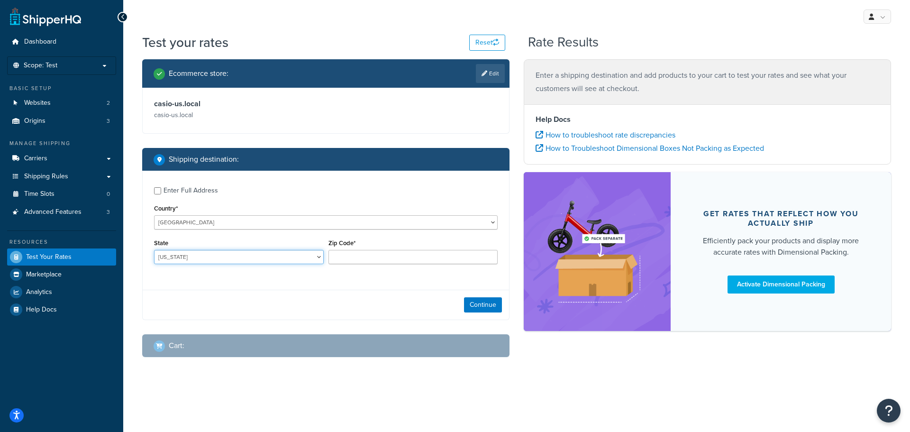
click at [205, 261] on select "Alabama Alaska American Samoa Arizona Arkansas Armed Forces Americas Armed Forc…" at bounding box center [239, 257] width 170 height 14
select select "NJ"
click at [154, 250] on select "Alabama Alaska American Samoa Arizona Arkansas Armed Forces Americas Armed Forc…" at bounding box center [239, 257] width 170 height 14
click at [347, 251] on input "Zip Code*" at bounding box center [414, 257] width 170 height 14
type input "07960"
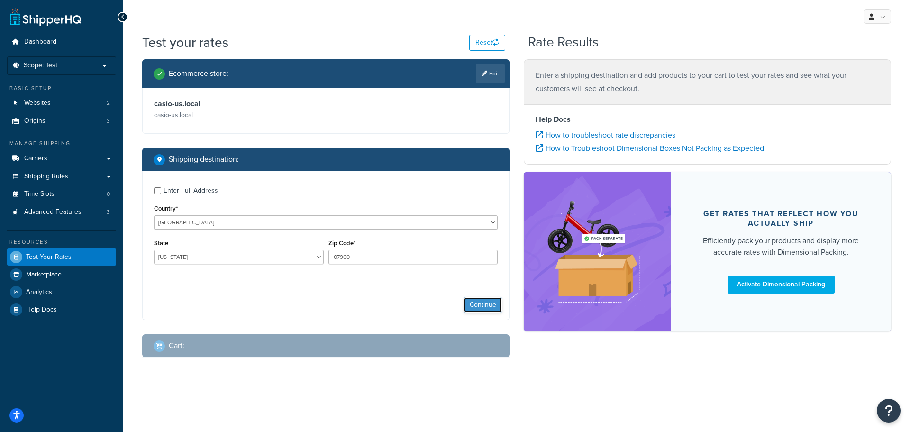
click at [497, 304] on button "Continue" at bounding box center [483, 304] width 38 height 15
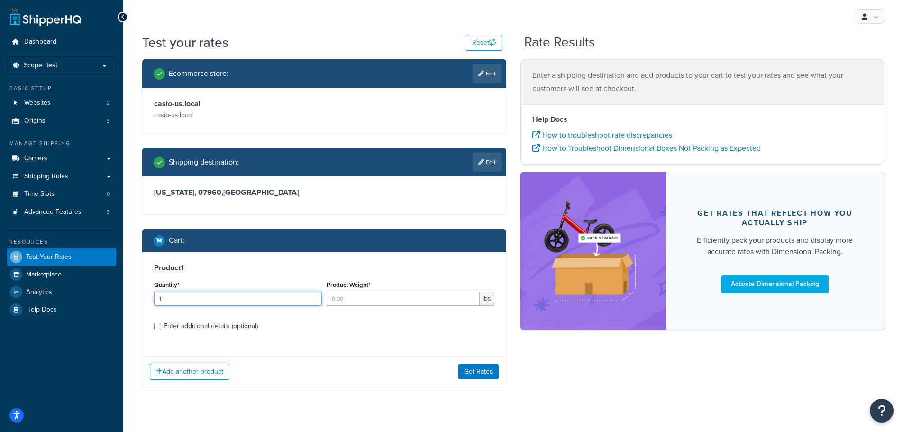
type input "1"
click at [313, 295] on input "1" at bounding box center [238, 299] width 168 height 14
click at [470, 298] on input "1" at bounding box center [403, 299] width 153 height 14
type input "2"
click at [470, 298] on input "2" at bounding box center [403, 299] width 153 height 14
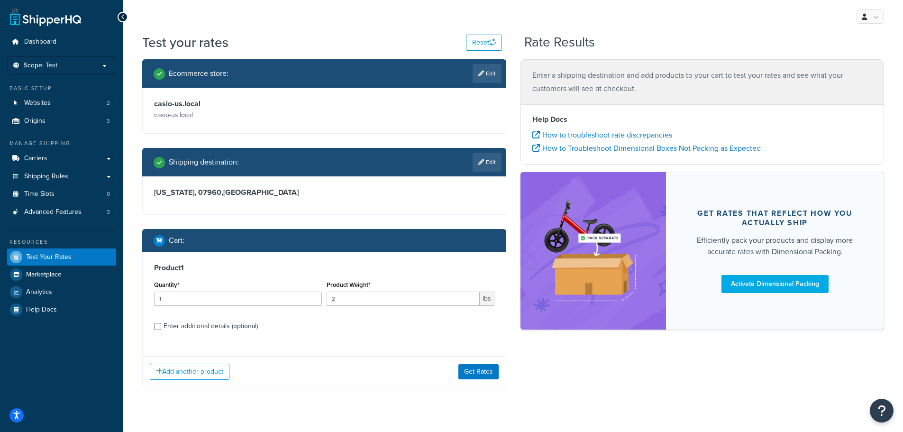
click at [183, 330] on div "Enter additional details (optional)" at bounding box center [211, 326] width 94 height 13
click at [161, 330] on input "Enter additional details (optional)" at bounding box center [157, 326] width 7 height 7
checkbox input "true"
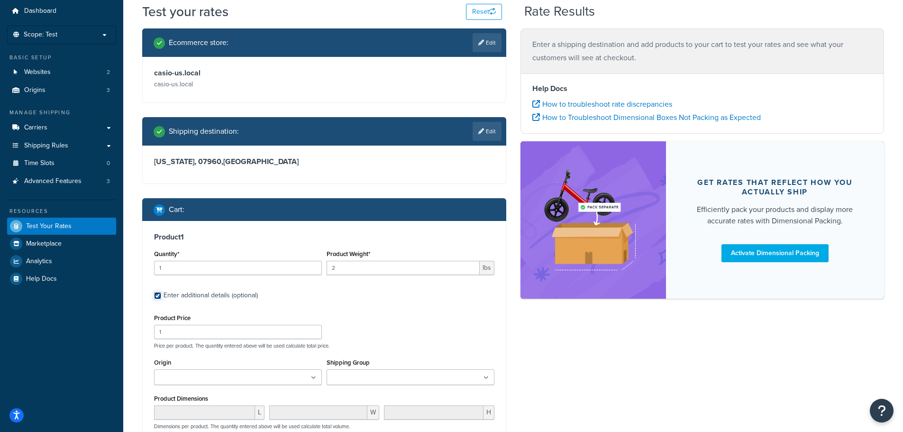
scroll to position [47, 0]
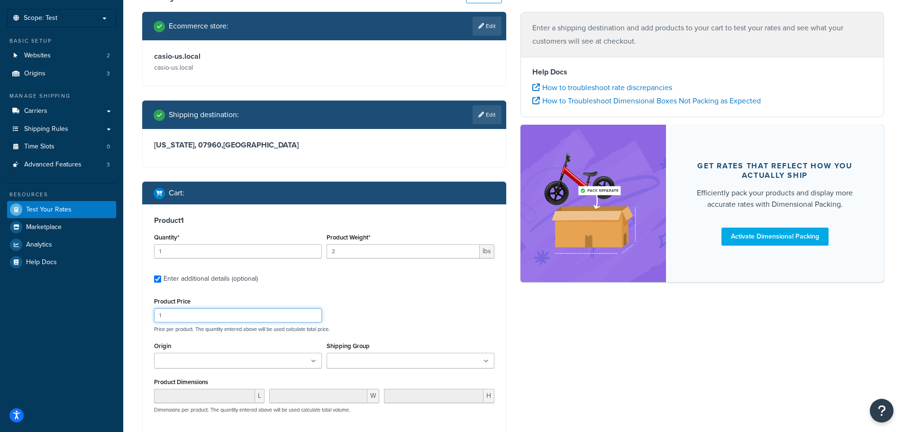
drag, startPoint x: 240, startPoint y: 317, endPoint x: 128, endPoint y: 317, distance: 112.9
click at [132, 317] on div "Test your rates Reset Rate Results Ecommerce store : Edit casio-us.local casio-…" at bounding box center [513, 299] width 780 height 627
type input "429.99"
click at [403, 360] on input "Shipping Group" at bounding box center [372, 361] width 84 height 10
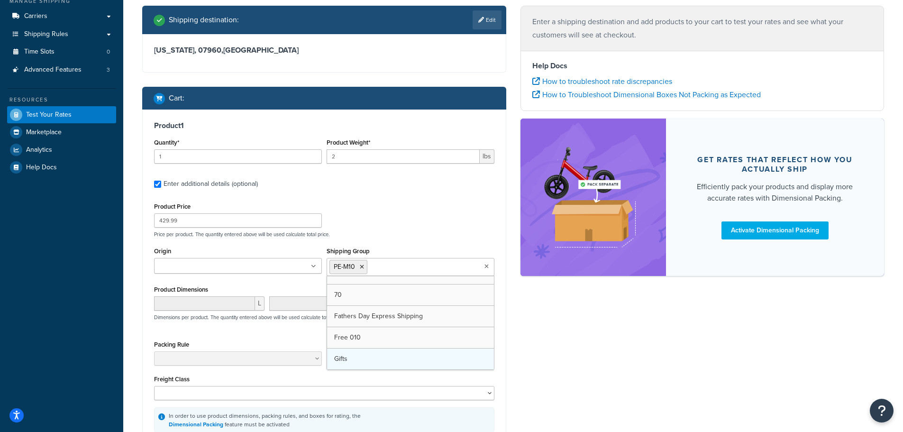
scroll to position [119, 0]
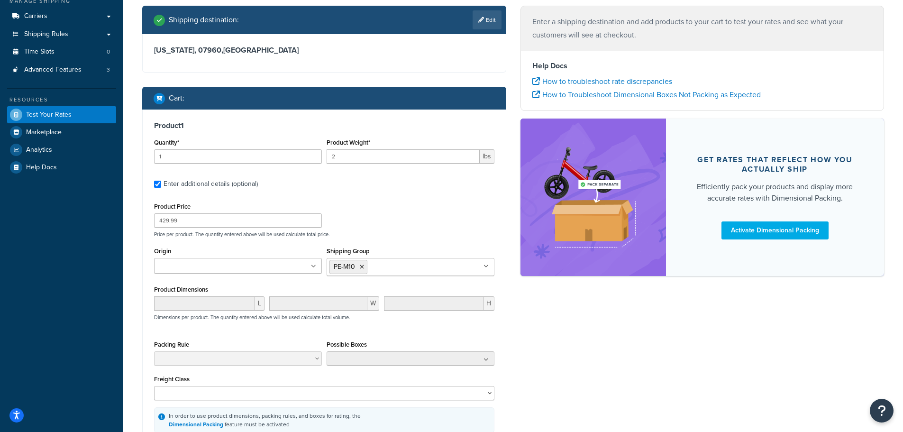
drag, startPoint x: 569, startPoint y: 360, endPoint x: 564, endPoint y: 355, distance: 7.4
click at [569, 359] on div "Ecommerce store : Edit casio-us.local casio-us.local Shipping destination : Edi…" at bounding box center [513, 207] width 756 height 580
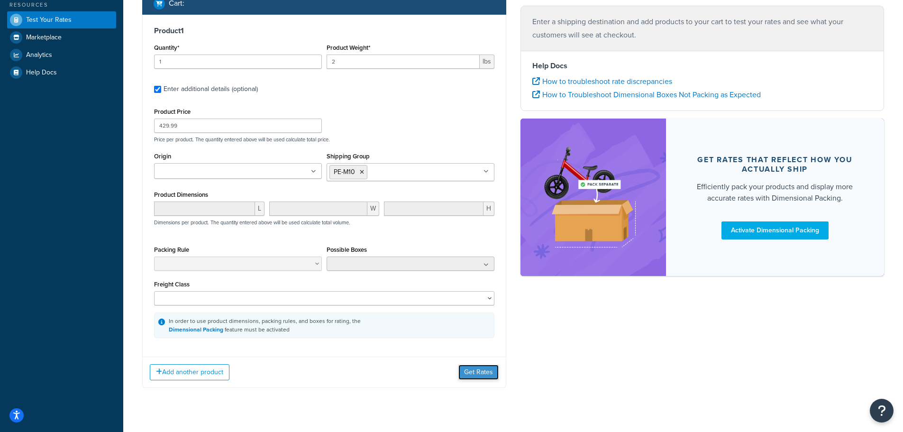
click at [477, 370] on button "Get Rates" at bounding box center [479, 372] width 40 height 15
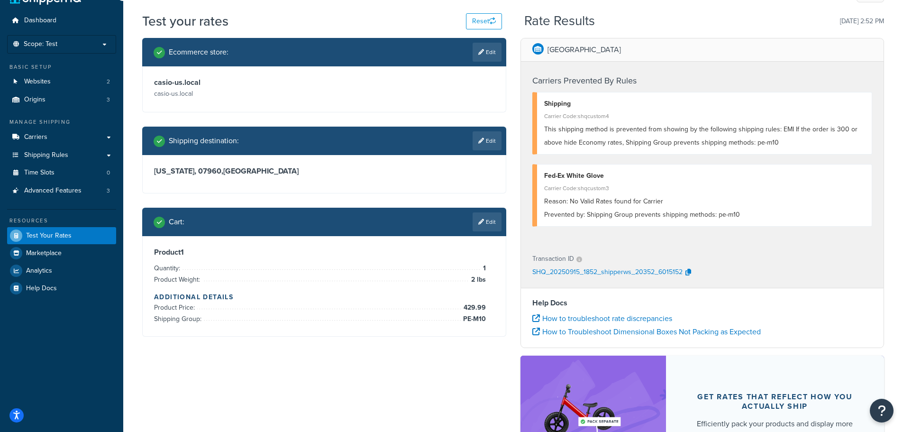
scroll to position [0, 0]
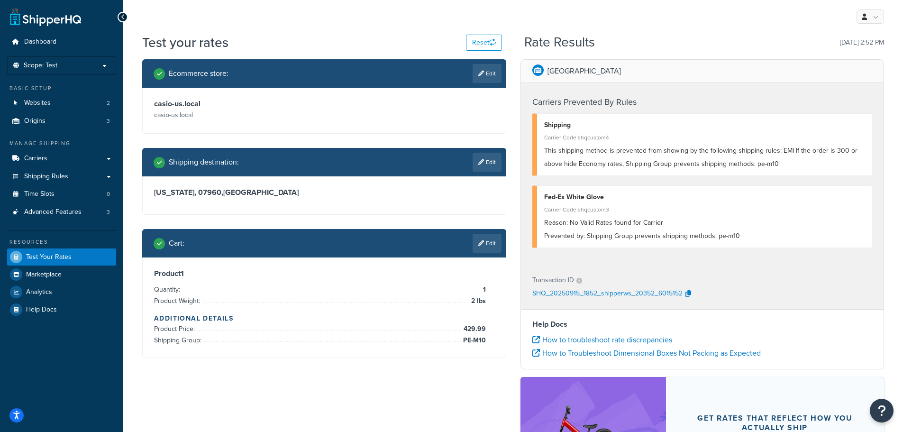
click at [477, 231] on div "Cart : Edit" at bounding box center [324, 243] width 364 height 28
click at [85, 120] on link "Origins 3" at bounding box center [61, 121] width 109 height 18
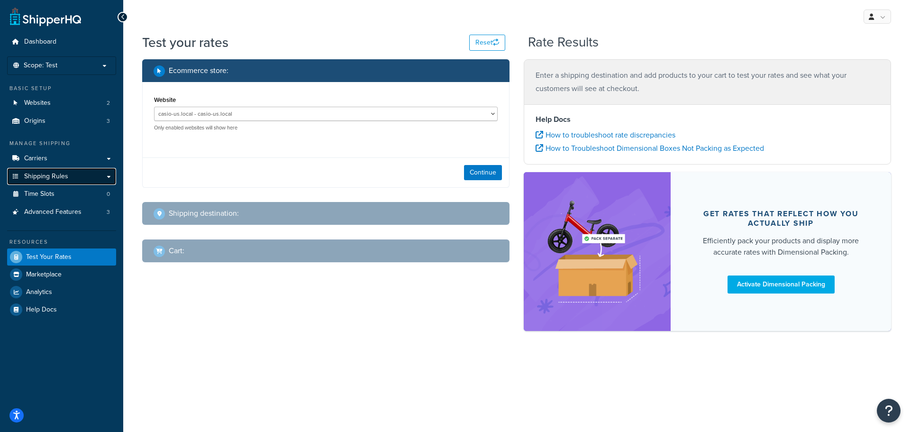
click at [93, 184] on link "Shipping Rules" at bounding box center [61, 177] width 109 height 18
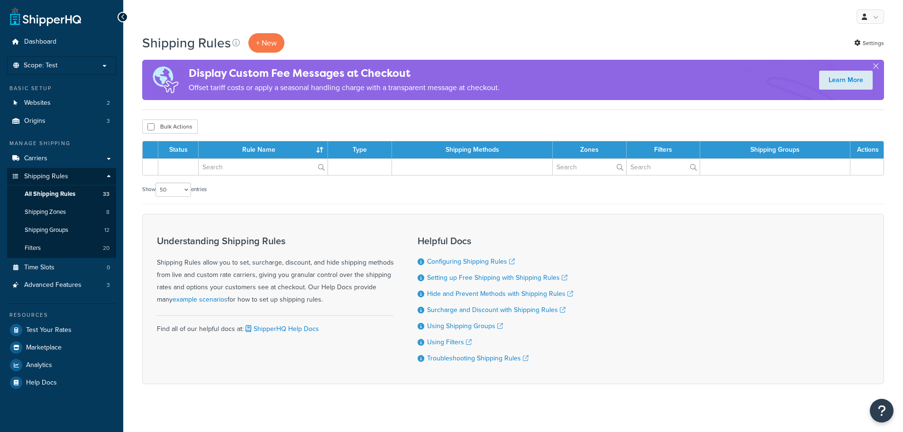
select select "50"
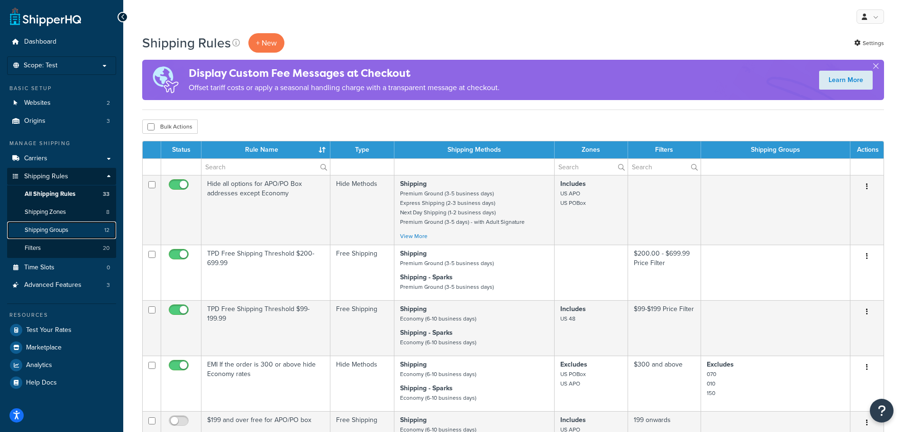
click at [72, 228] on link "Shipping Groups 12" at bounding box center [61, 230] width 109 height 18
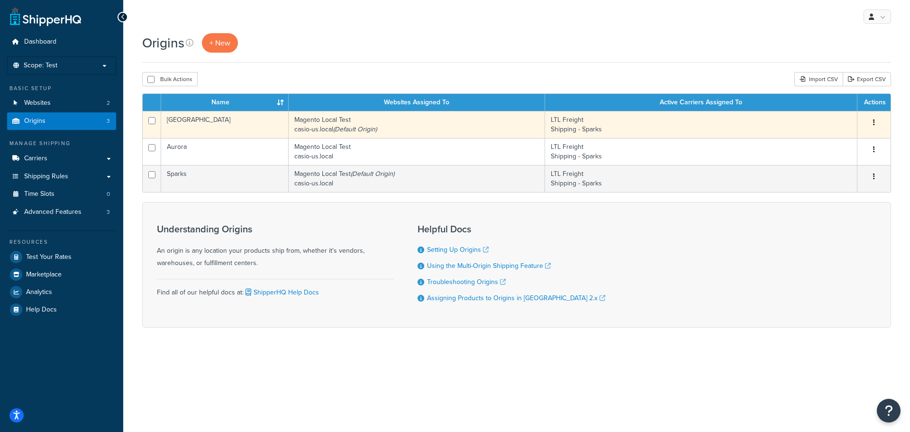
click at [877, 122] on button "button" at bounding box center [874, 122] width 13 height 15
click at [874, 121] on icon "button" at bounding box center [874, 122] width 2 height 7
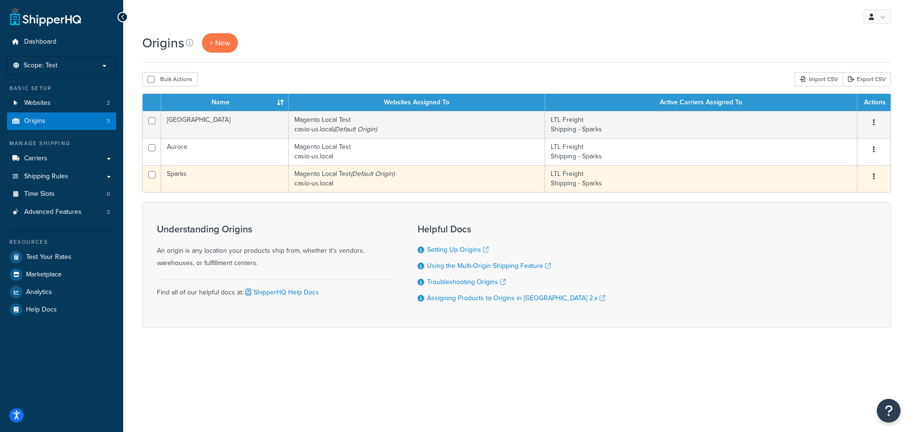
click at [872, 174] on button "button" at bounding box center [874, 176] width 13 height 15
click at [828, 193] on link "Edit" at bounding box center [843, 194] width 75 height 19
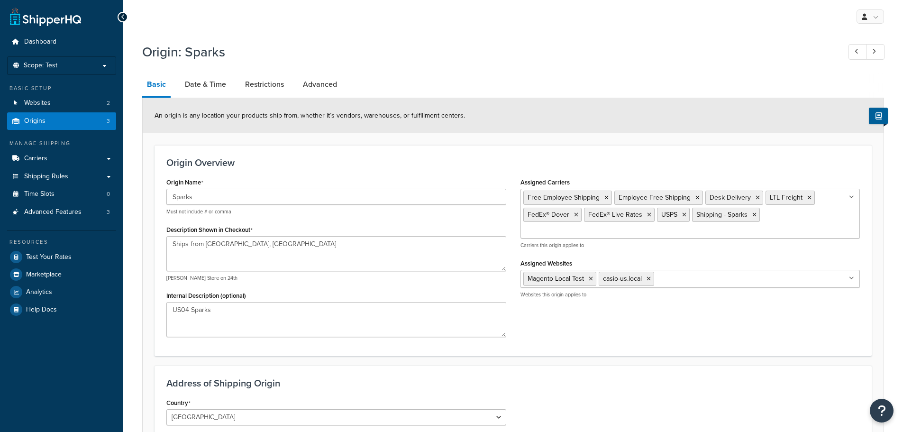
select select "28"
click at [317, 81] on link "Advanced" at bounding box center [320, 84] width 44 height 23
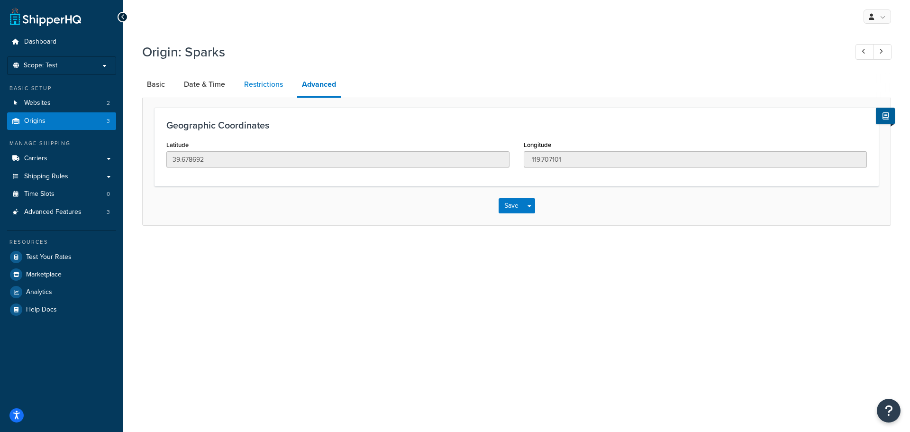
click at [279, 83] on link "Restrictions" at bounding box center [263, 84] width 48 height 23
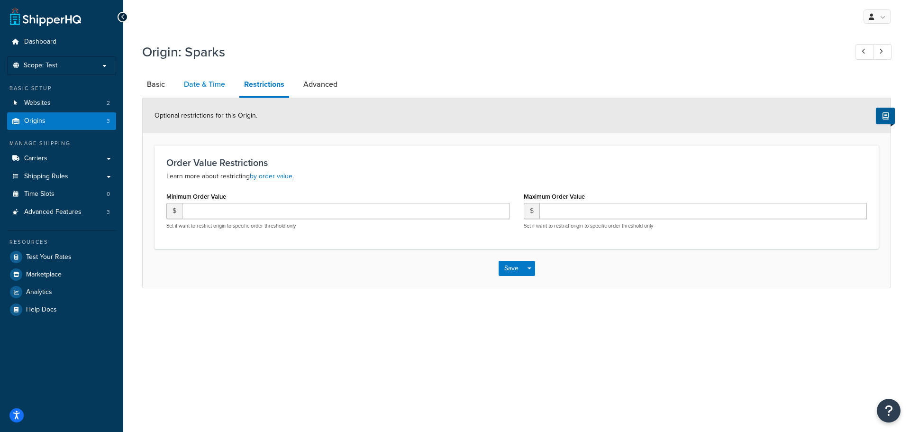
click at [225, 86] on link "Date & Time" at bounding box center [204, 84] width 51 height 23
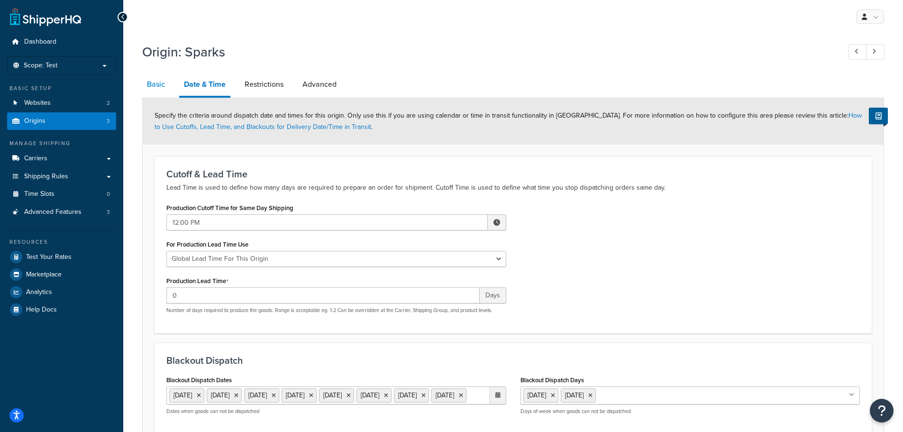
drag, startPoint x: 154, startPoint y: 85, endPoint x: 164, endPoint y: 90, distance: 11.0
click at [155, 85] on link "Basic" at bounding box center [156, 84] width 28 height 23
select select "28"
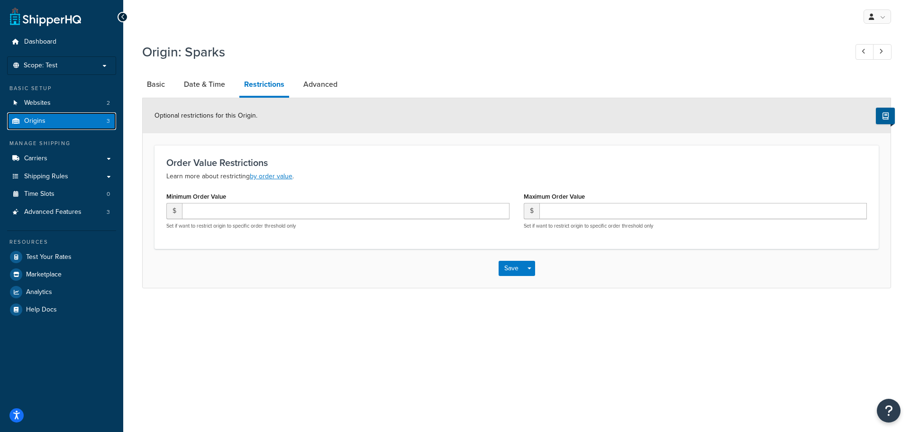
click at [46, 116] on link "Origins 3" at bounding box center [61, 121] width 109 height 18
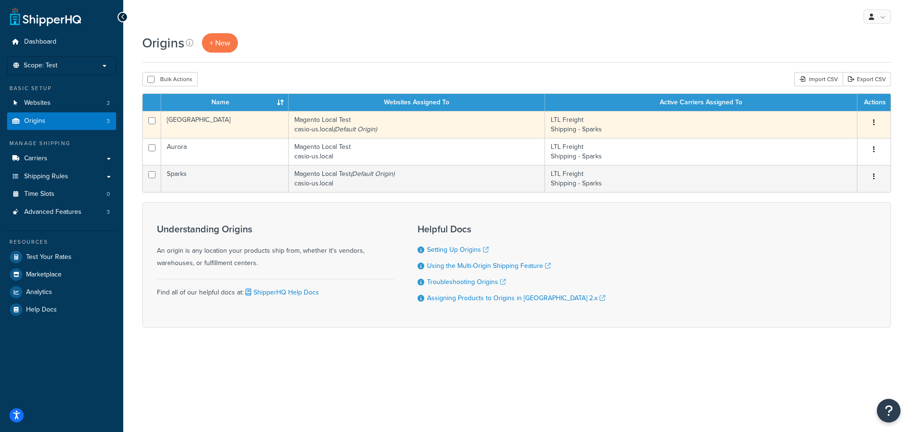
click at [872, 125] on button "button" at bounding box center [874, 122] width 13 height 15
click at [844, 138] on link "Edit" at bounding box center [843, 140] width 75 height 19
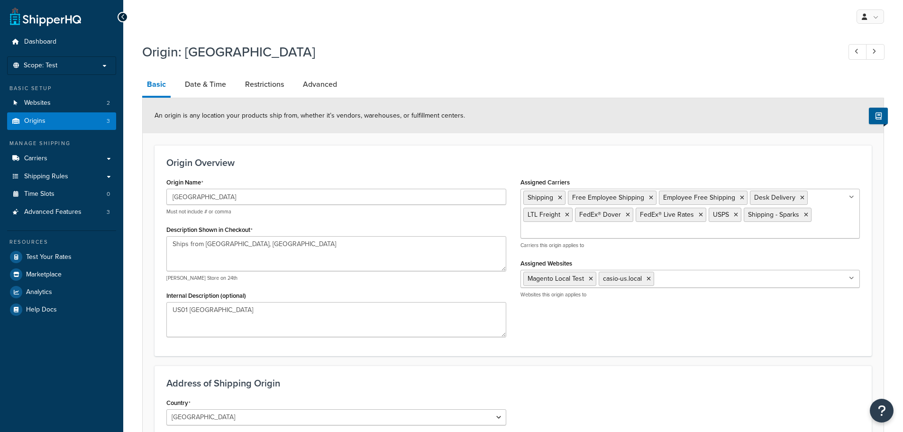
select select "30"
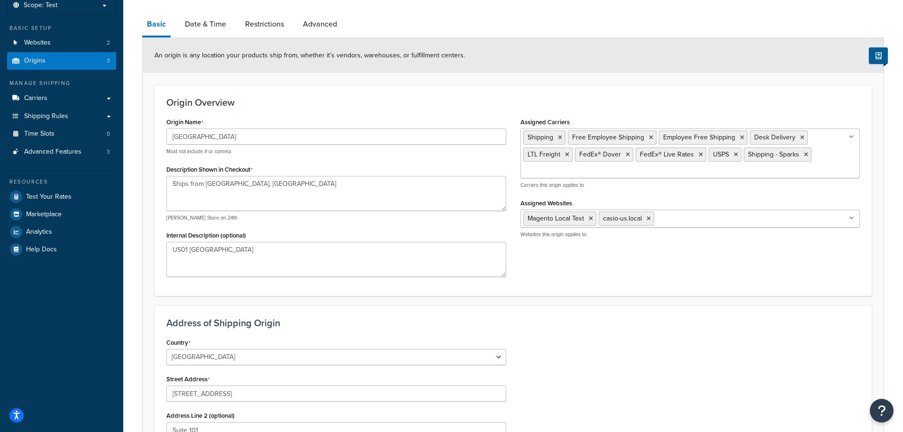
scroll to position [47, 0]
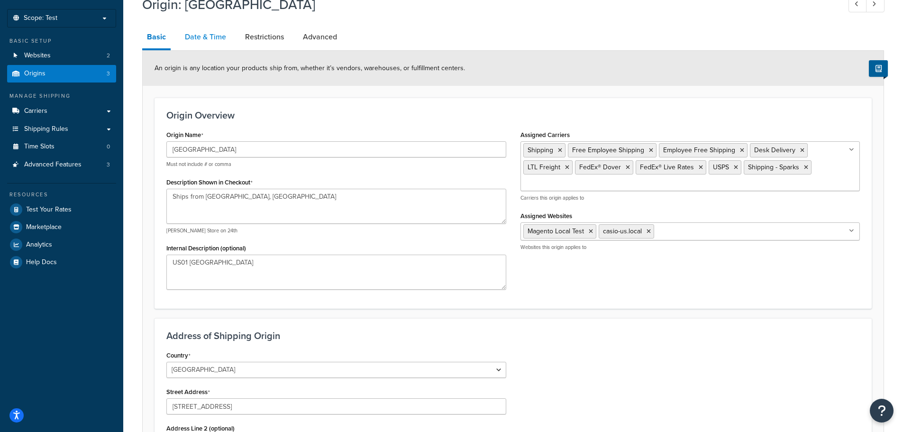
click at [201, 28] on link "Date & Time" at bounding box center [205, 37] width 51 height 23
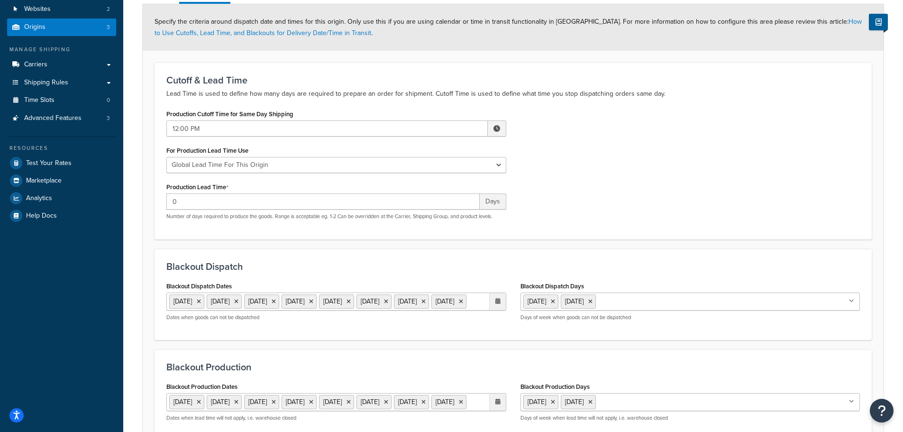
scroll to position [34, 0]
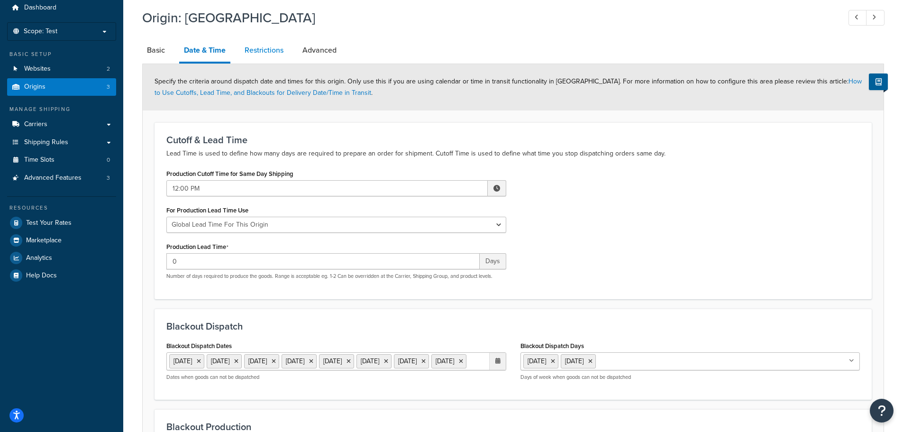
click at [269, 44] on link "Restrictions" at bounding box center [264, 50] width 48 height 23
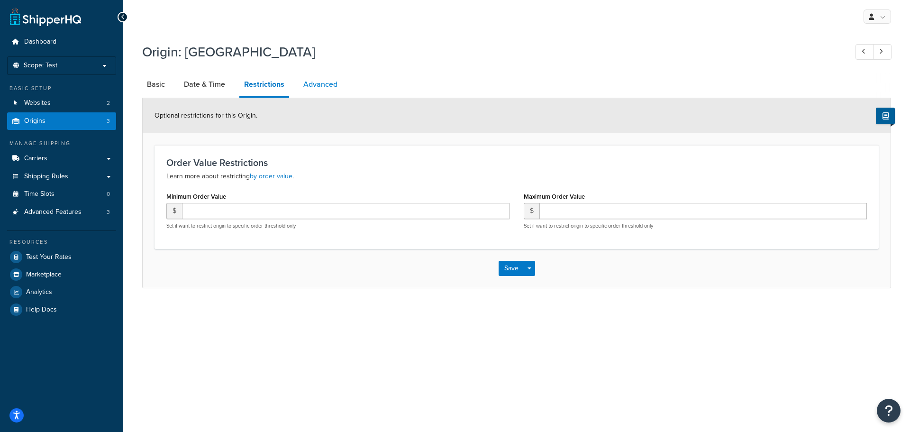
click at [337, 95] on link "Advanced" at bounding box center [321, 84] width 44 height 23
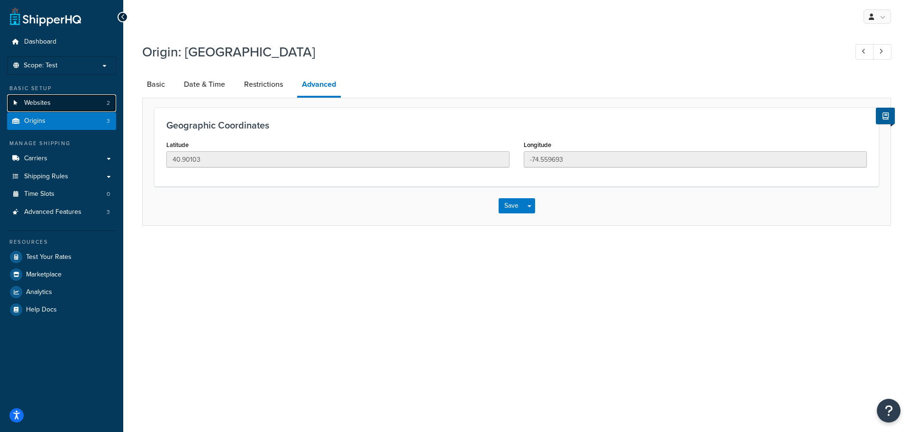
click at [72, 101] on link "Websites 2" at bounding box center [61, 103] width 109 height 18
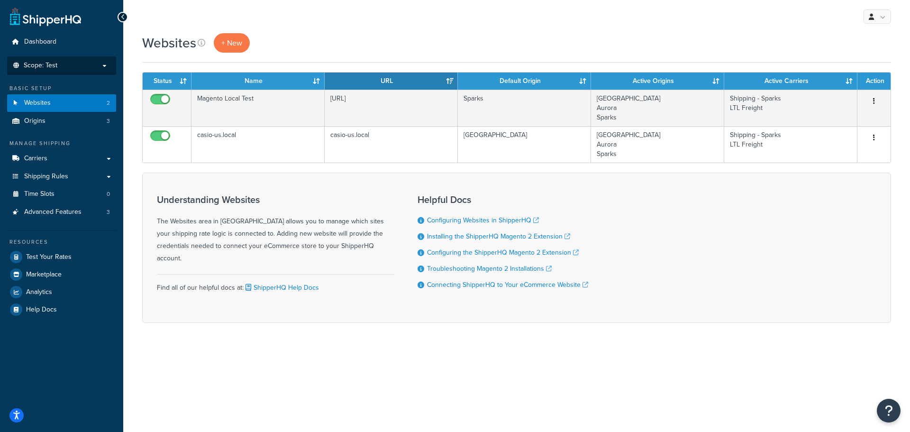
click at [100, 63] on p "Scope: Test" at bounding box center [61, 66] width 101 height 8
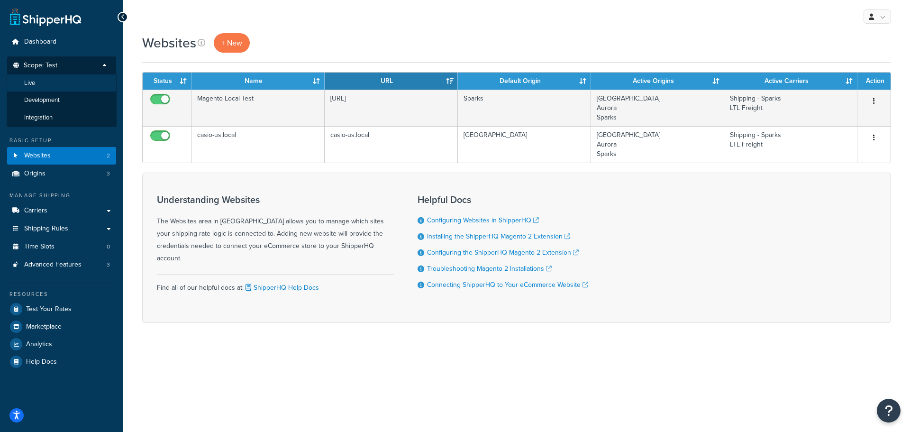
click at [65, 80] on li "Live" at bounding box center [62, 83] width 110 height 18
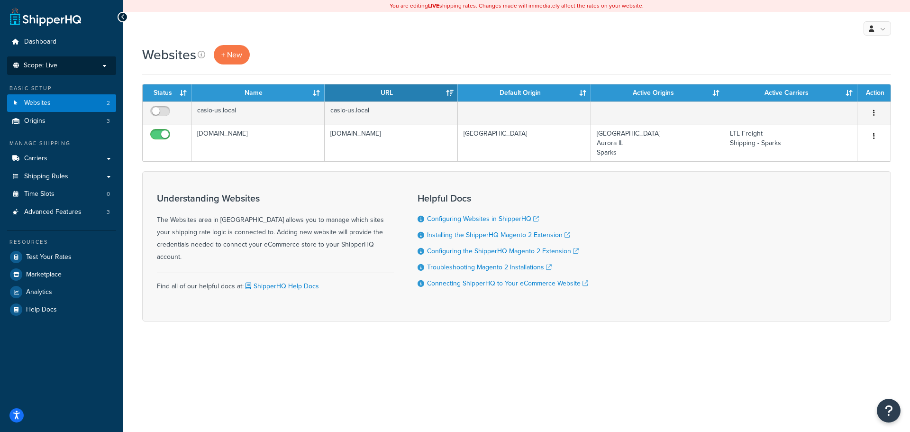
click at [95, 71] on li "Scope: Live Development Integration Test" at bounding box center [61, 65] width 109 height 18
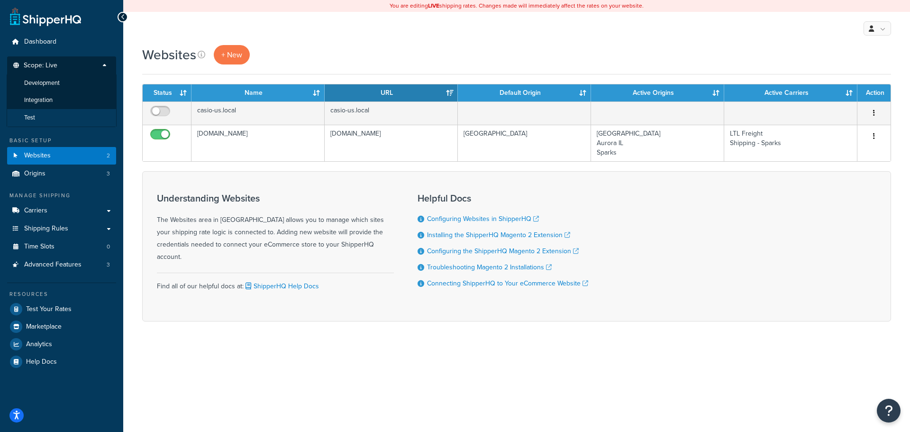
click at [82, 115] on li "Test" at bounding box center [62, 118] width 110 height 18
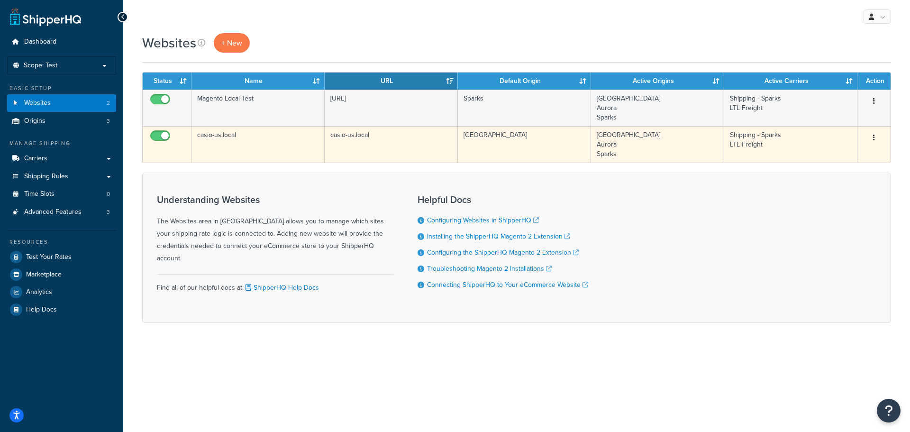
click at [877, 135] on button "button" at bounding box center [874, 137] width 13 height 15
click at [854, 152] on link "Edit" at bounding box center [836, 156] width 75 height 19
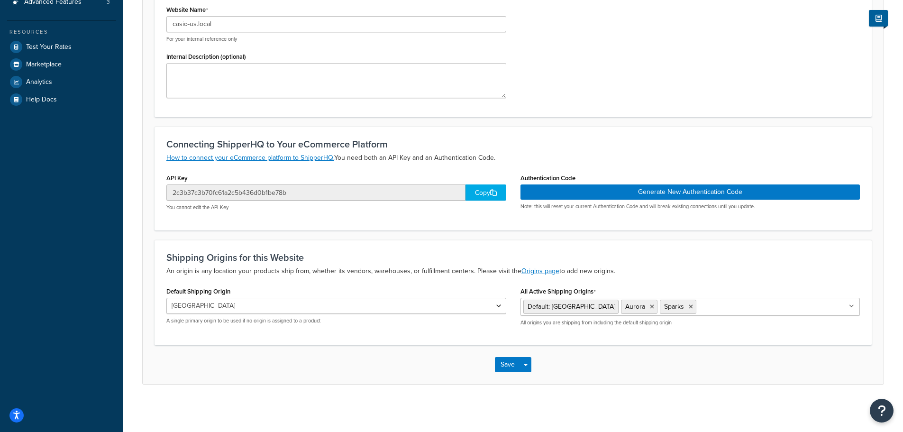
scroll to position [211, 0]
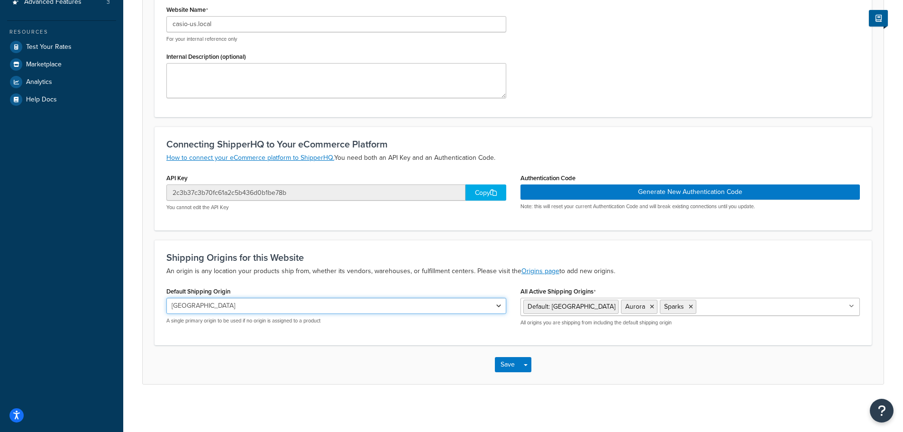
click at [373, 309] on select "Dover Aurora Sparks" at bounding box center [336, 306] width 340 height 16
select select "168271"
click at [166, 298] on select "Dover Aurora Sparks" at bounding box center [336, 306] width 340 height 16
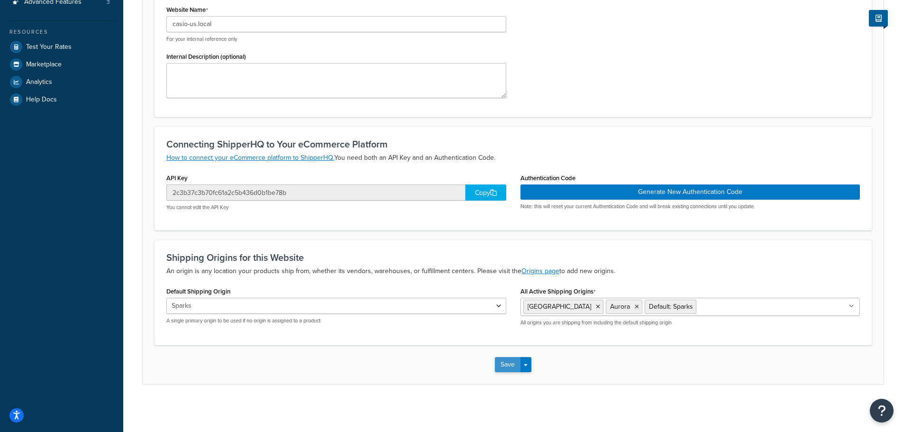
click at [498, 370] on button "Save" at bounding box center [508, 364] width 26 height 15
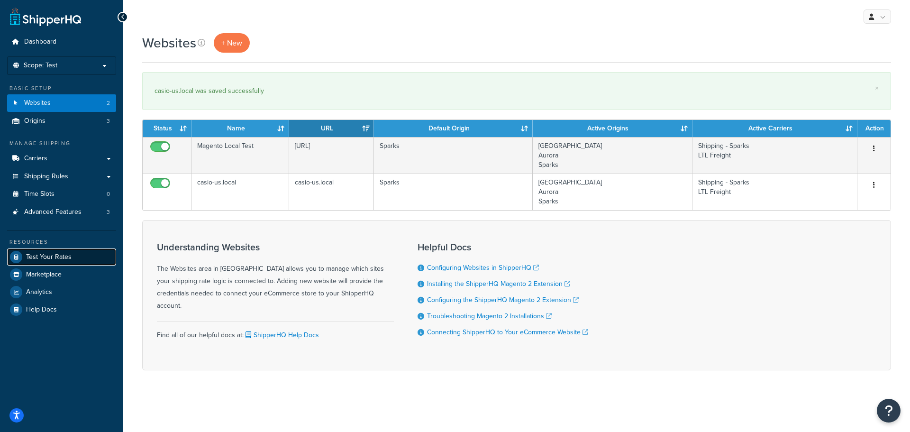
click at [77, 255] on link "Test Your Rates" at bounding box center [61, 256] width 109 height 17
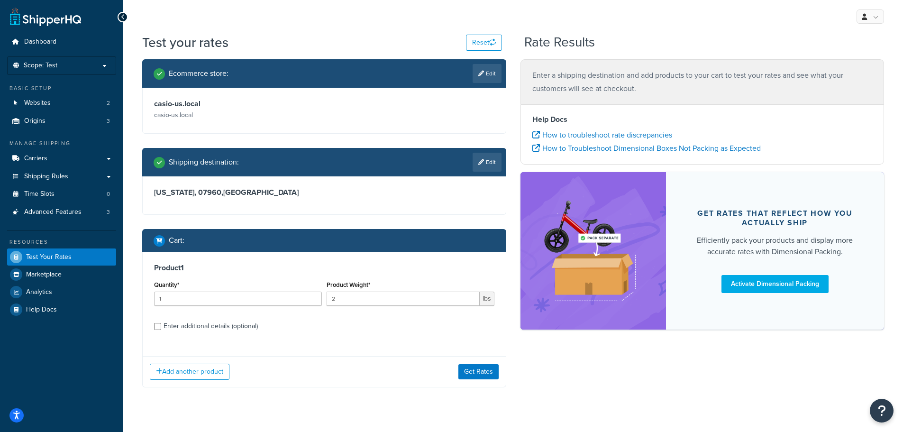
click at [214, 322] on div "Enter additional details (optional)" at bounding box center [211, 326] width 94 height 13
click at [161, 323] on input "Enter additional details (optional)" at bounding box center [157, 326] width 7 height 7
checkbox input "true"
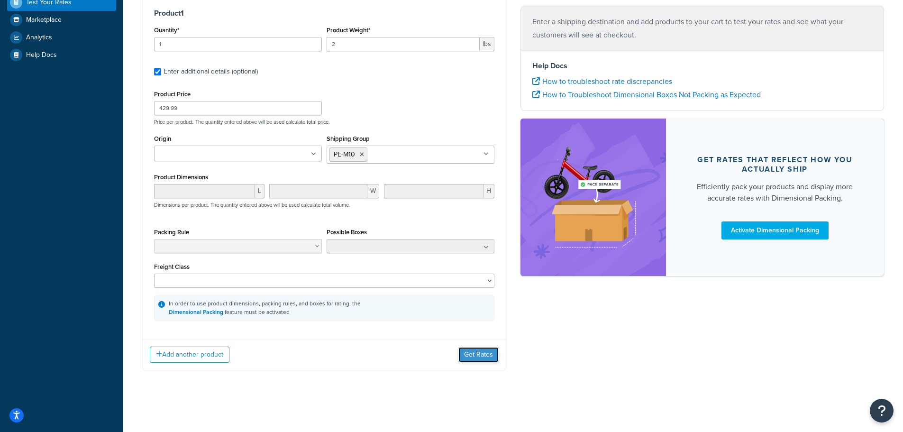
click at [477, 357] on button "Get Rates" at bounding box center [479, 354] width 40 height 15
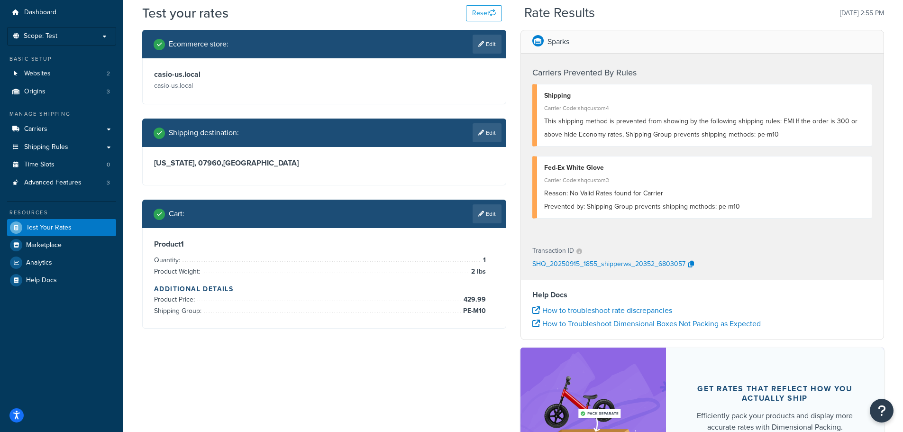
scroll to position [17, 0]
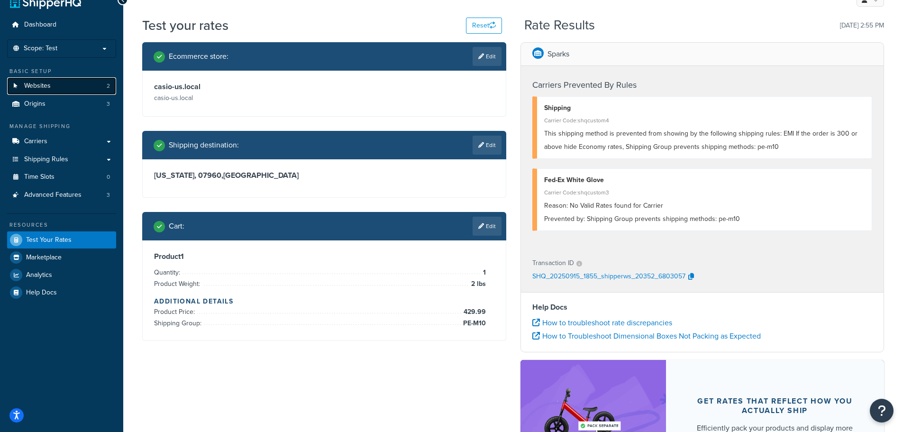
click at [50, 83] on span "Websites" at bounding box center [37, 86] width 27 height 8
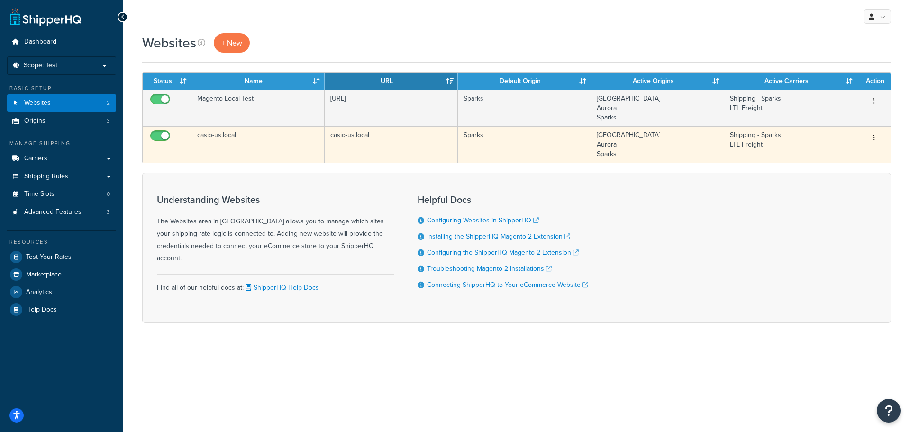
click at [877, 137] on button "button" at bounding box center [874, 137] width 13 height 15
click at [826, 156] on link "Edit" at bounding box center [836, 156] width 75 height 19
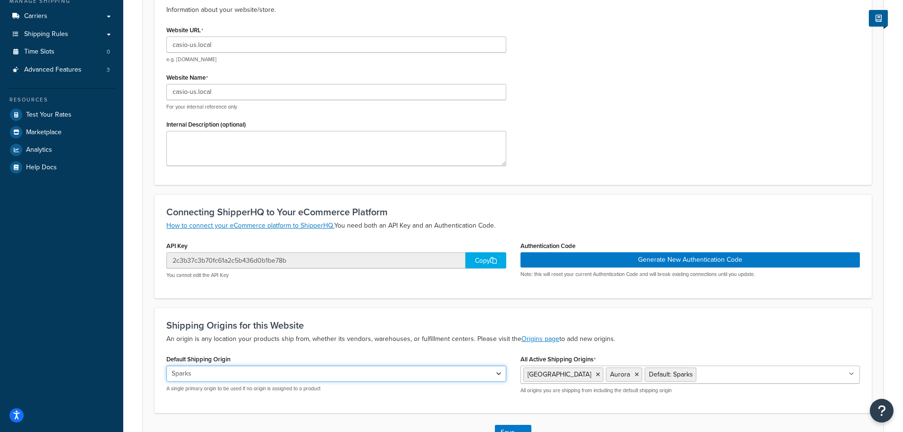
click at [321, 376] on select "Dover [PERSON_NAME]" at bounding box center [336, 374] width 340 height 16
select select "115265"
click at [166, 366] on select "Dover [PERSON_NAME]" at bounding box center [336, 374] width 340 height 16
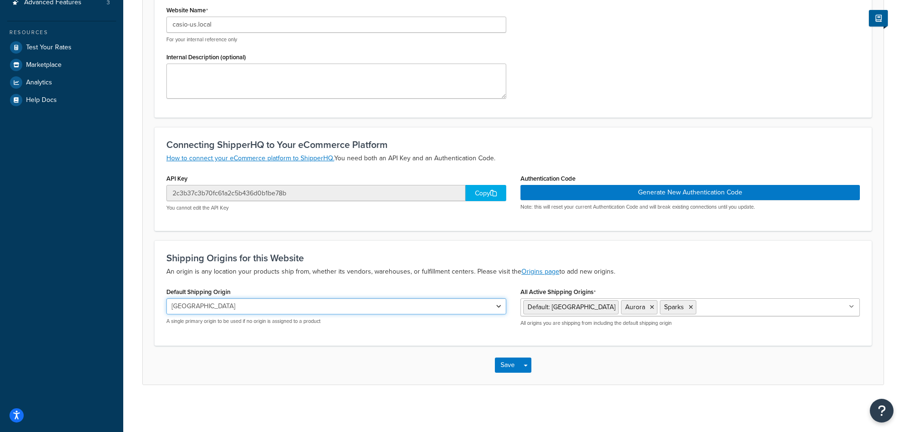
scroll to position [211, 0]
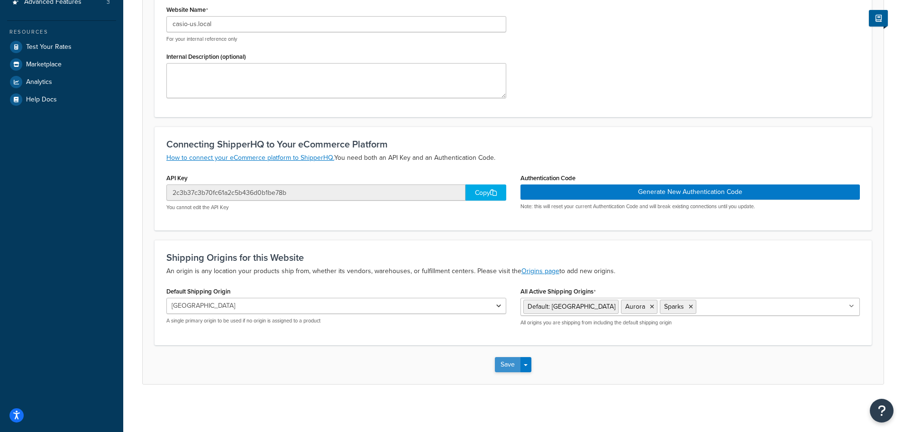
click at [506, 367] on button "Save" at bounding box center [508, 364] width 26 height 15
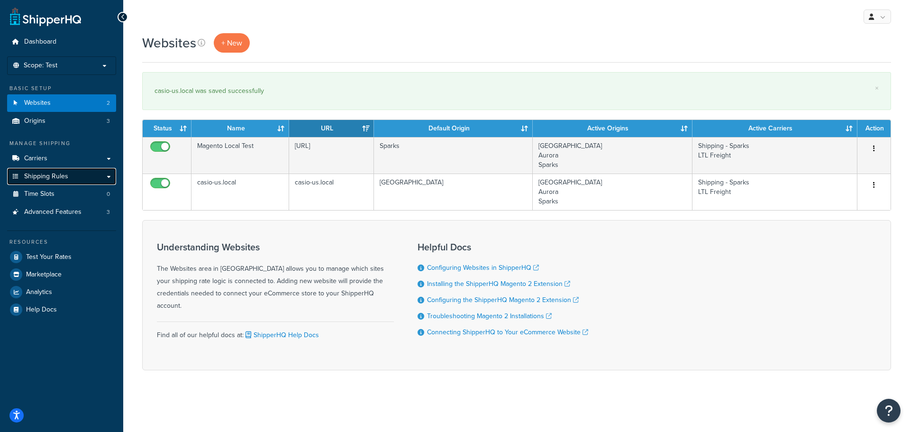
click at [70, 176] on link "Shipping Rules" at bounding box center [61, 177] width 109 height 18
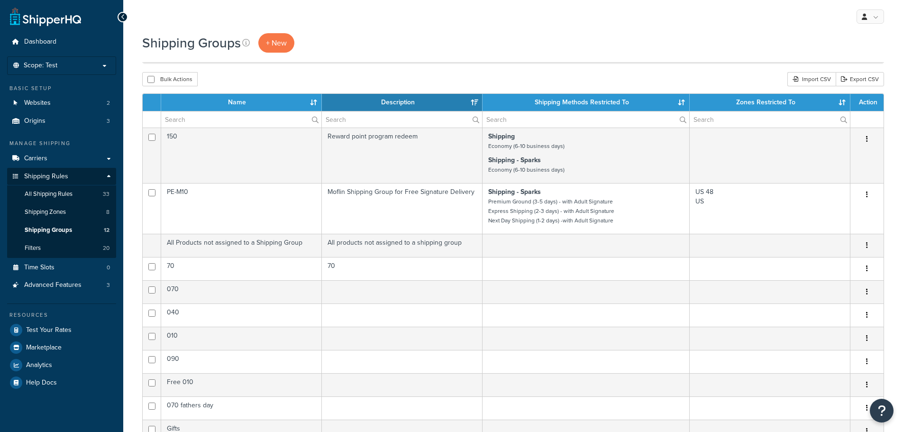
select select "15"
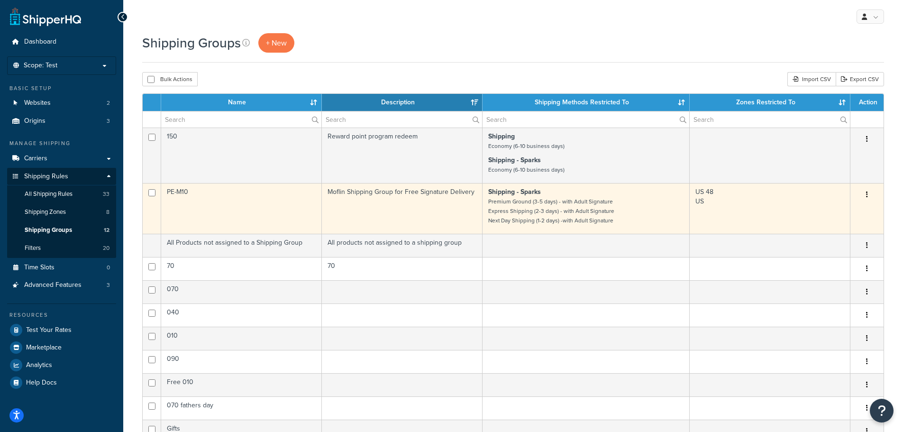
click at [228, 200] on td "PE-M10" at bounding box center [241, 208] width 161 height 51
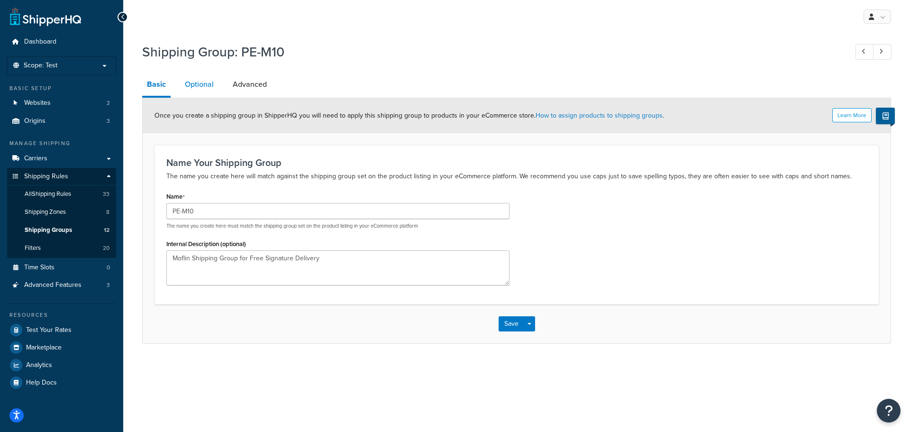
click at [192, 86] on link "Optional" at bounding box center [199, 84] width 38 height 23
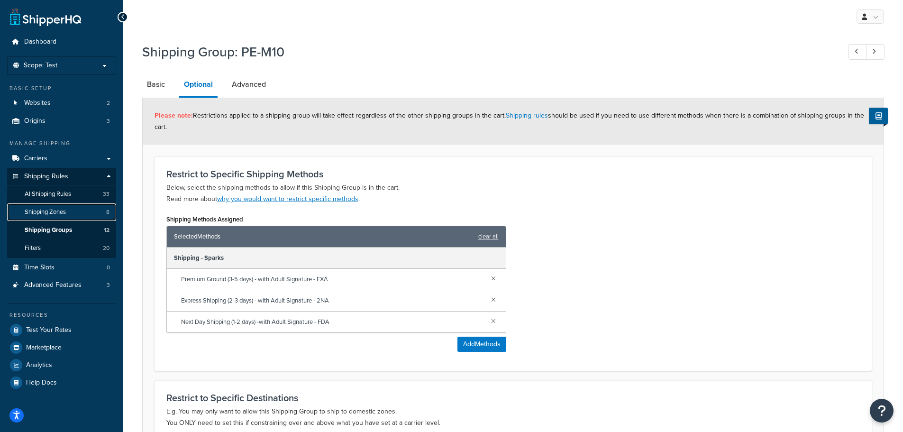
click at [69, 208] on link "Shipping Zones 8" at bounding box center [61, 212] width 109 height 18
click at [49, 194] on span "All Shipping Rules" at bounding box center [48, 194] width 46 height 8
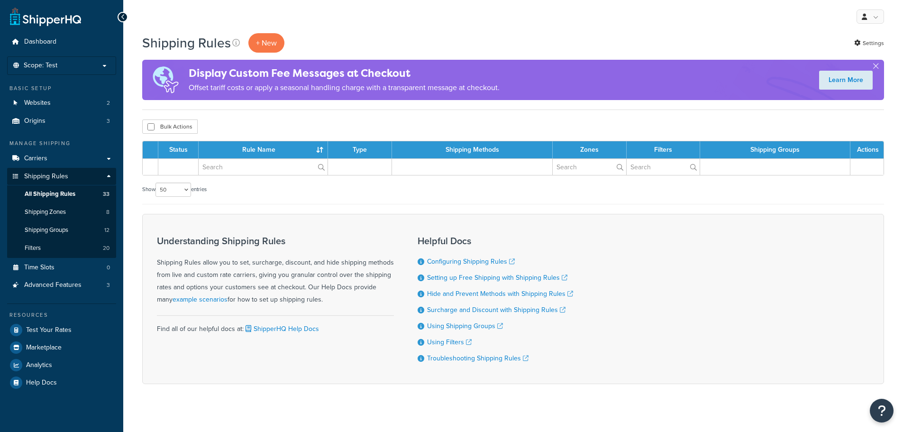
select select "50"
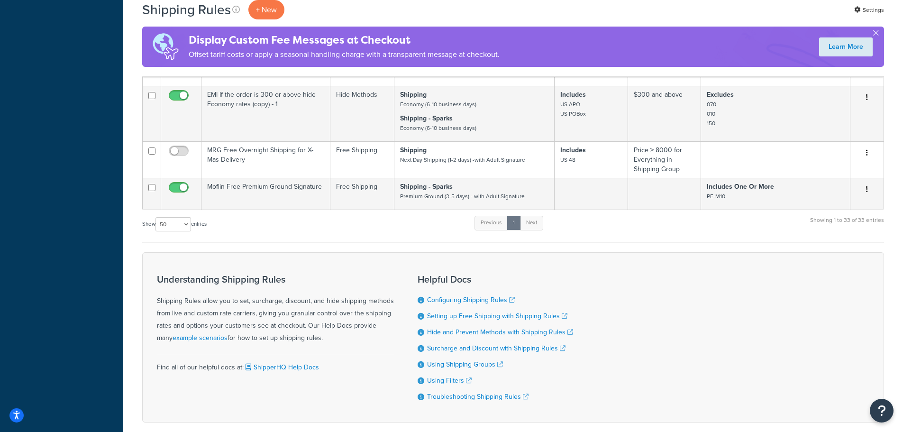
scroll to position [158, 0]
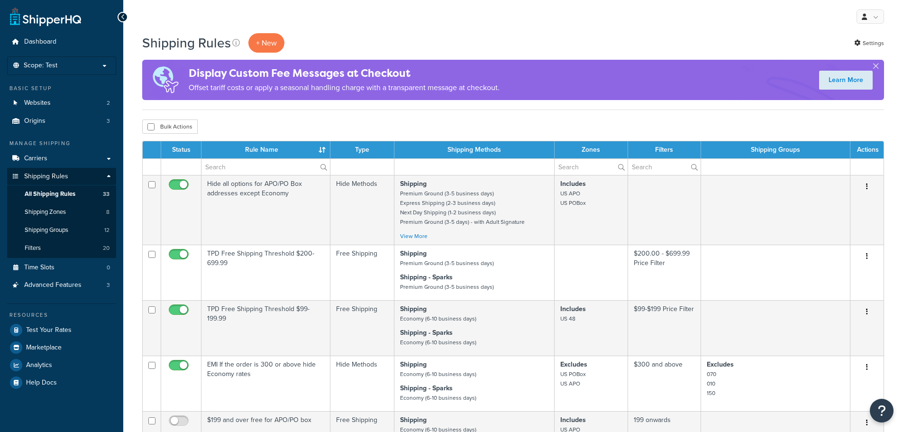
select select "50"
drag, startPoint x: 0, startPoint y: 0, endPoint x: 66, endPoint y: 175, distance: 187.6
click at [69, 164] on link "Carriers" at bounding box center [61, 159] width 109 height 18
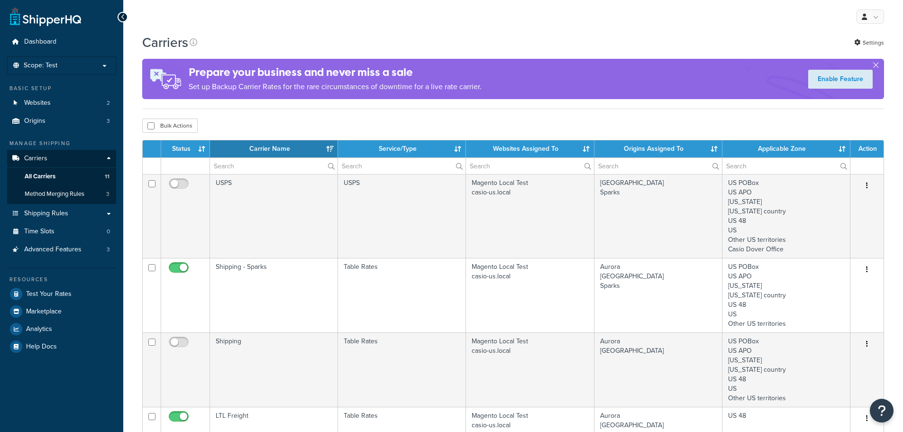
select select "15"
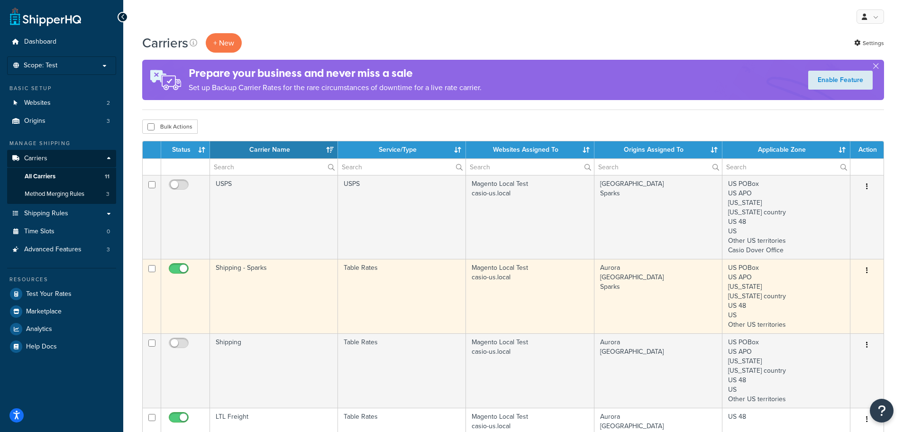
click at [238, 266] on td "Shipping - Sparks" at bounding box center [274, 296] width 128 height 74
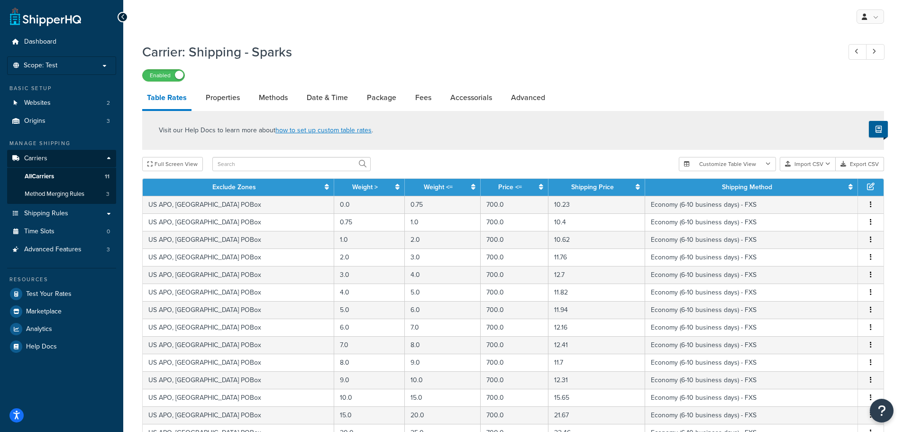
scroll to position [337, 0]
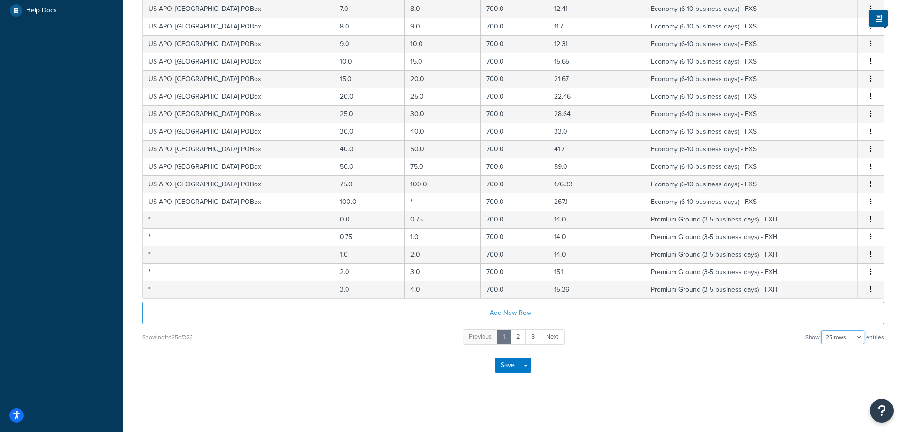
click at [861, 341] on select "10 rows 15 rows 25 rows 50 rows 100 rows 1000 rows" at bounding box center [843, 337] width 43 height 14
select select "1000"
click at [823, 330] on select "10 rows 15 rows 25 rows 50 rows 100 rows 1000 rows" at bounding box center [843, 337] width 43 height 14
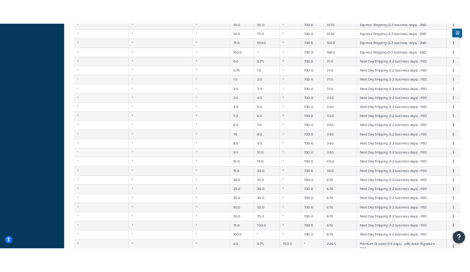
scroll to position [0, 0]
